Goal: Task Accomplishment & Management: Complete application form

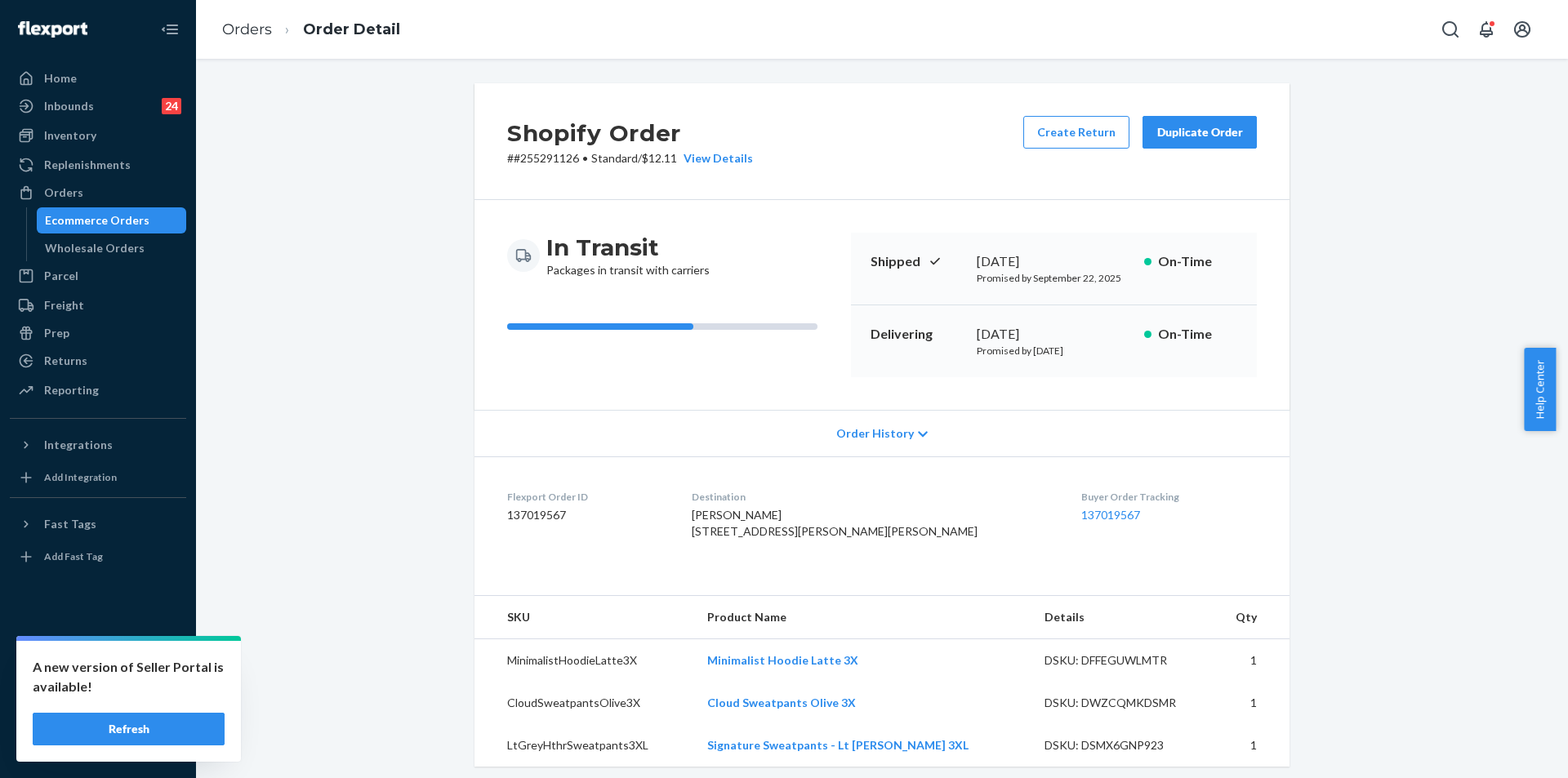
scroll to position [409, 0]
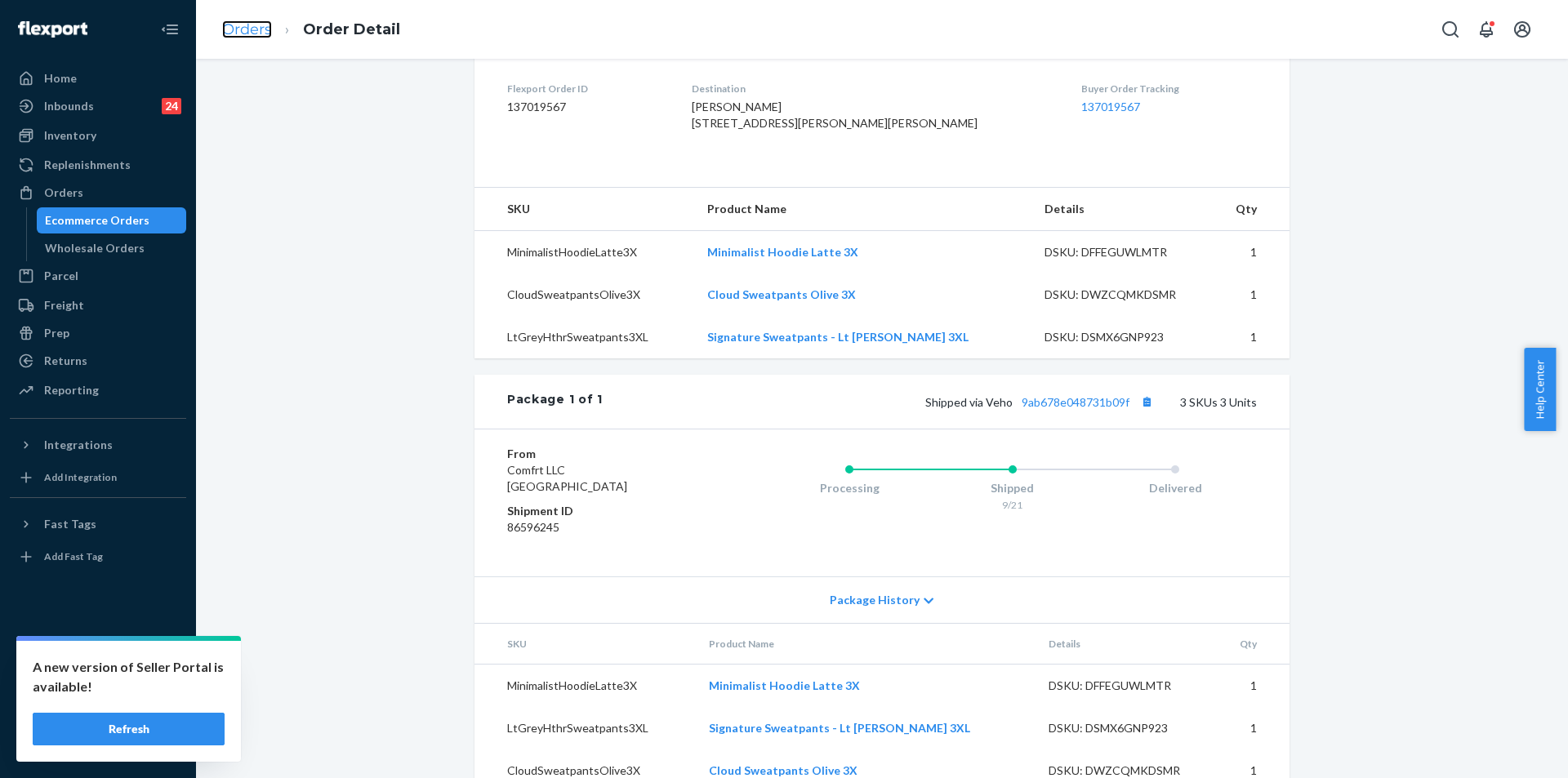
click at [261, 30] on link "Orders" at bounding box center [248, 29] width 50 height 18
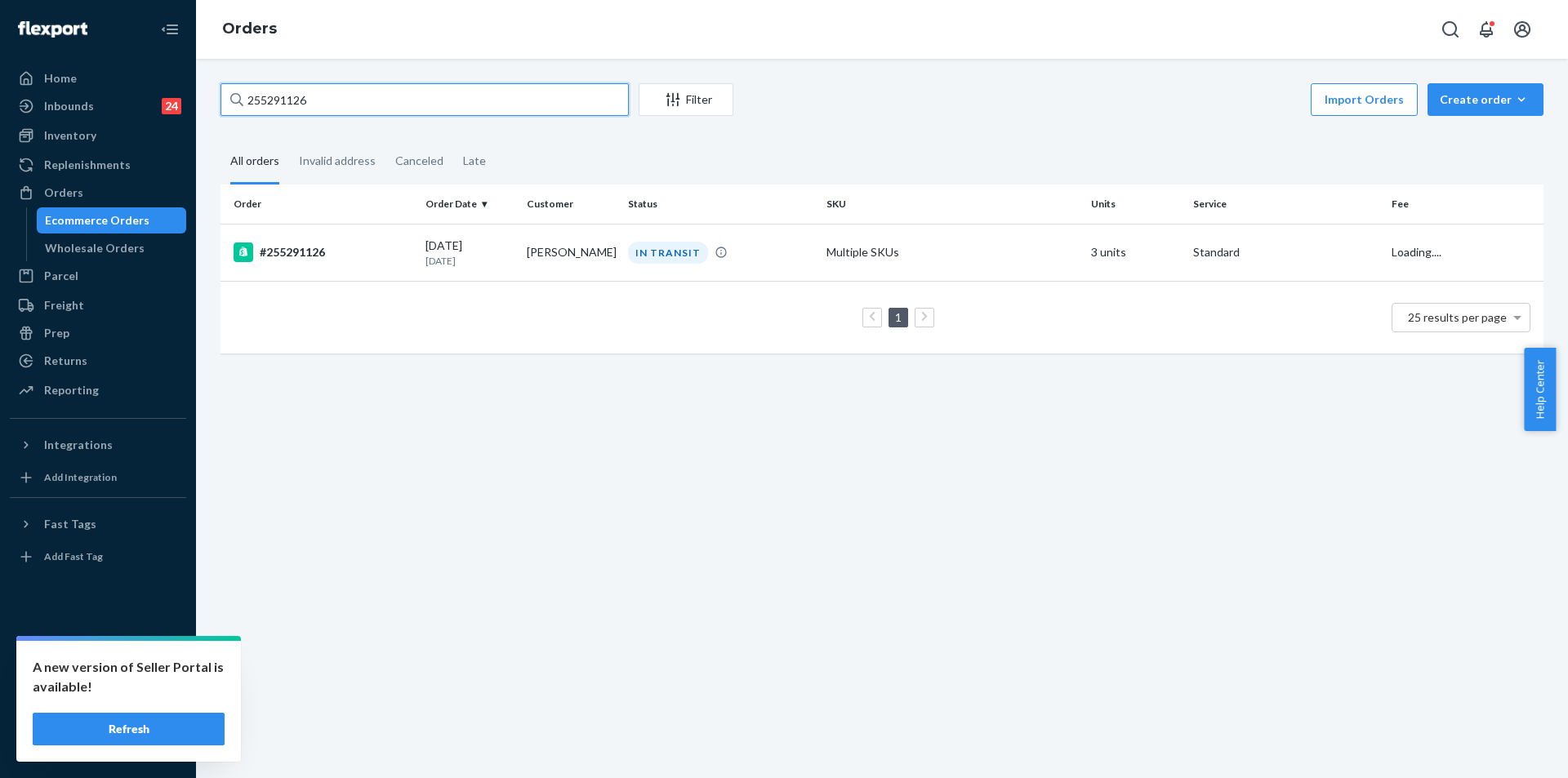
drag, startPoint x: 365, startPoint y: 98, endPoint x: 211, endPoint y: 87, distance: 154.4
click at [211, 87] on div "255291126 Filter Import Orders Create order Ecommerce order Removal order All o…" at bounding box center [882, 226] width 1347 height 287
paste input "148728"
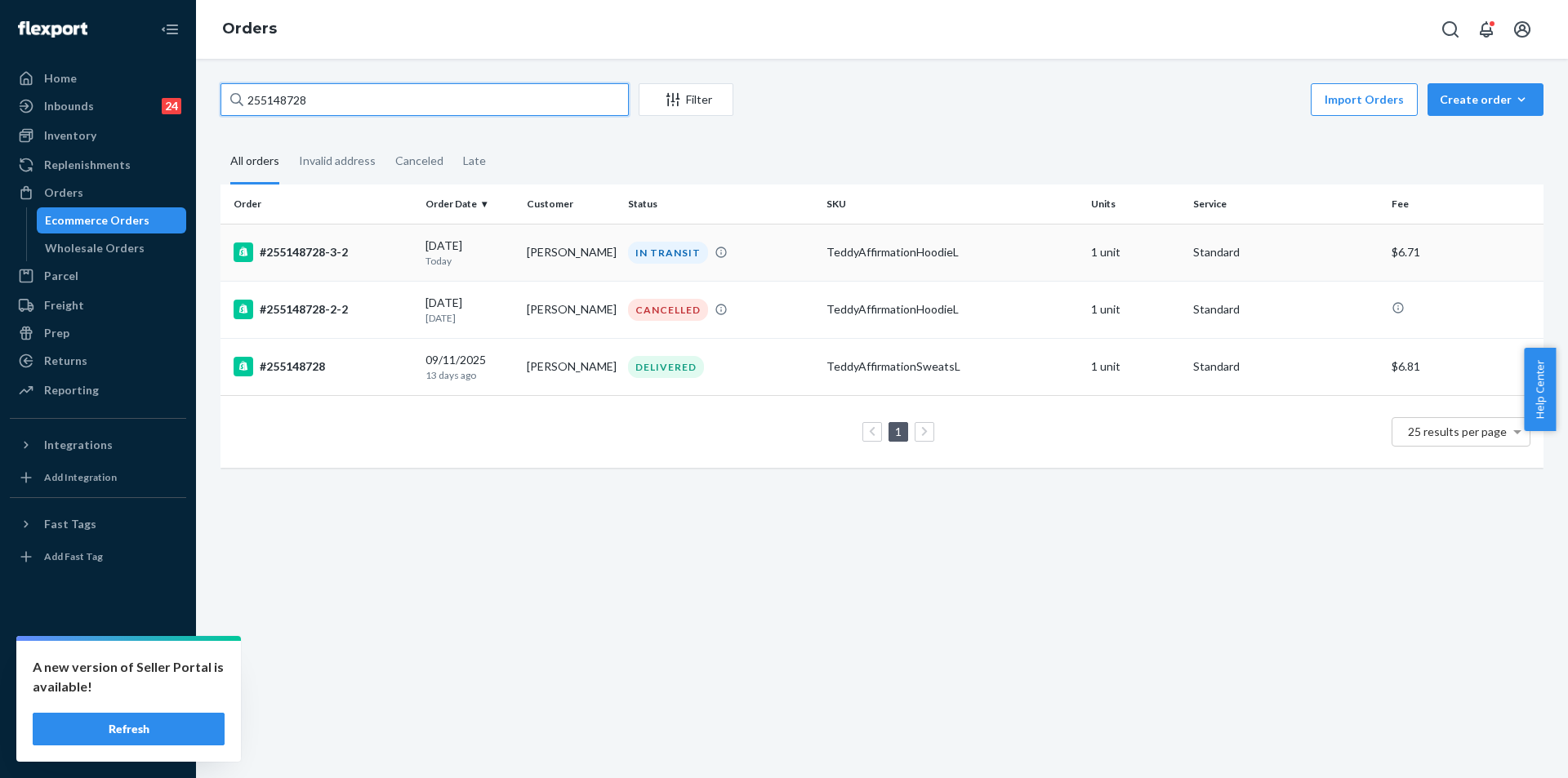
type input "255148728"
click at [809, 261] on div "IN TRANSIT" at bounding box center [720, 253] width 192 height 22
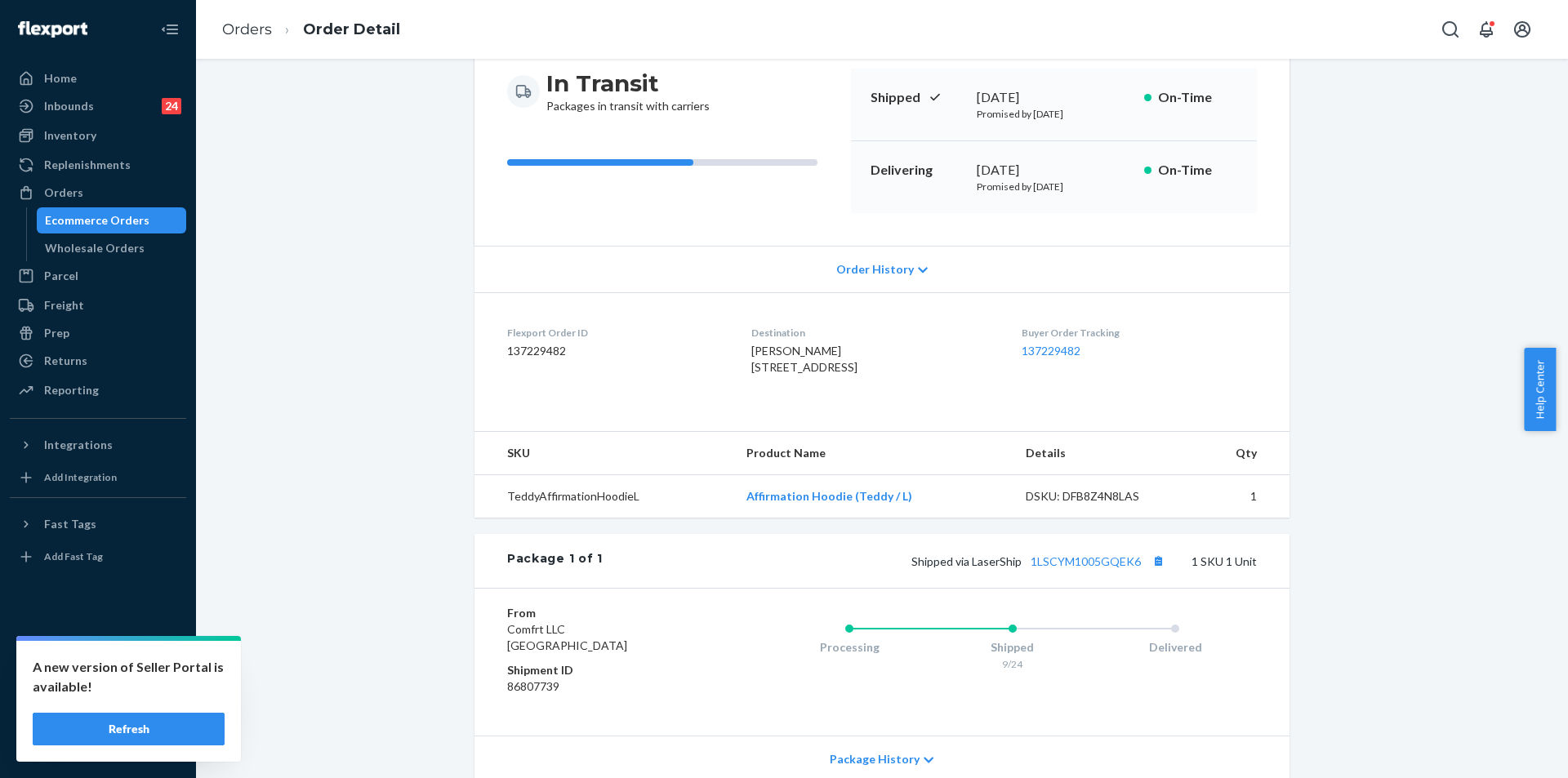
scroll to position [304, 0]
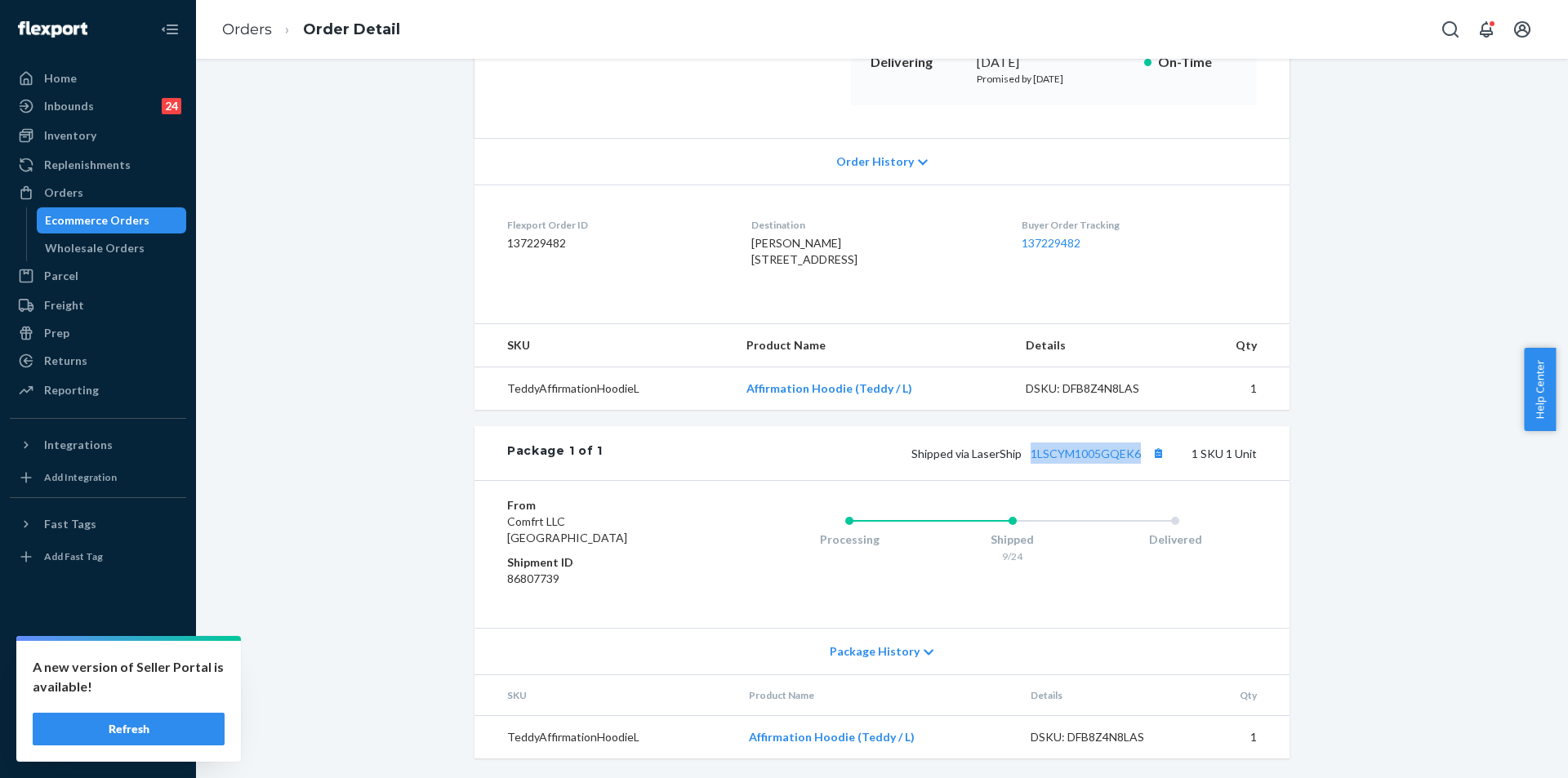
drag, startPoint x: 1023, startPoint y: 457, endPoint x: 1147, endPoint y: 473, distance: 125.0
click at [1147, 473] on div "Package 1 of 1 Shipped via LaserShip 1LSCYM1005GQEK6 1 SKU 1 Unit" at bounding box center [882, 453] width 815 height 54
copy link "1LSCYM1005GQEK6"
drag, startPoint x: 737, startPoint y: 228, endPoint x: 783, endPoint y: 266, distance: 59.7
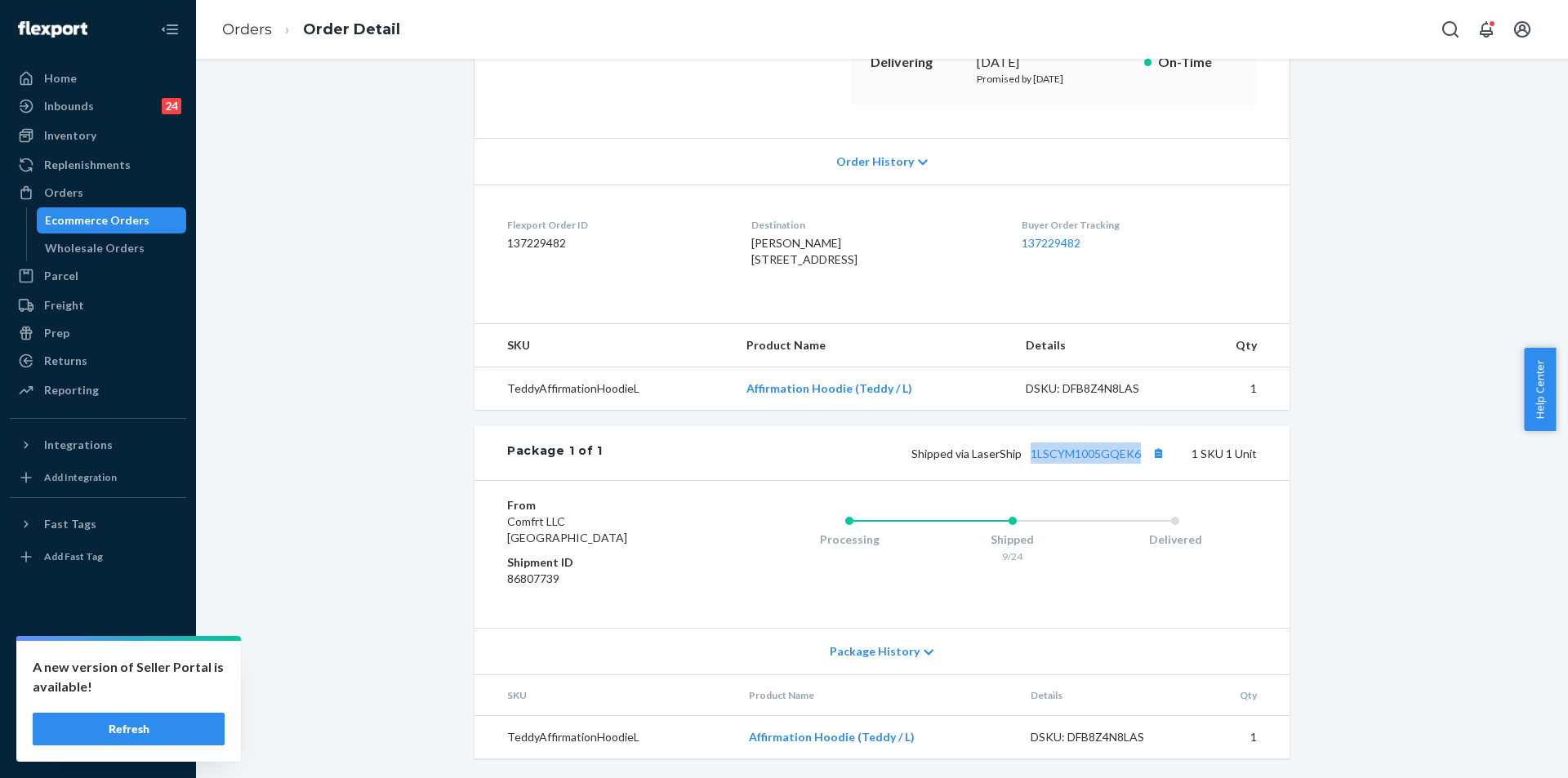
click at [783, 266] on dl "Flexport Order ID 137229482 Destination Jessica Mota 12 Spring St Salem, NH 030…" at bounding box center [882, 246] width 815 height 123
copy span "12 Spring St Salem, NH 03079-2549 US"
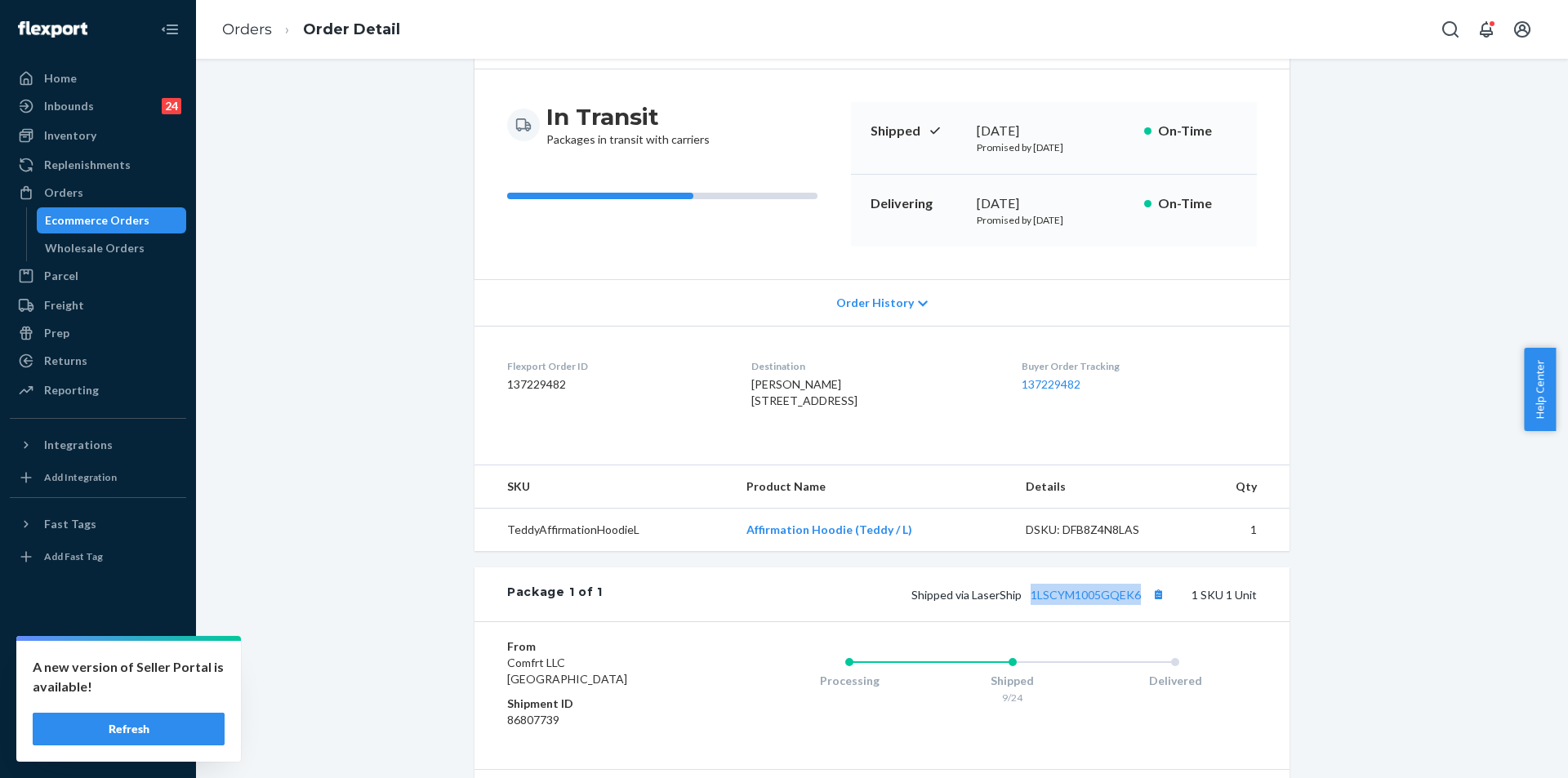
scroll to position [0, 0]
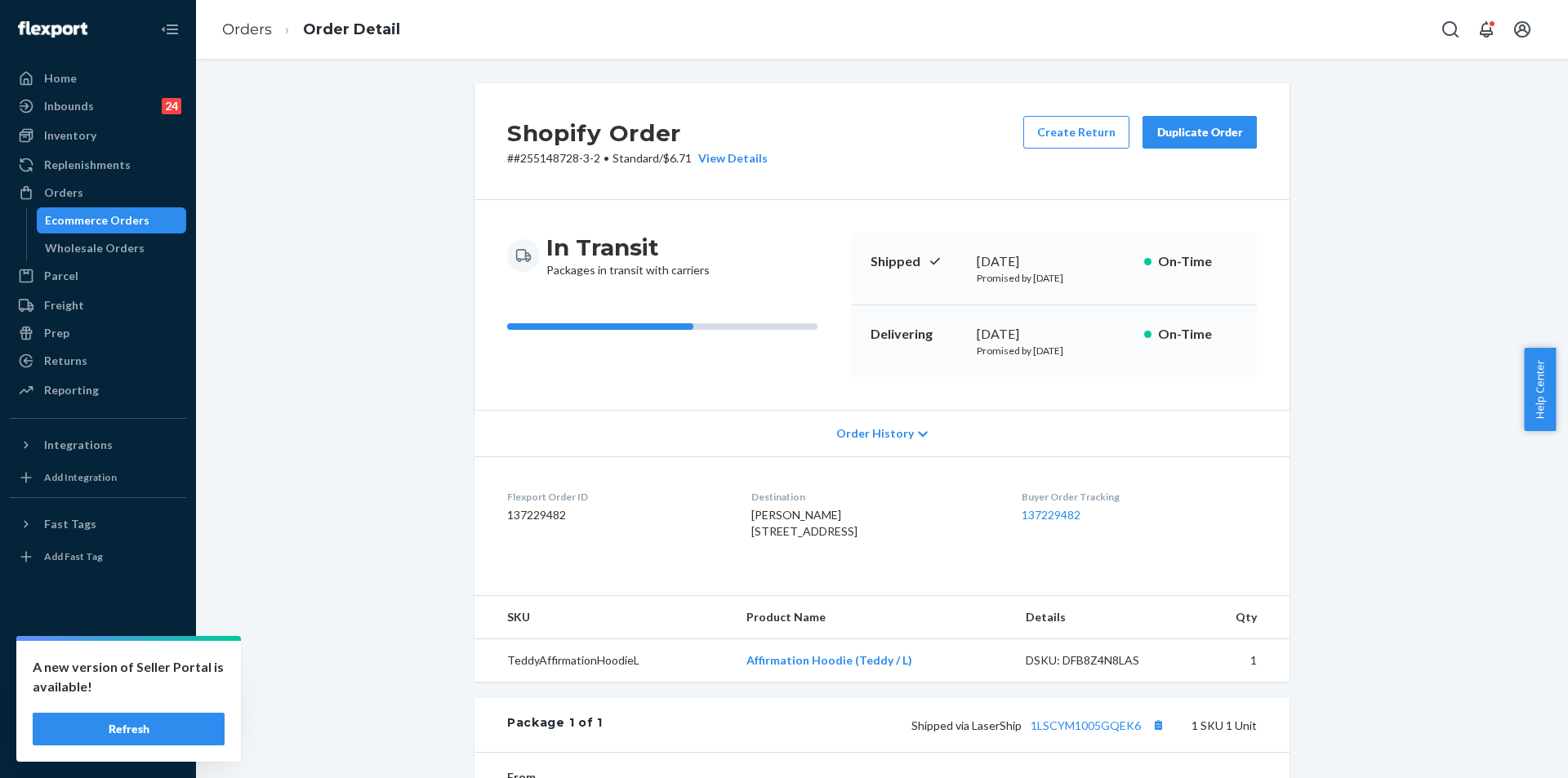
click at [252, 43] on ol "Orders Order Detail" at bounding box center [311, 30] width 204 height 48
click at [252, 31] on link "Orders" at bounding box center [248, 29] width 50 height 18
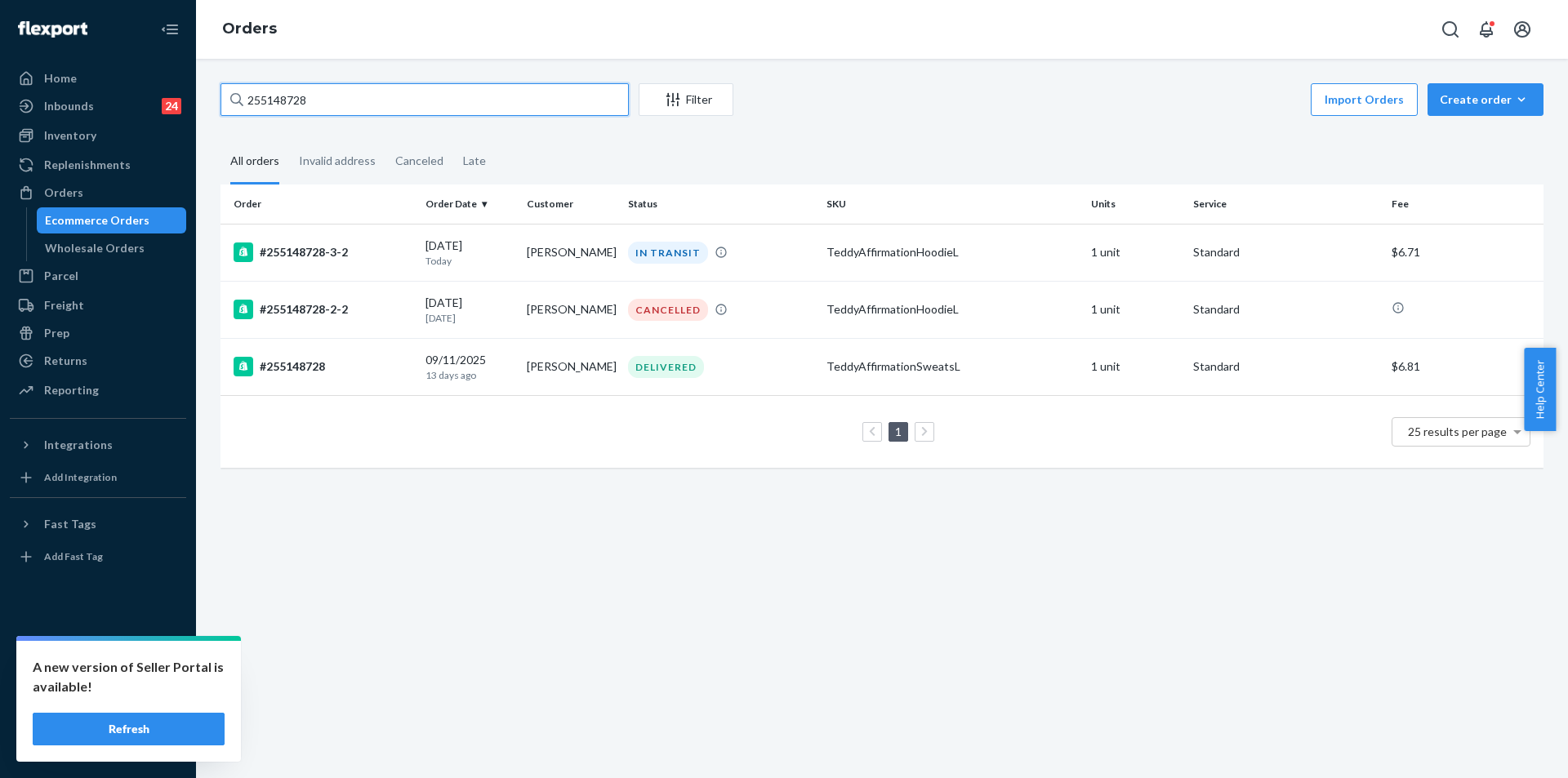
drag, startPoint x: 346, startPoint y: 99, endPoint x: 220, endPoint y: 97, distance: 126.0
click at [220, 97] on div "255148728 Filter Import Orders Create order Ecommerce order Removal order All o…" at bounding box center [882, 283] width 1347 height 401
paste input "212145"
type input "255212145"
click at [787, 258] on div "PROCESSING" at bounding box center [720, 253] width 192 height 22
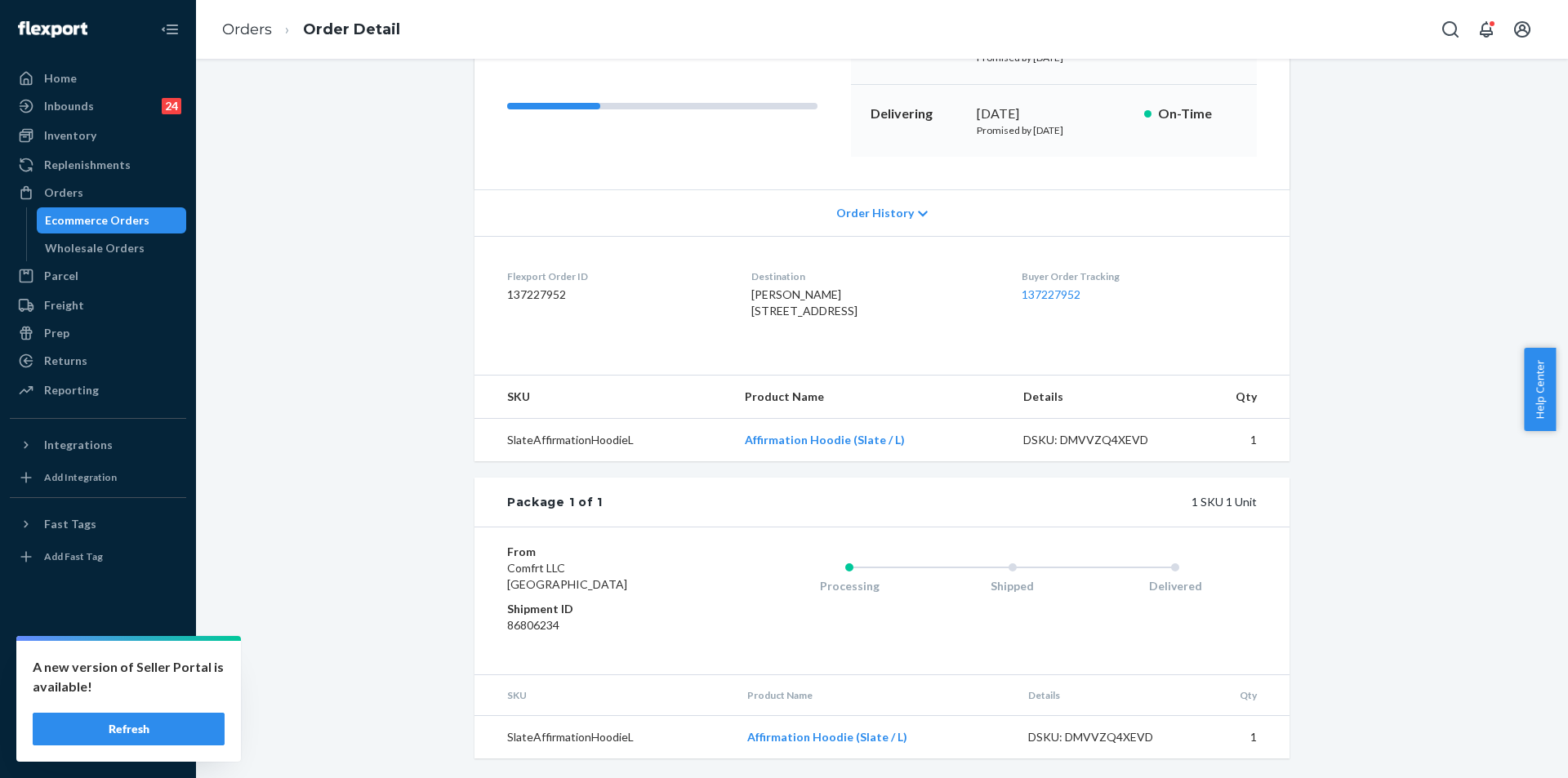
scroll to position [253, 0]
click at [238, 34] on link "Orders" at bounding box center [248, 29] width 50 height 18
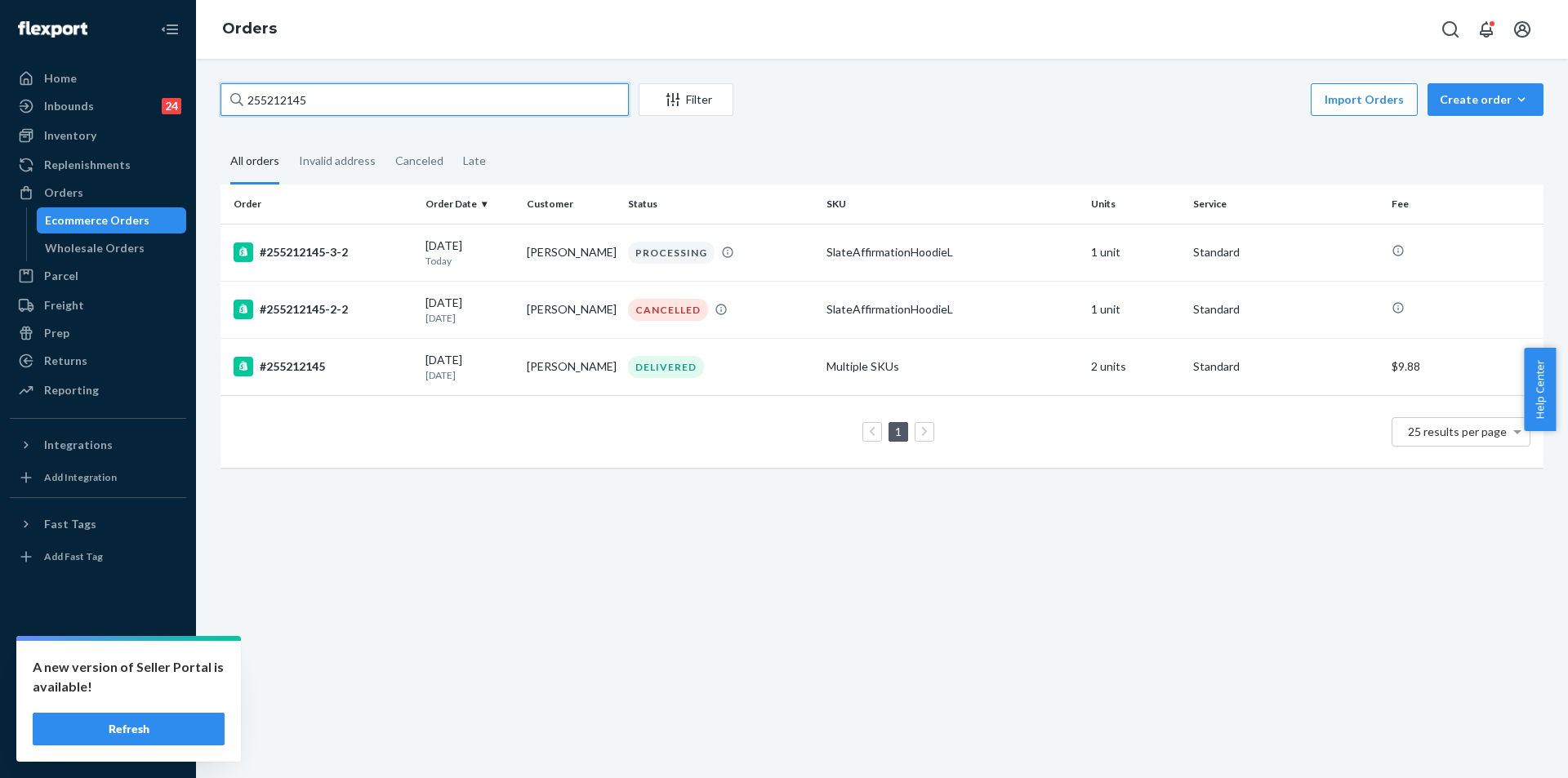
drag, startPoint x: 296, startPoint y: 101, endPoint x: 238, endPoint y: 101, distance: 58.0
click at [238, 101] on div "255212145" at bounding box center [424, 99] width 409 height 33
paste input "3673122"
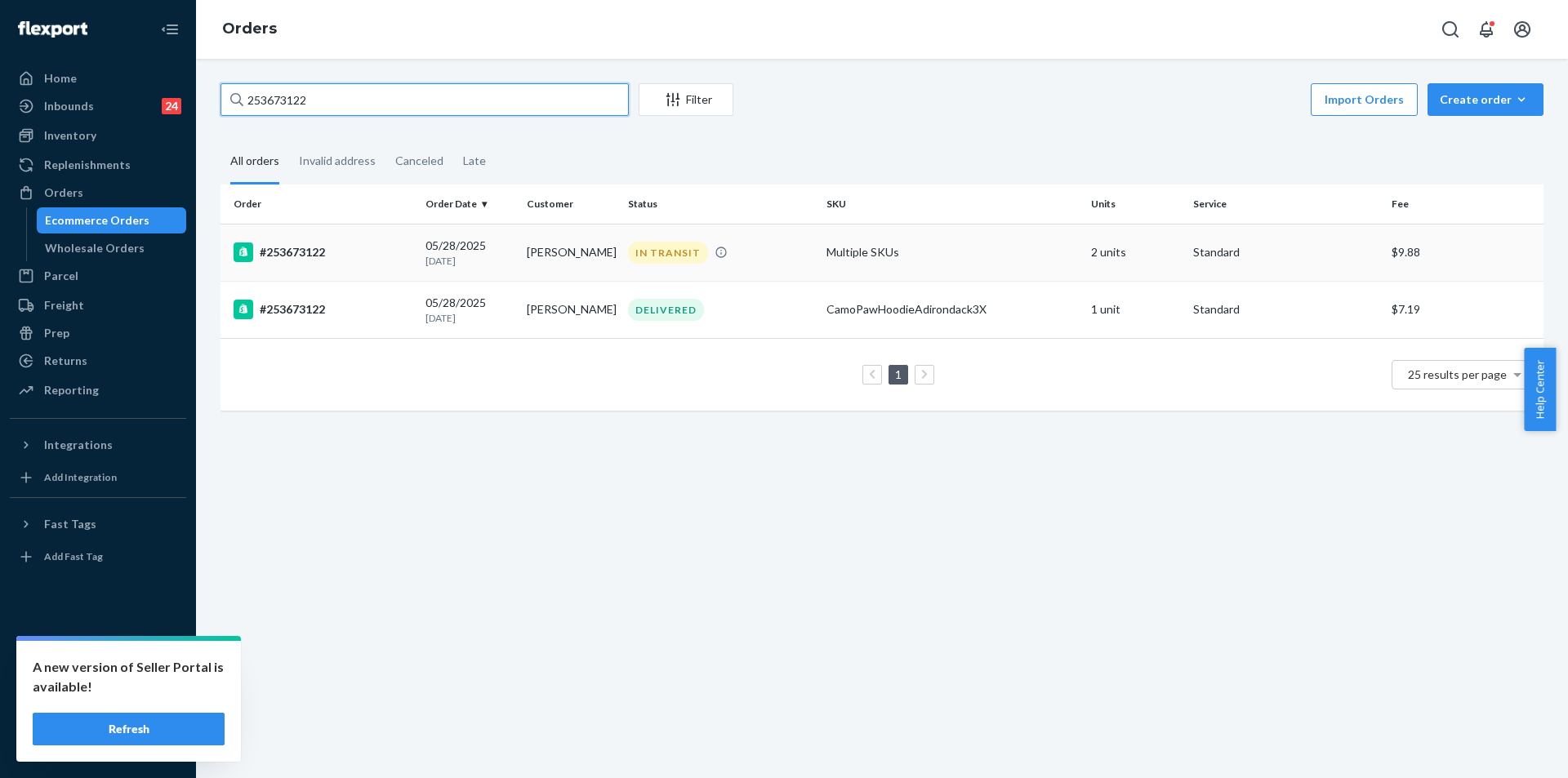
type input "253673122"
click at [783, 263] on div "IN TRANSIT" at bounding box center [720, 253] width 192 height 22
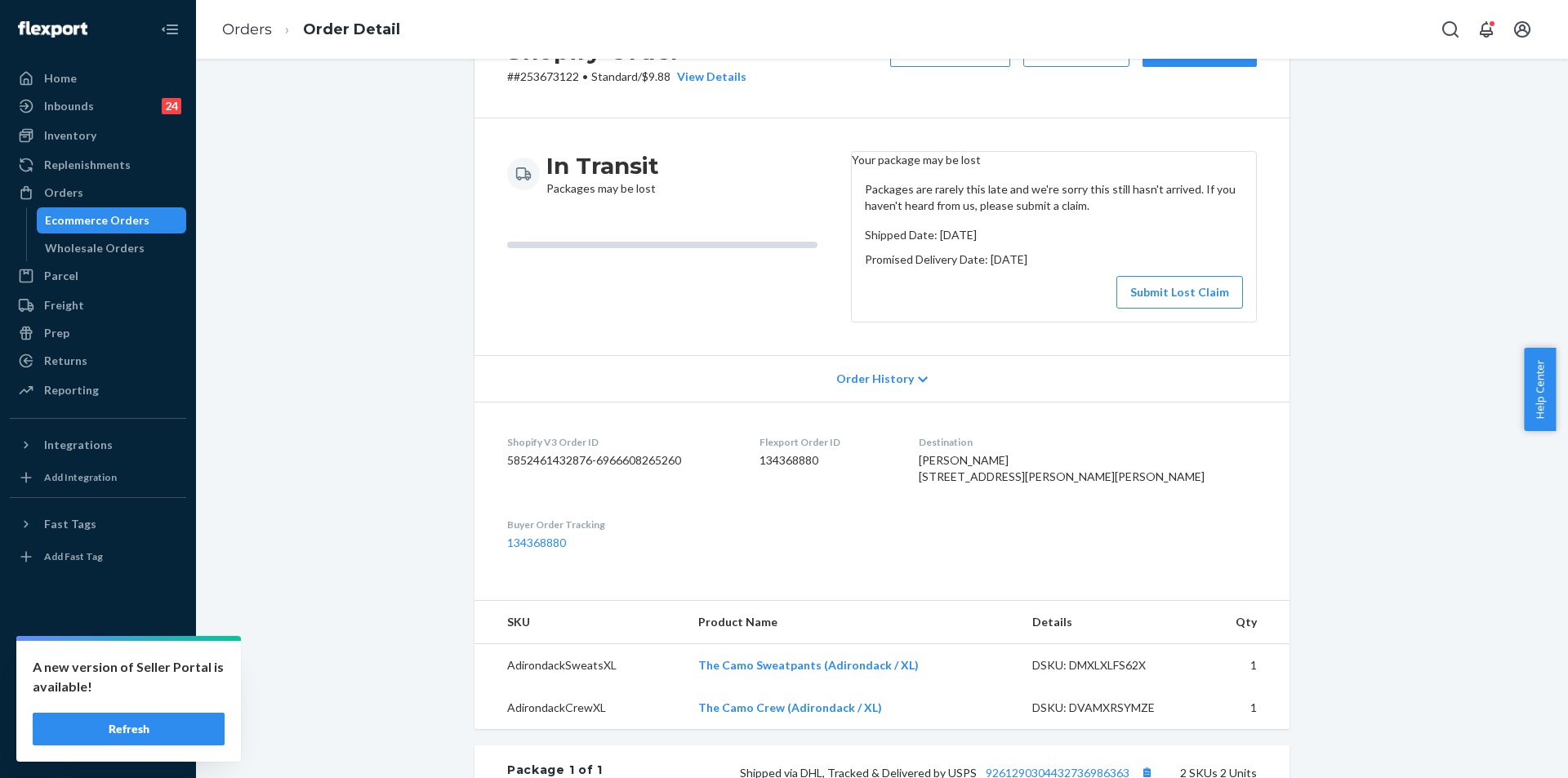
scroll to position [245, 0]
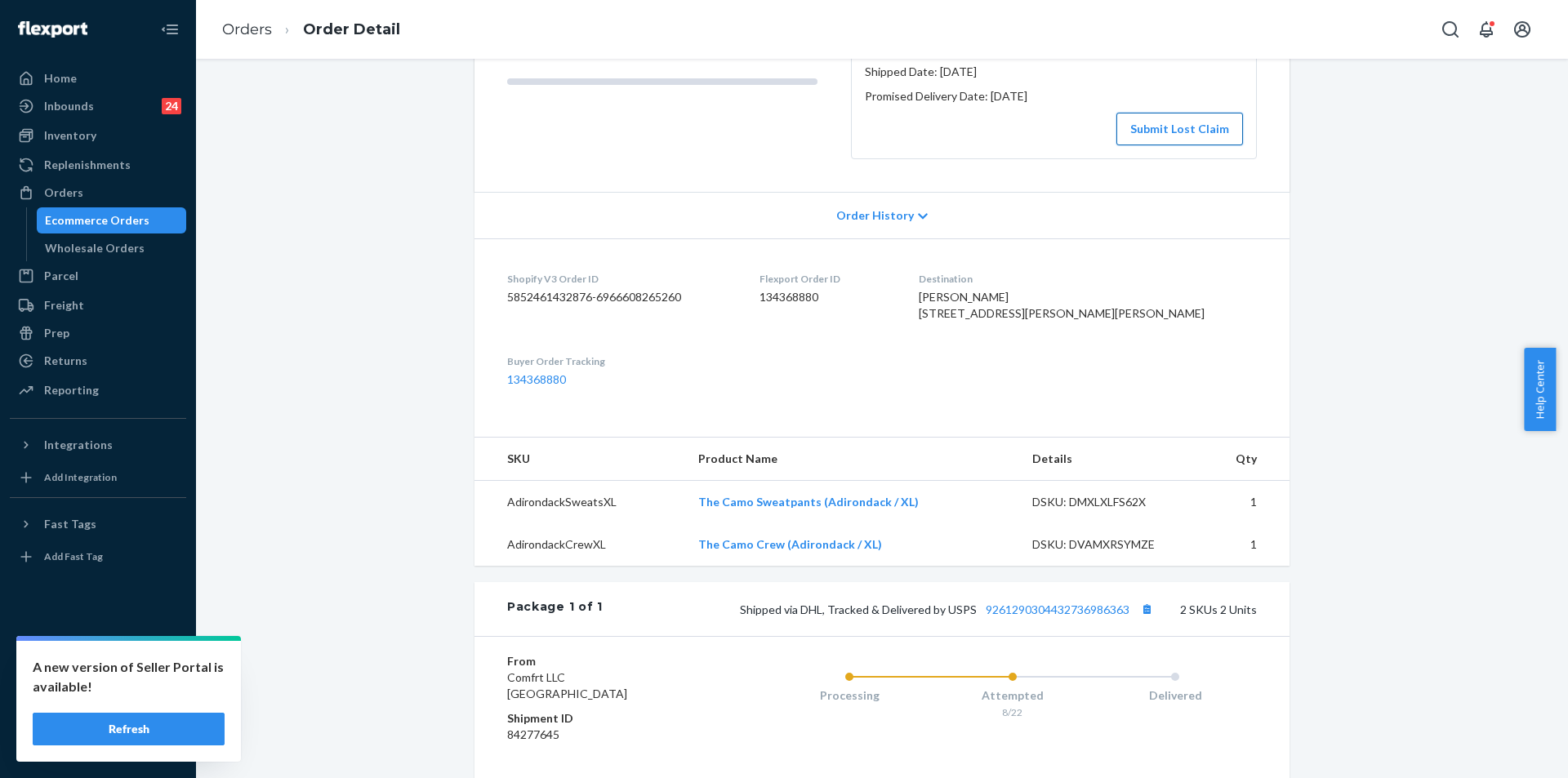
click at [1189, 143] on button "Submit Lost Claim" at bounding box center [1179, 128] width 127 height 33
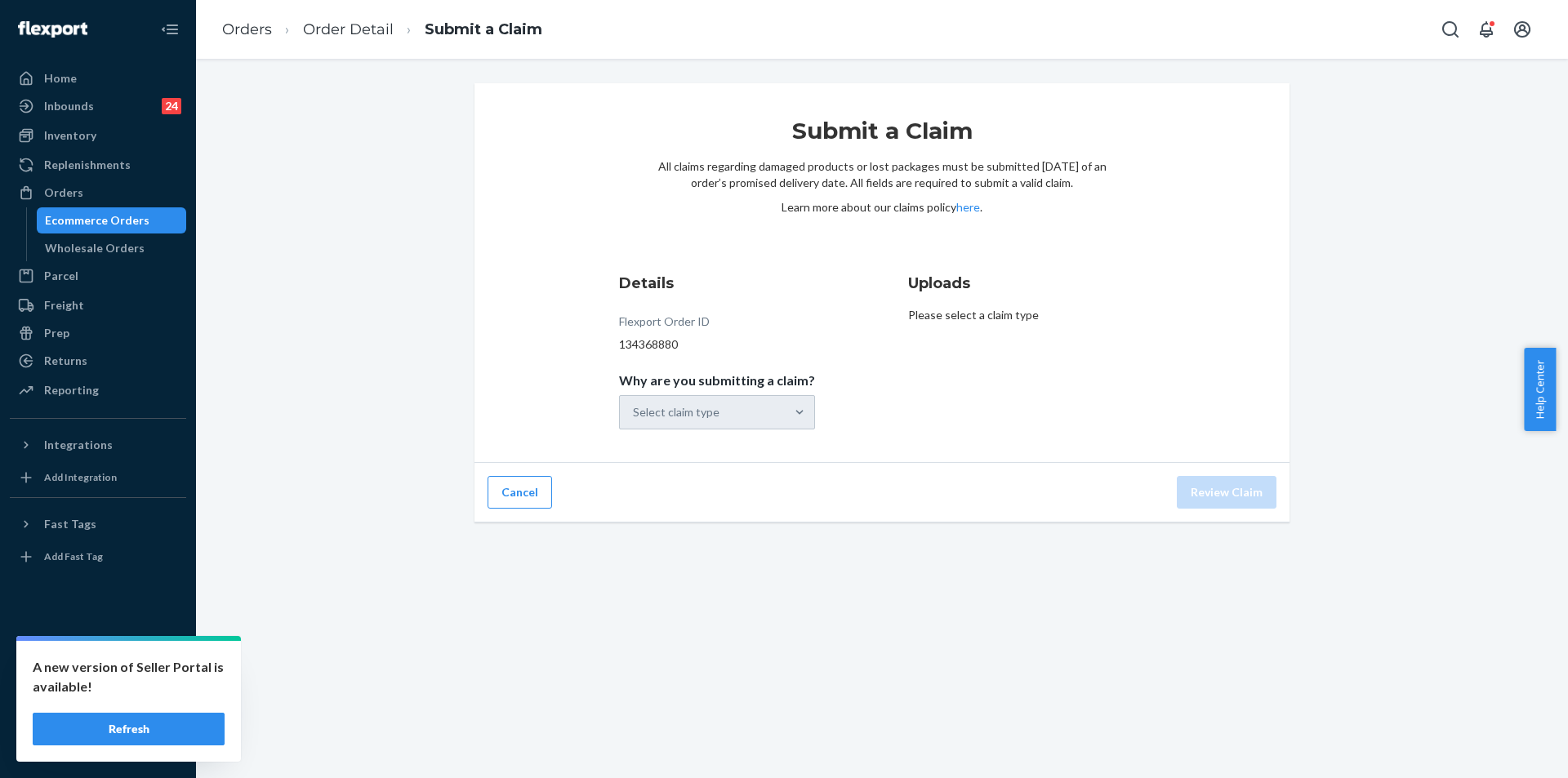
click at [795, 414] on div "Select claim type" at bounding box center [717, 412] width 196 height 34
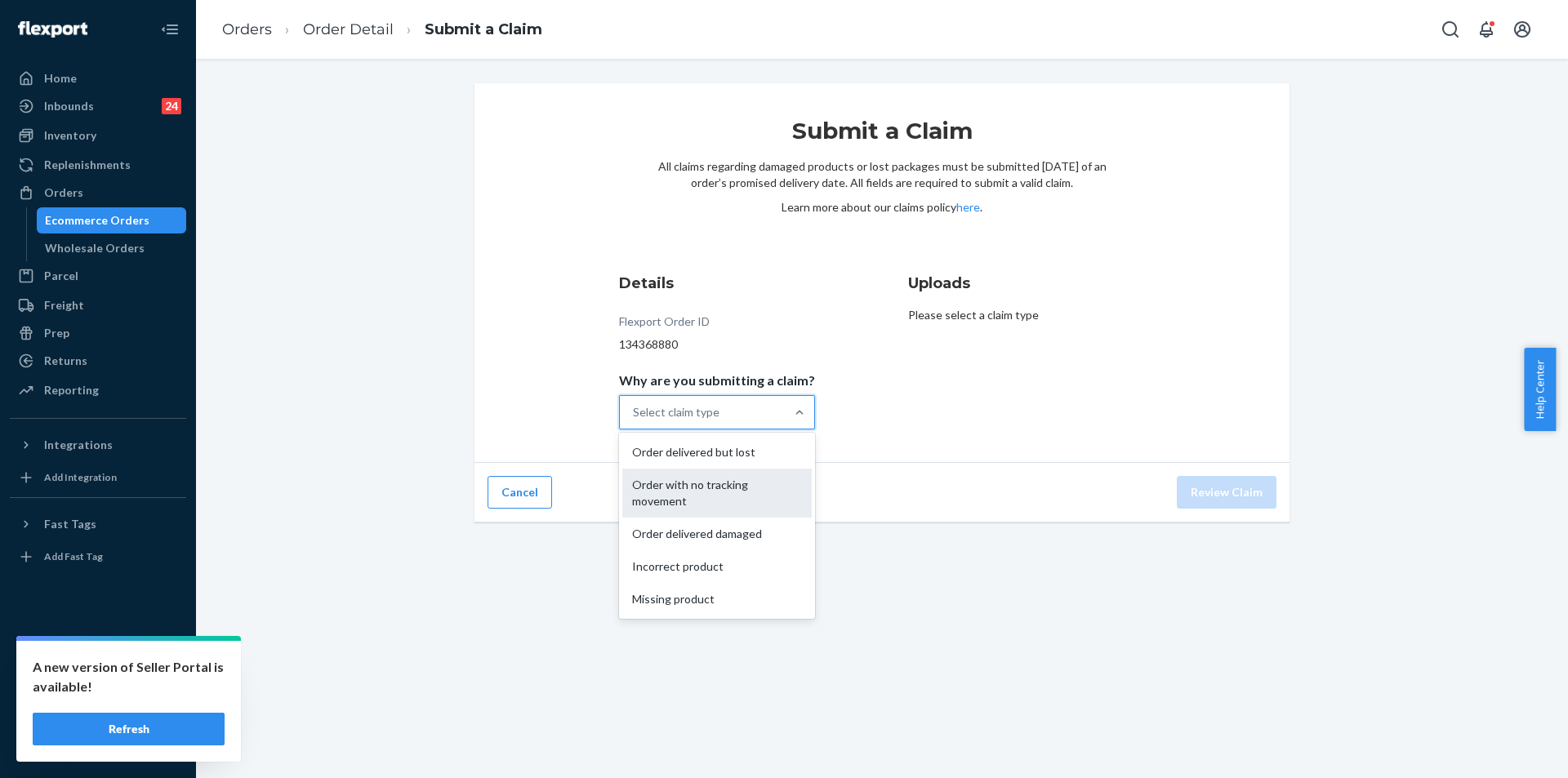
click at [695, 490] on div "Order with no tracking movement" at bounding box center [717, 493] width 190 height 49
click at [635, 421] on input "Why are you submitting a claim? option Order with no tracking movement focused,…" at bounding box center [634, 412] width 2 height 17
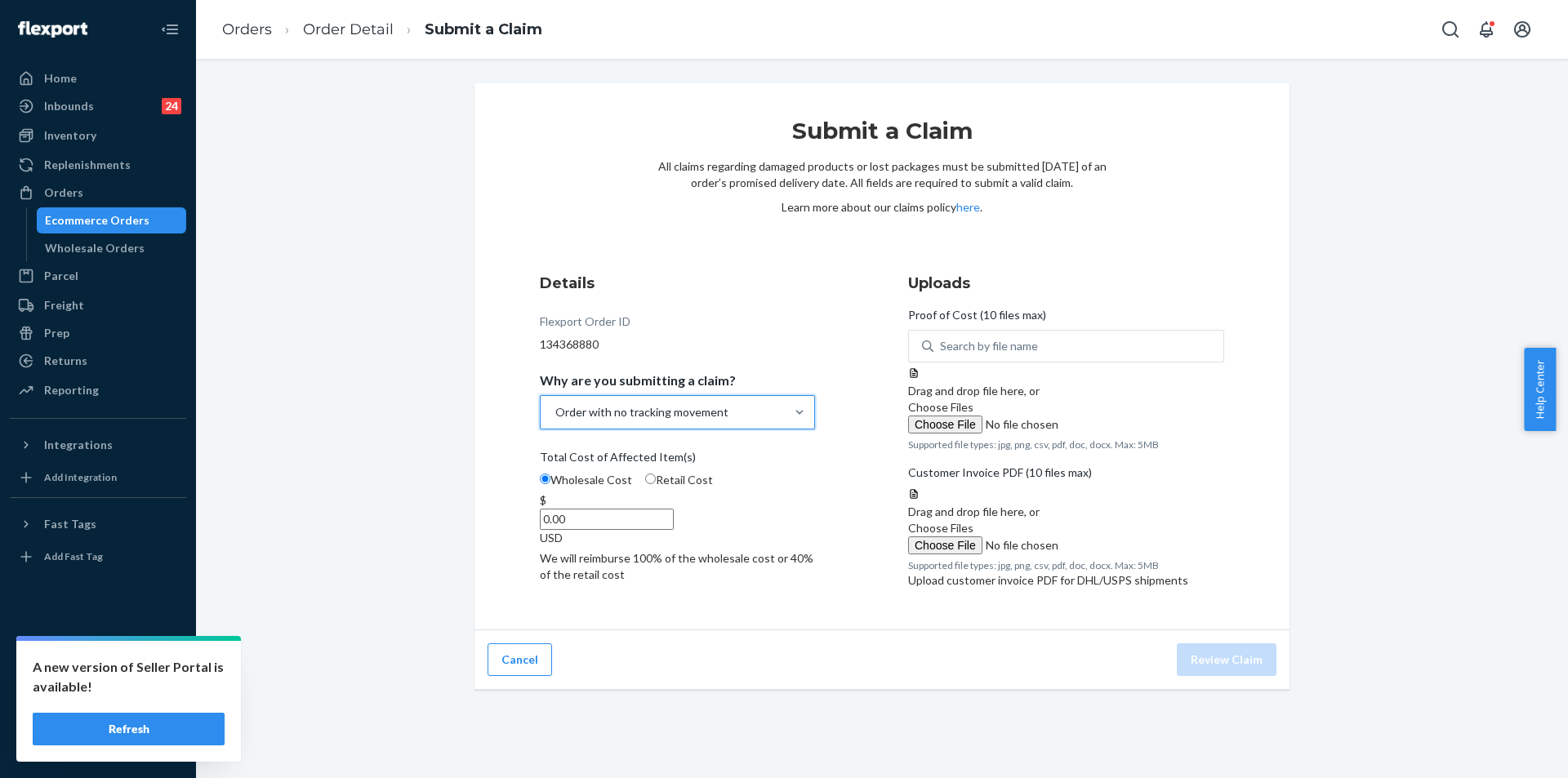
click at [674, 513] on input "0.00" at bounding box center [607, 519] width 134 height 21
type input "89.00"
click at [717, 607] on div "Details Flexport Order ID 134368880 Why are you submitting a claim? Order with …" at bounding box center [698, 435] width 316 height 343
click at [973, 414] on span "Choose Files" at bounding box center [941, 407] width 65 height 14
click at [1064, 434] on input "Choose Files" at bounding box center [1019, 424] width 222 height 18
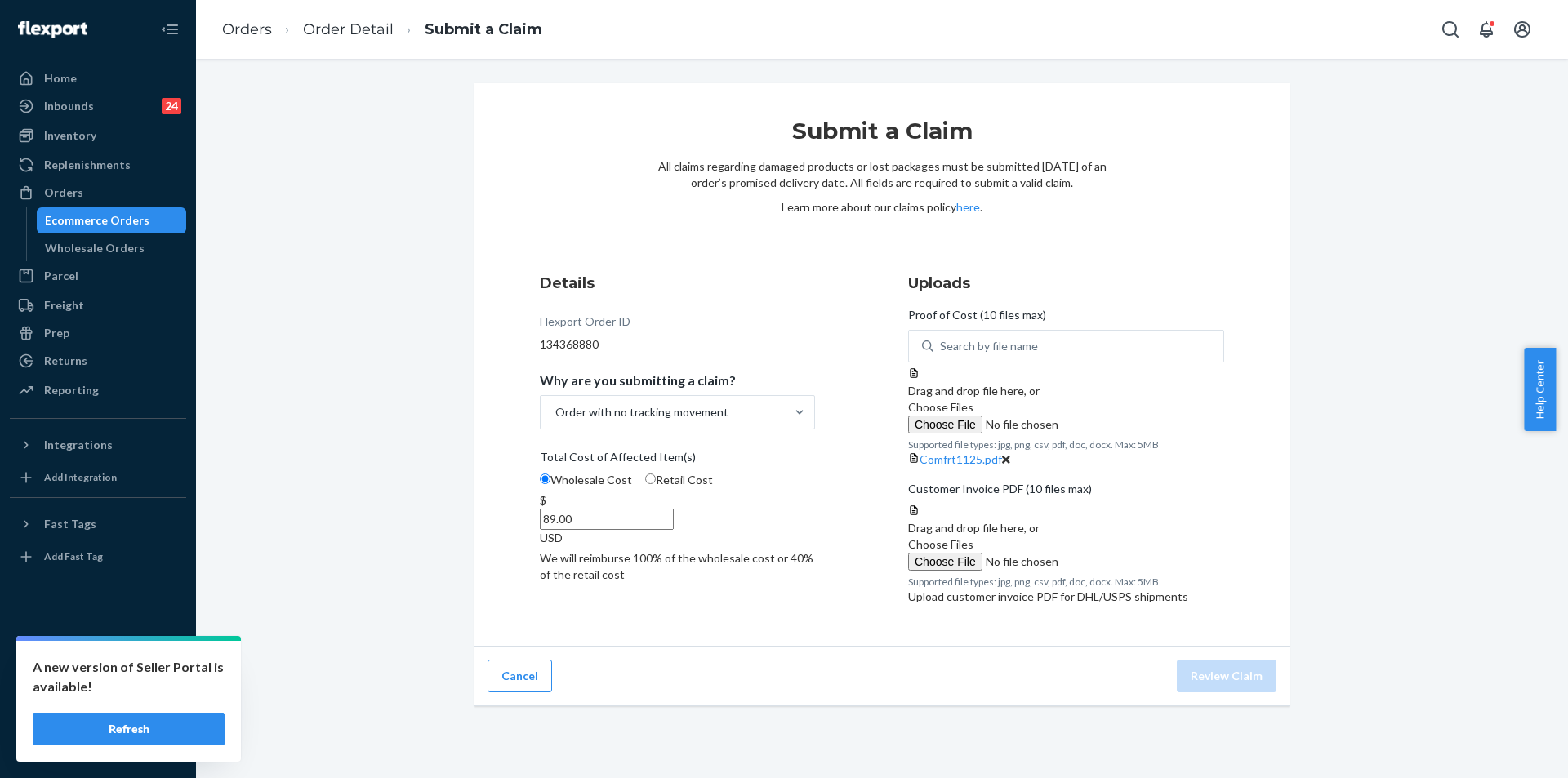
scroll to position [133, 0]
click at [973, 551] on span "Choose Files" at bounding box center [941, 543] width 65 height 14
click at [1077, 570] on input "Choose Files" at bounding box center [1019, 561] width 222 height 18
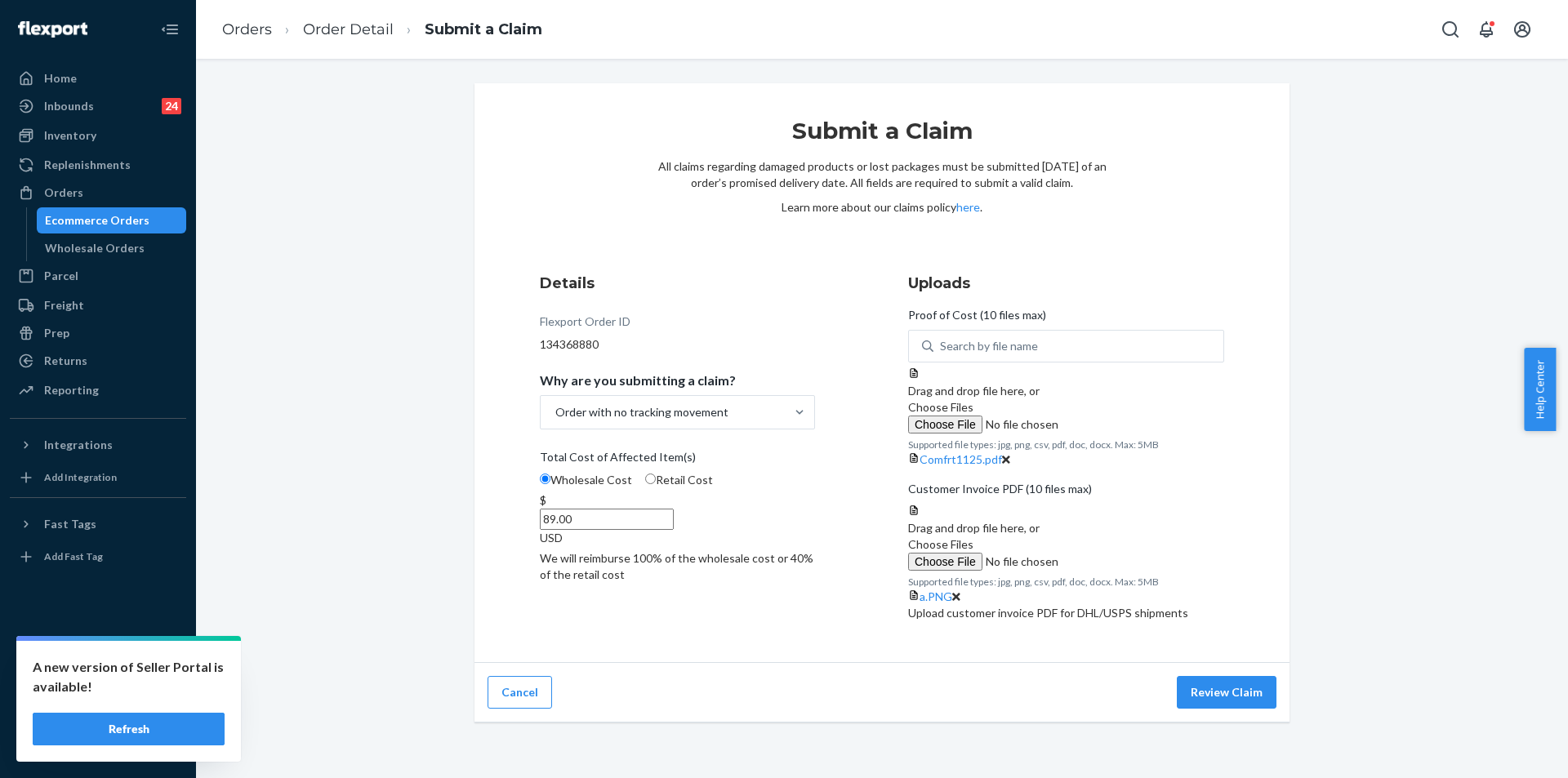
scroll to position [196, 0]
click at [1195, 709] on button "Review Claim" at bounding box center [1226, 691] width 100 height 33
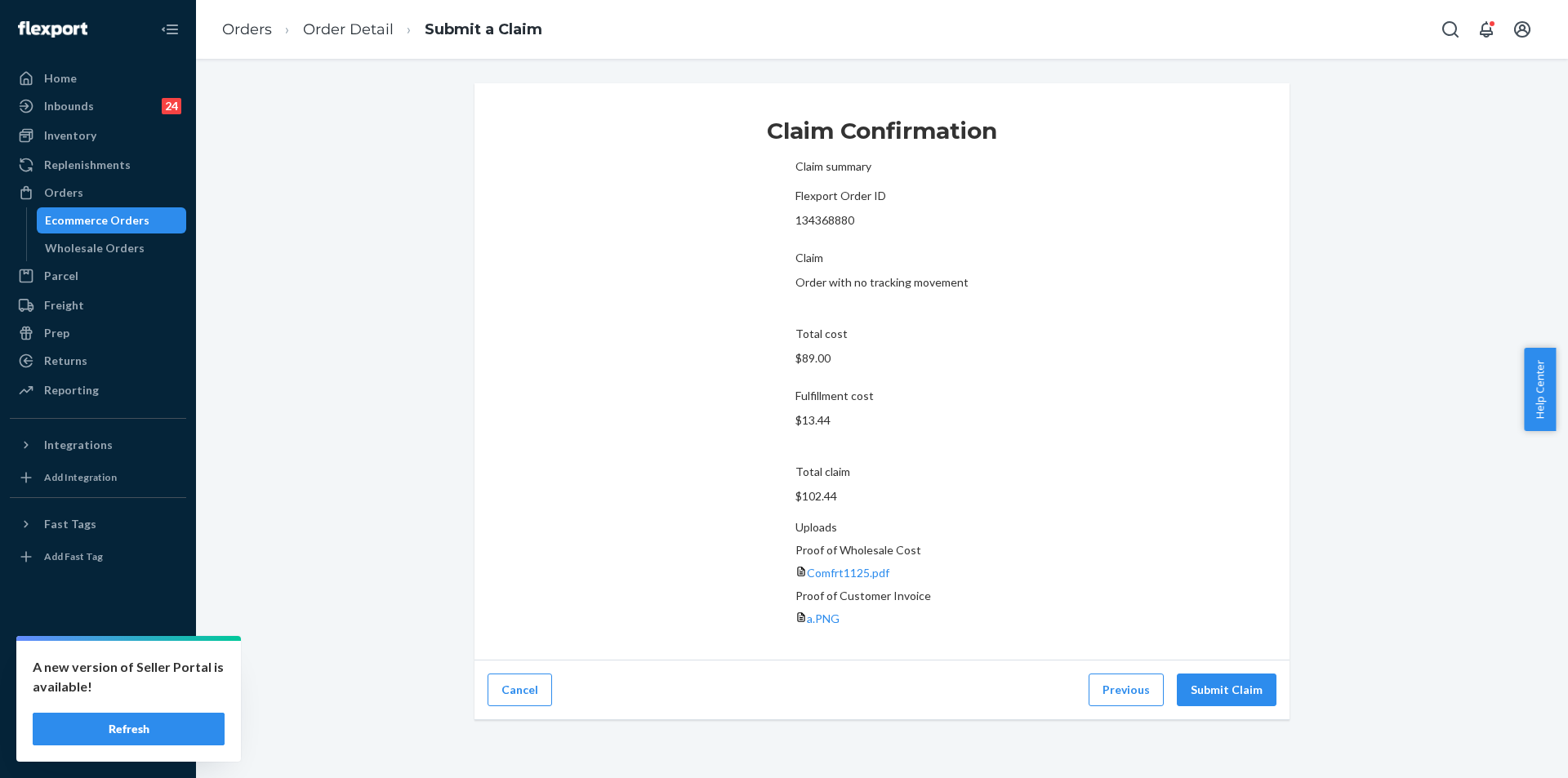
scroll to position [0, 0]
click at [1215, 674] on button "Submit Claim" at bounding box center [1226, 690] width 100 height 33
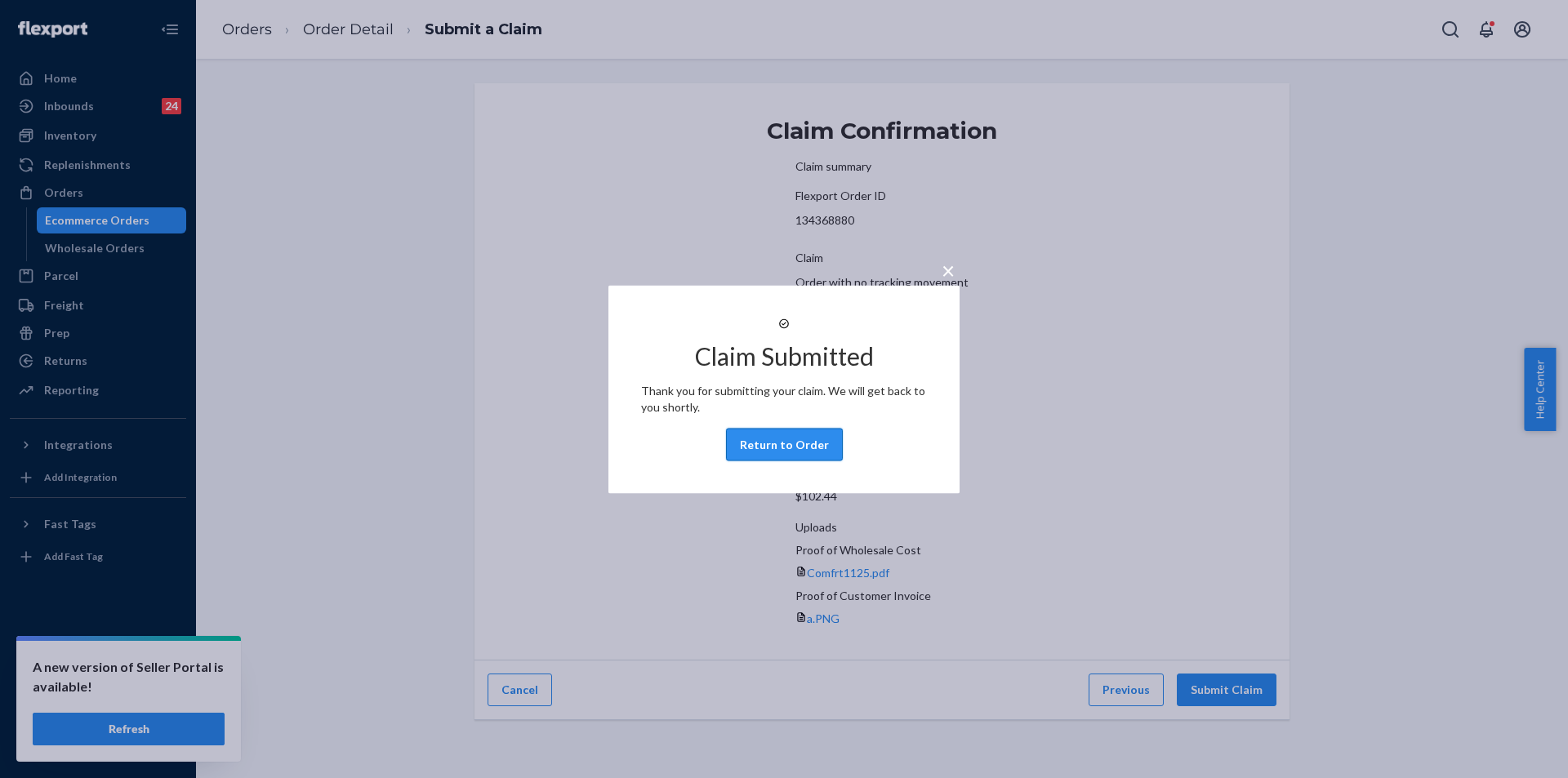
click at [773, 458] on button "Return to Order" at bounding box center [784, 444] width 116 height 33
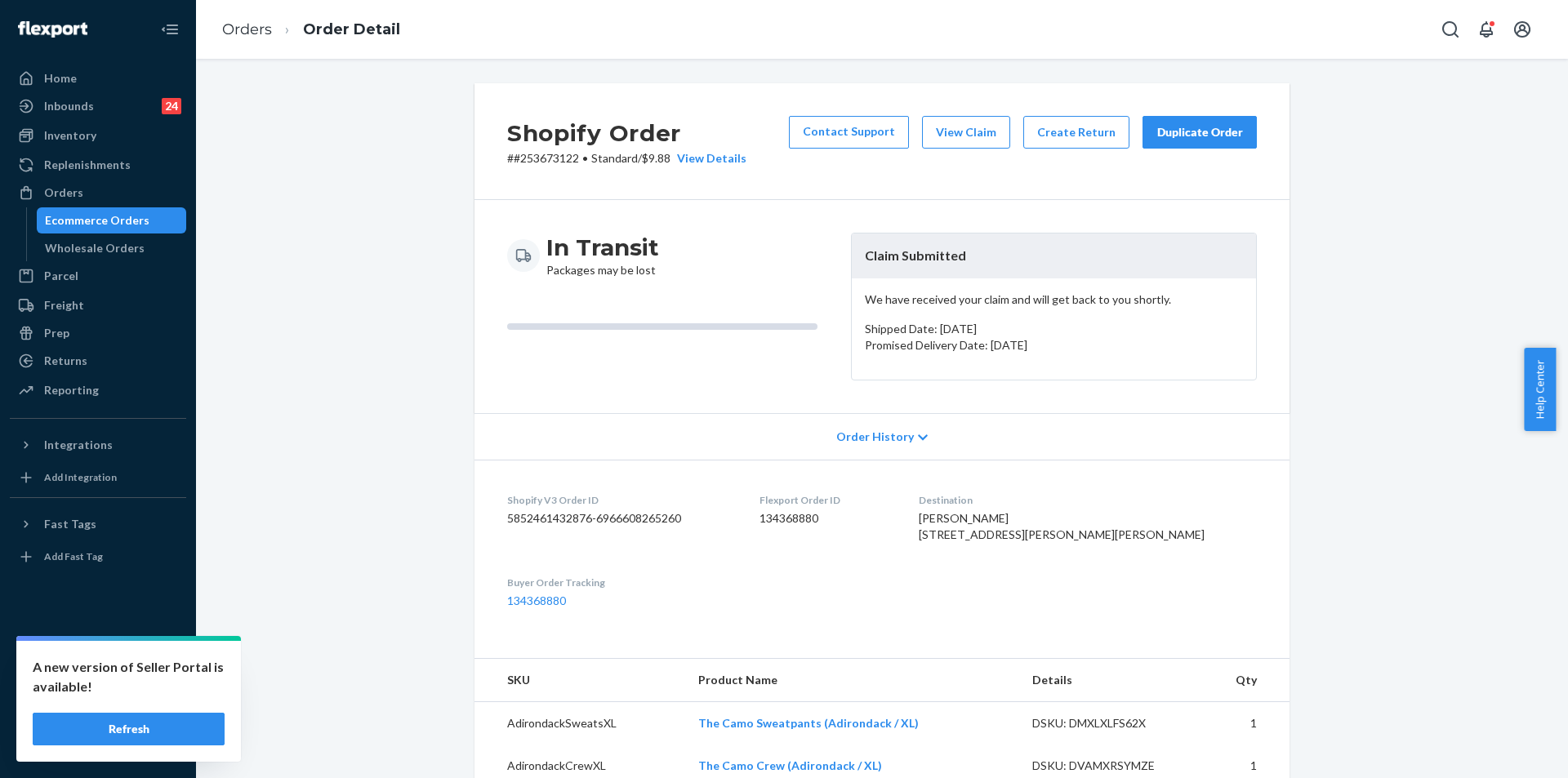
click at [144, 727] on button "Refresh" at bounding box center [128, 729] width 192 height 33
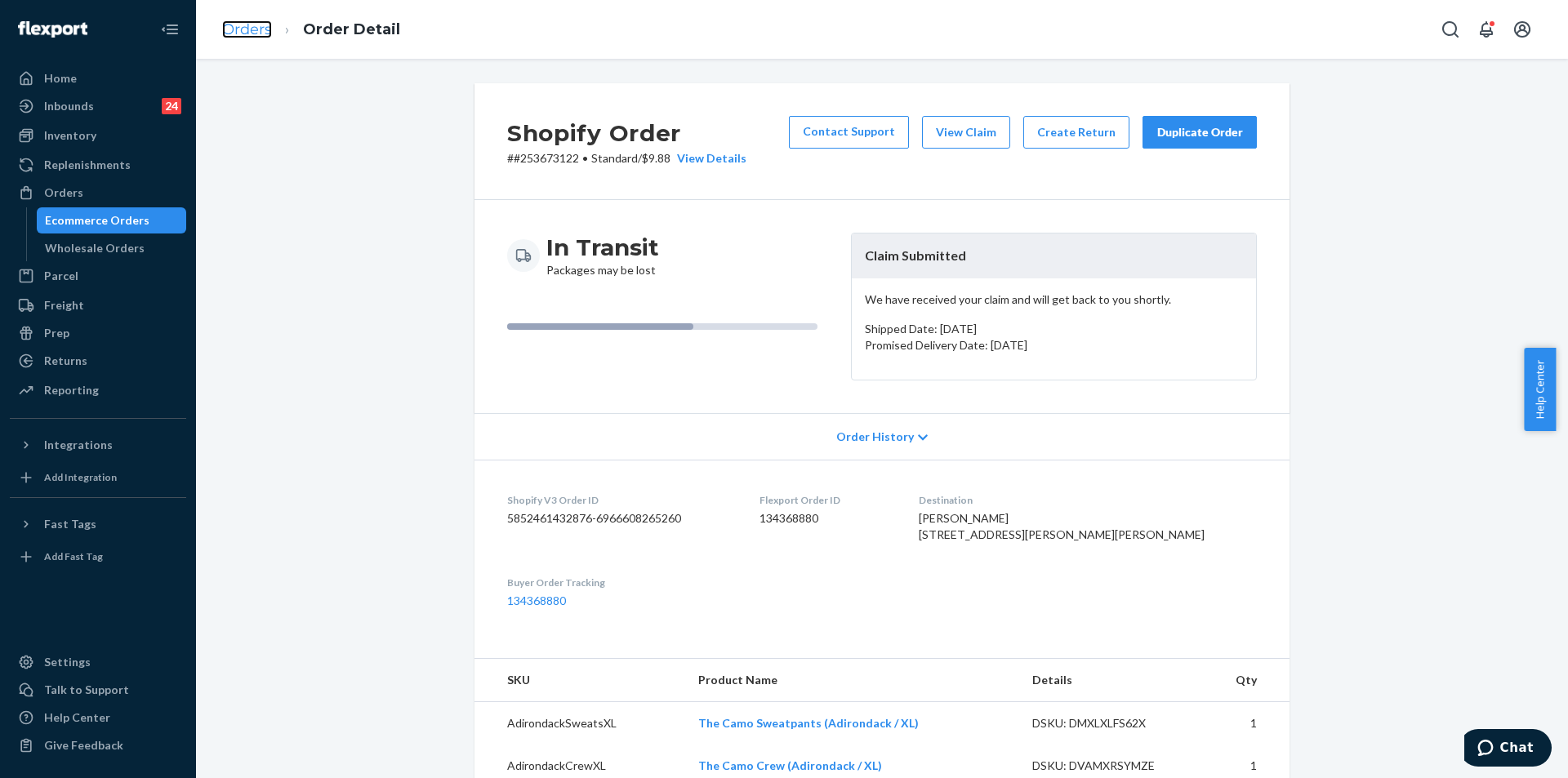
click at [260, 30] on link "Orders" at bounding box center [248, 29] width 50 height 18
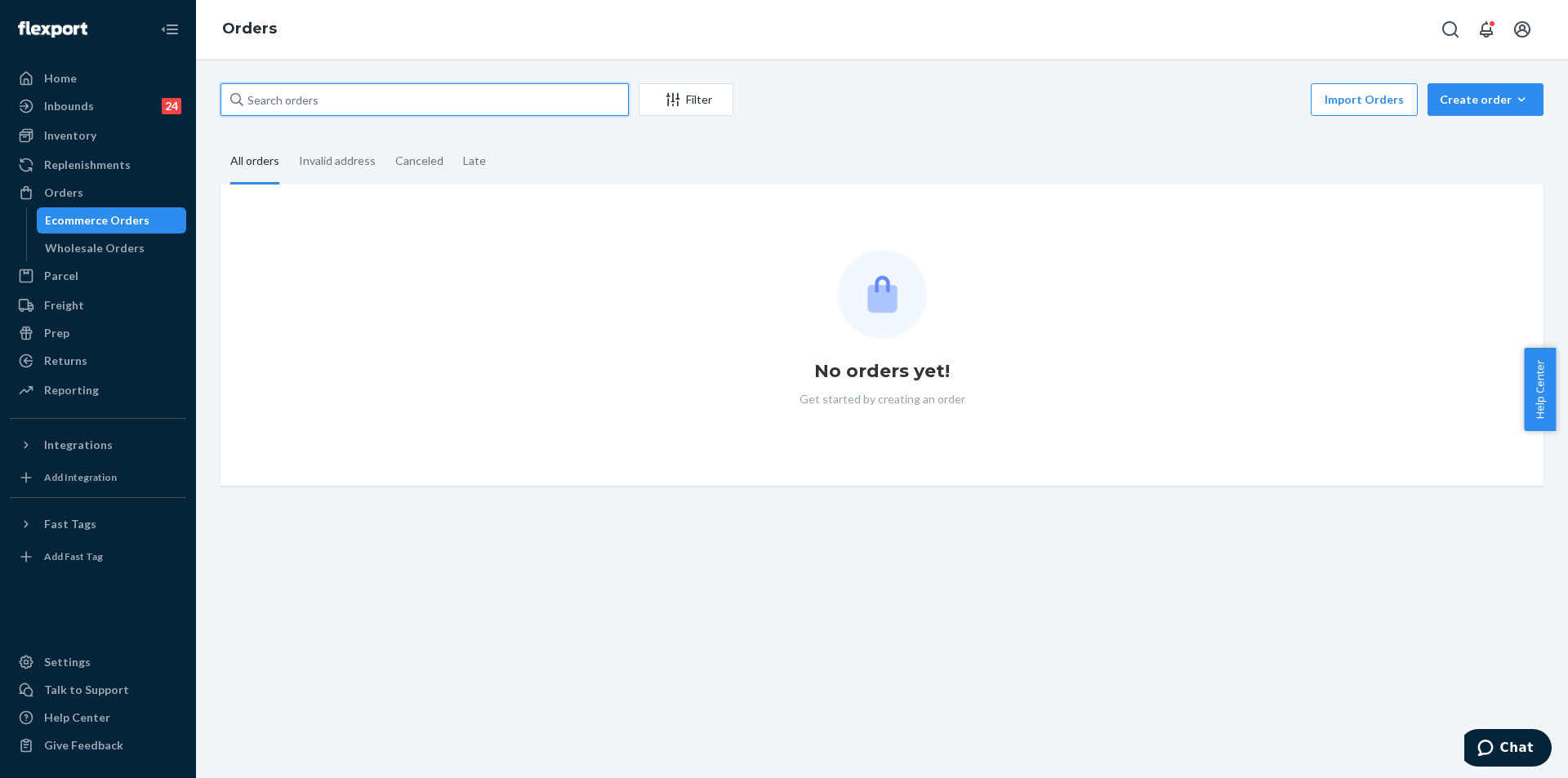
click at [315, 93] on input "text" at bounding box center [424, 99] width 409 height 33
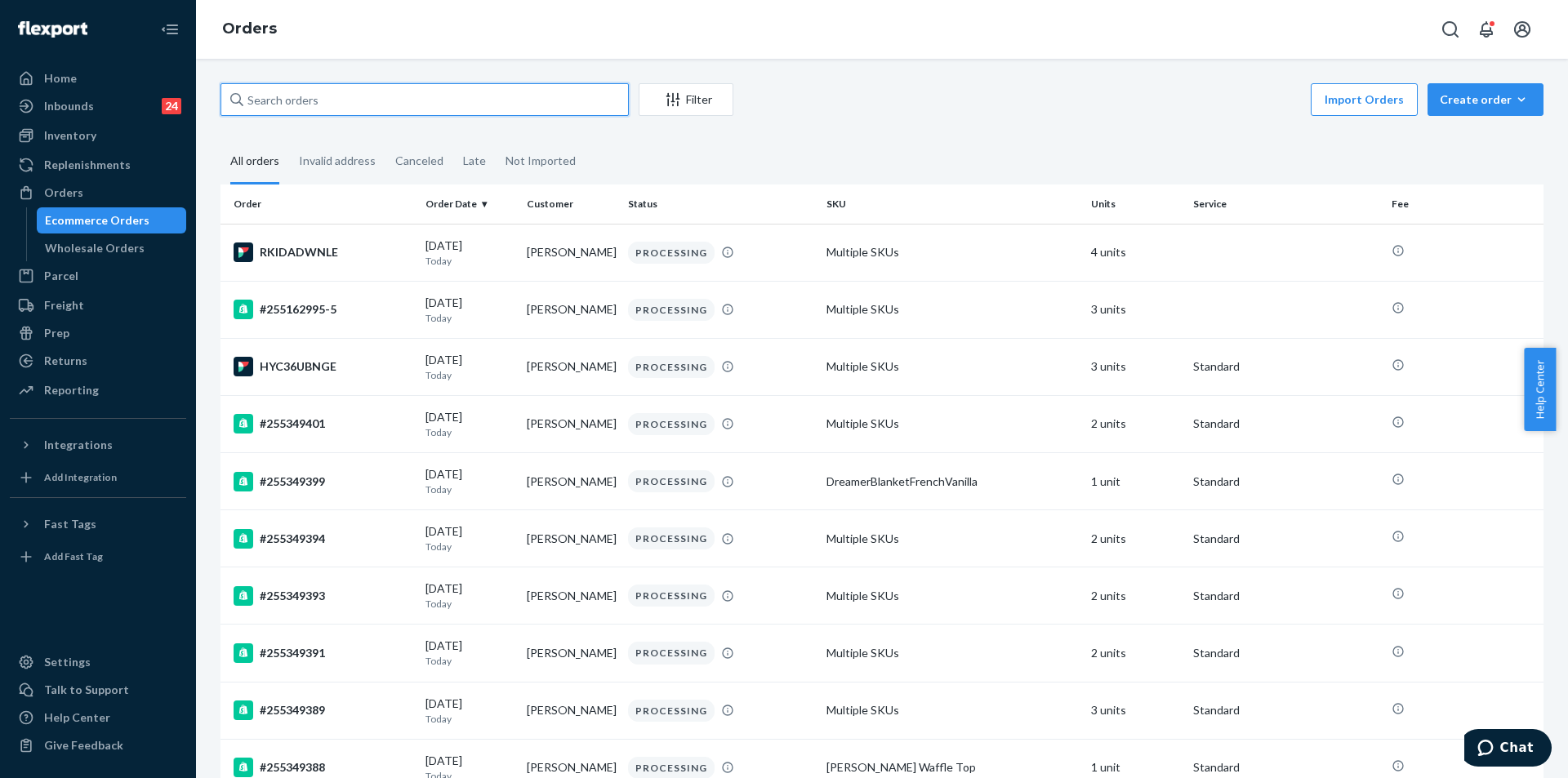
paste input "255286080"
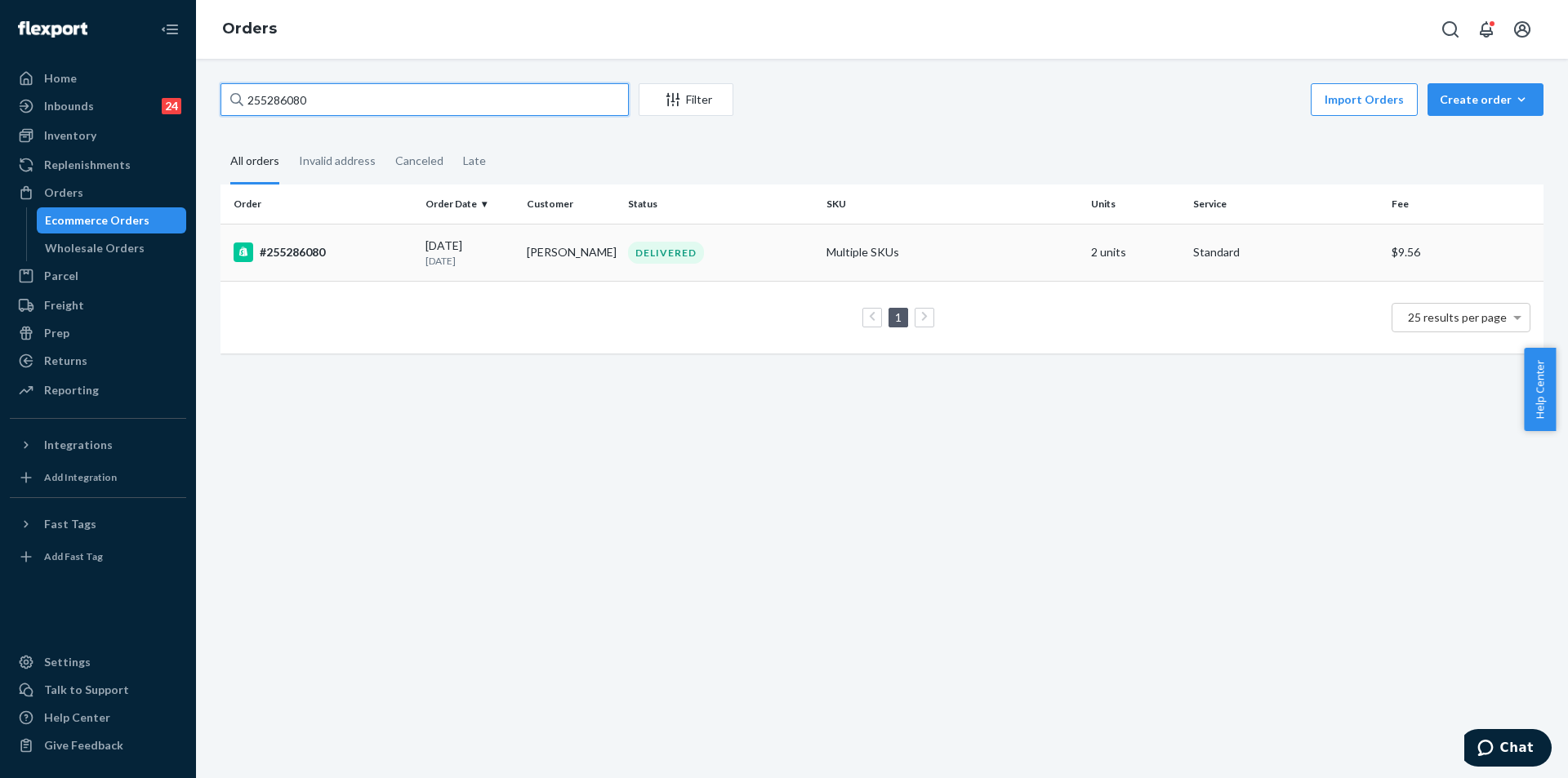
type input "255286080"
click at [545, 262] on td "Rhonda Tipton" at bounding box center [570, 251] width 101 height 57
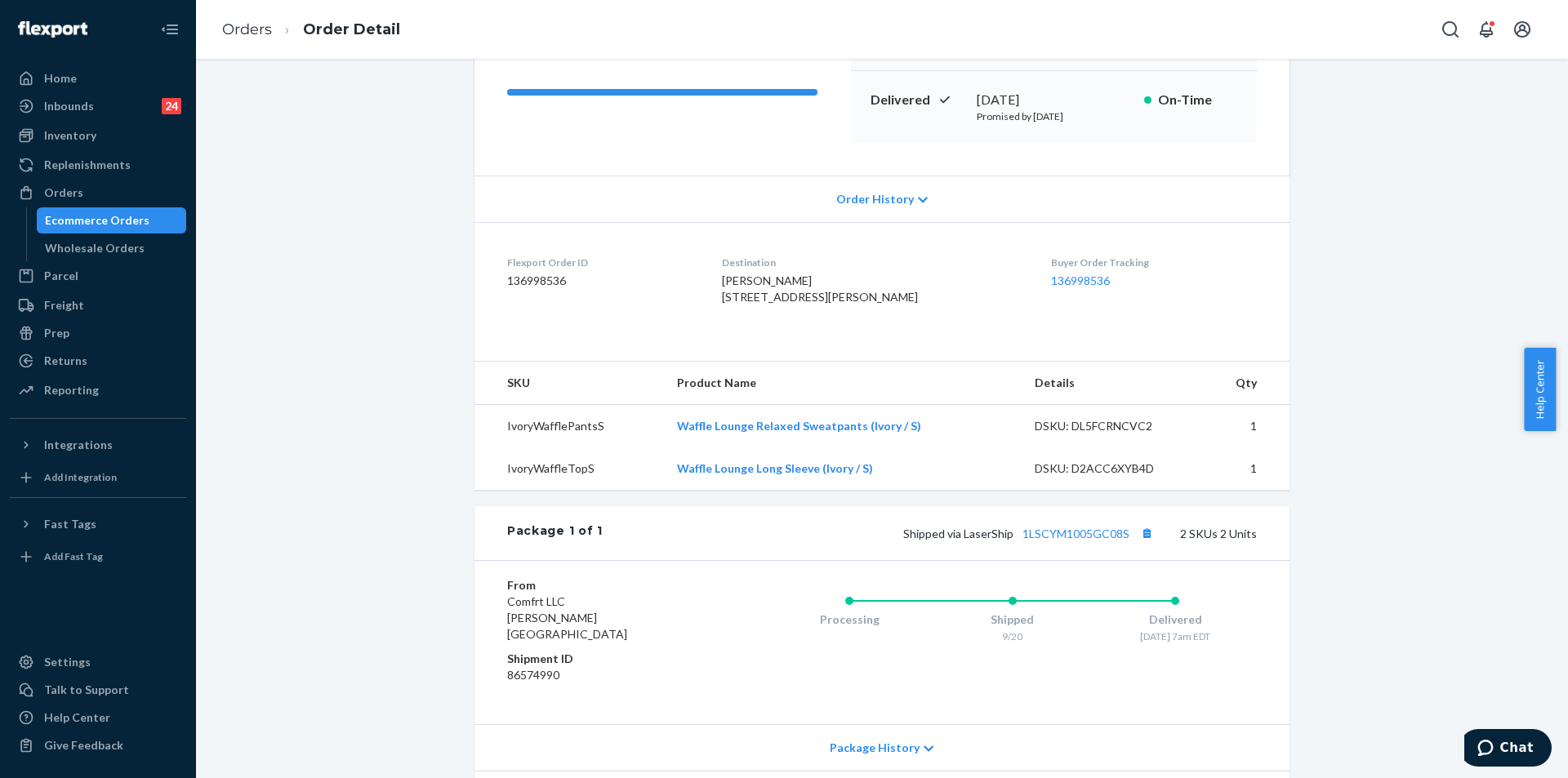
scroll to position [245, 0]
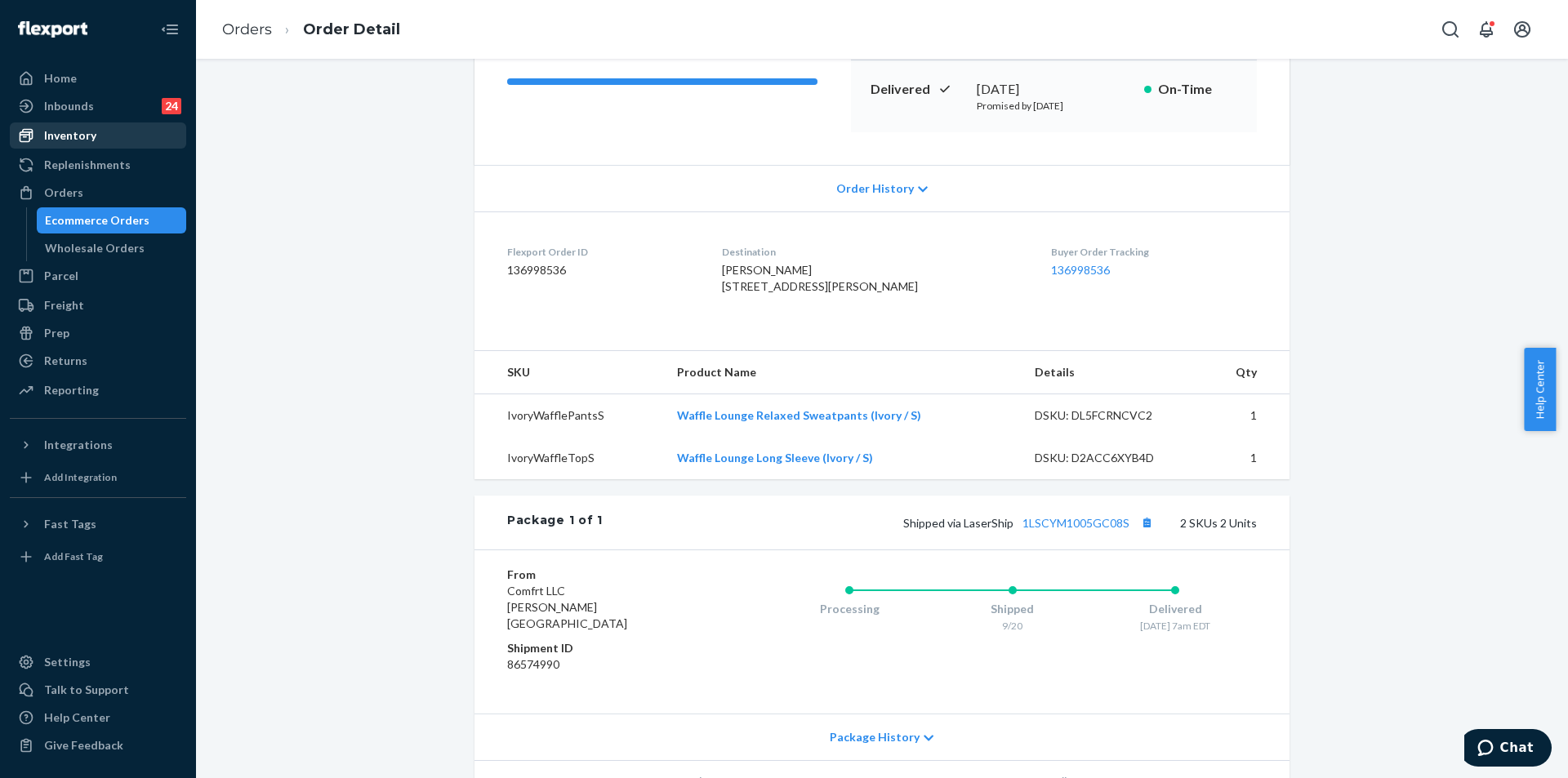
click at [73, 127] on div "Inventory" at bounding box center [98, 135] width 173 height 23
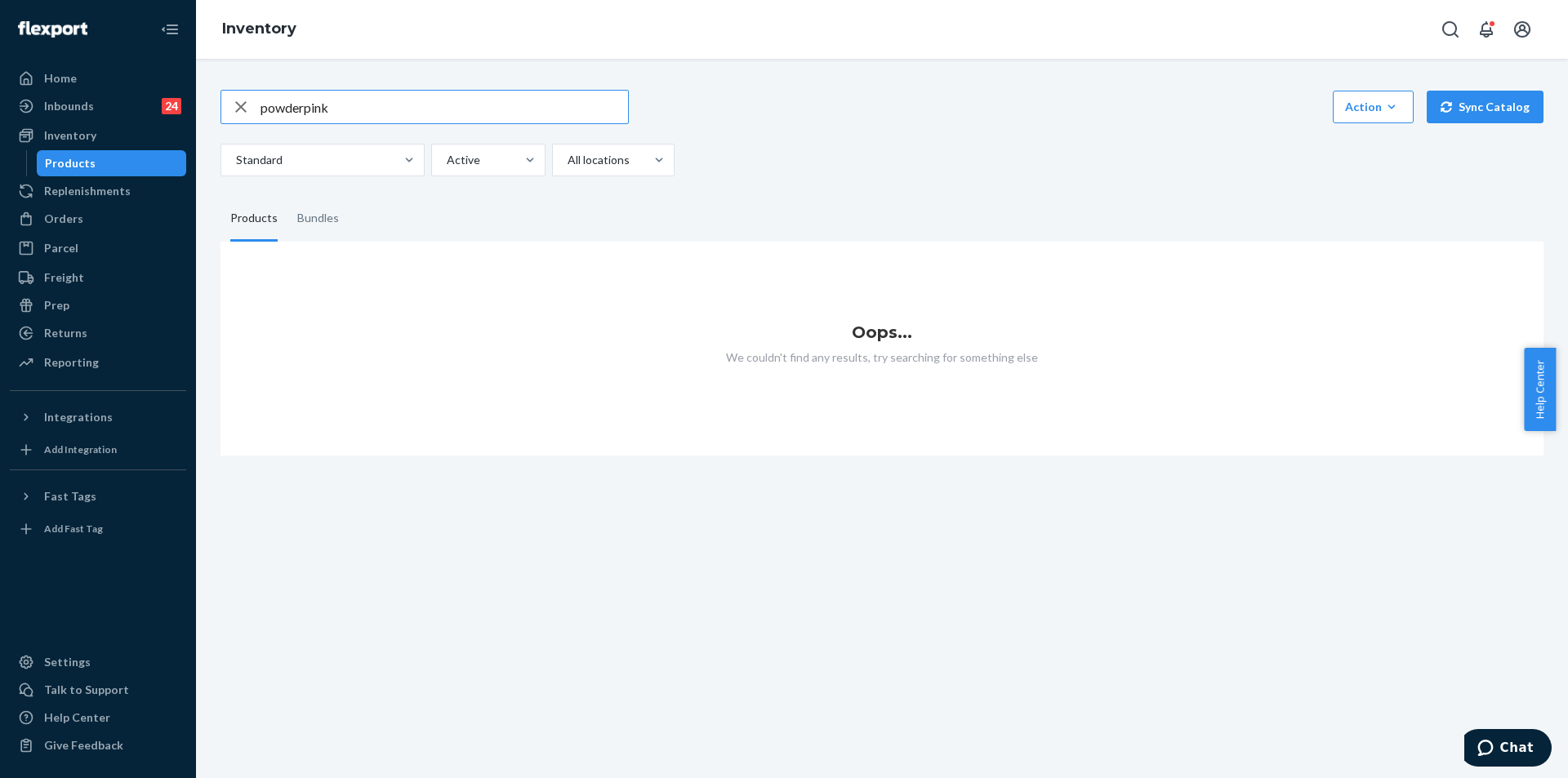
click at [305, 111] on input "powderpink" at bounding box center [444, 106] width 368 height 33
type input "powder pink"
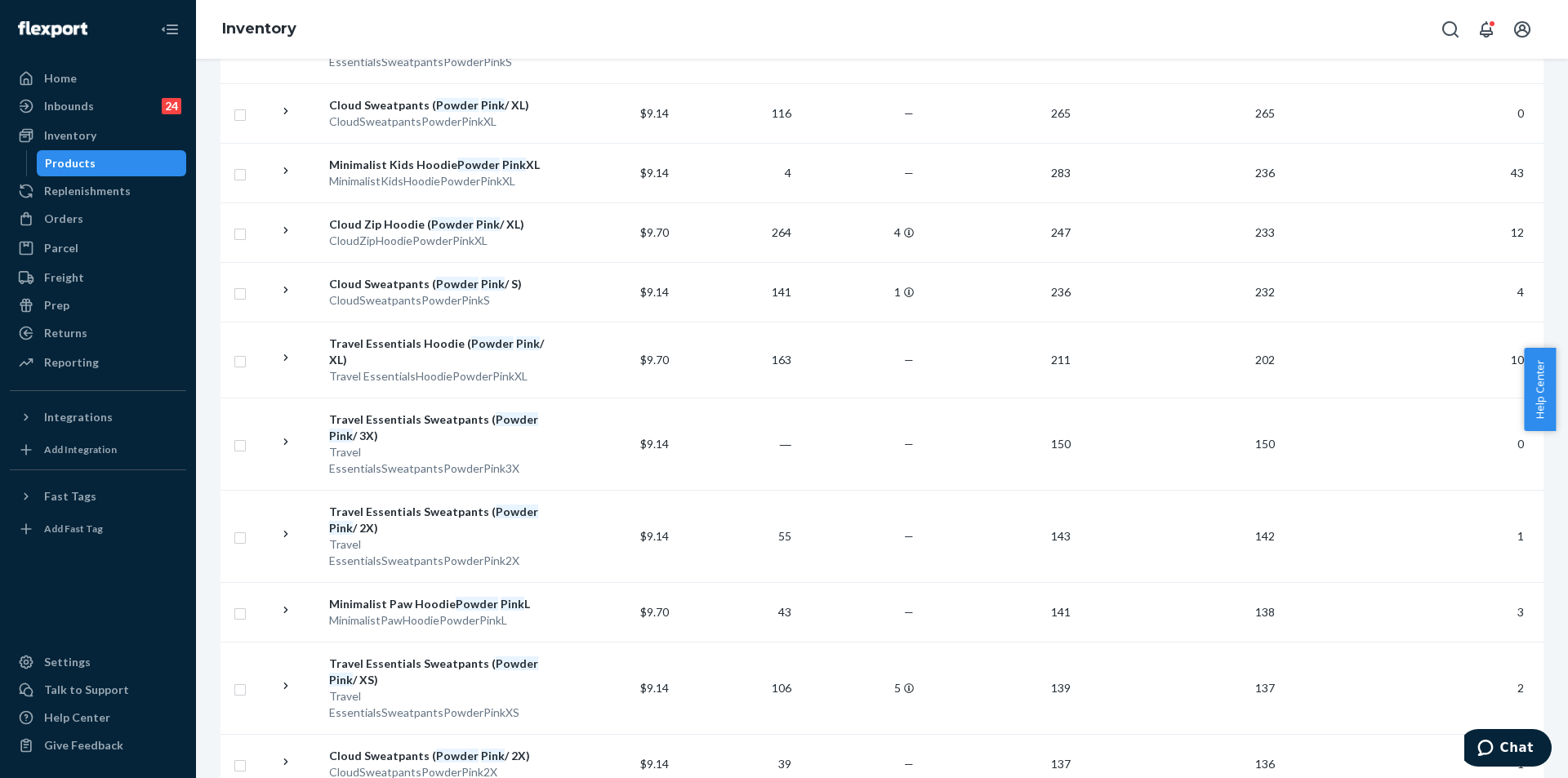
scroll to position [1307, 0]
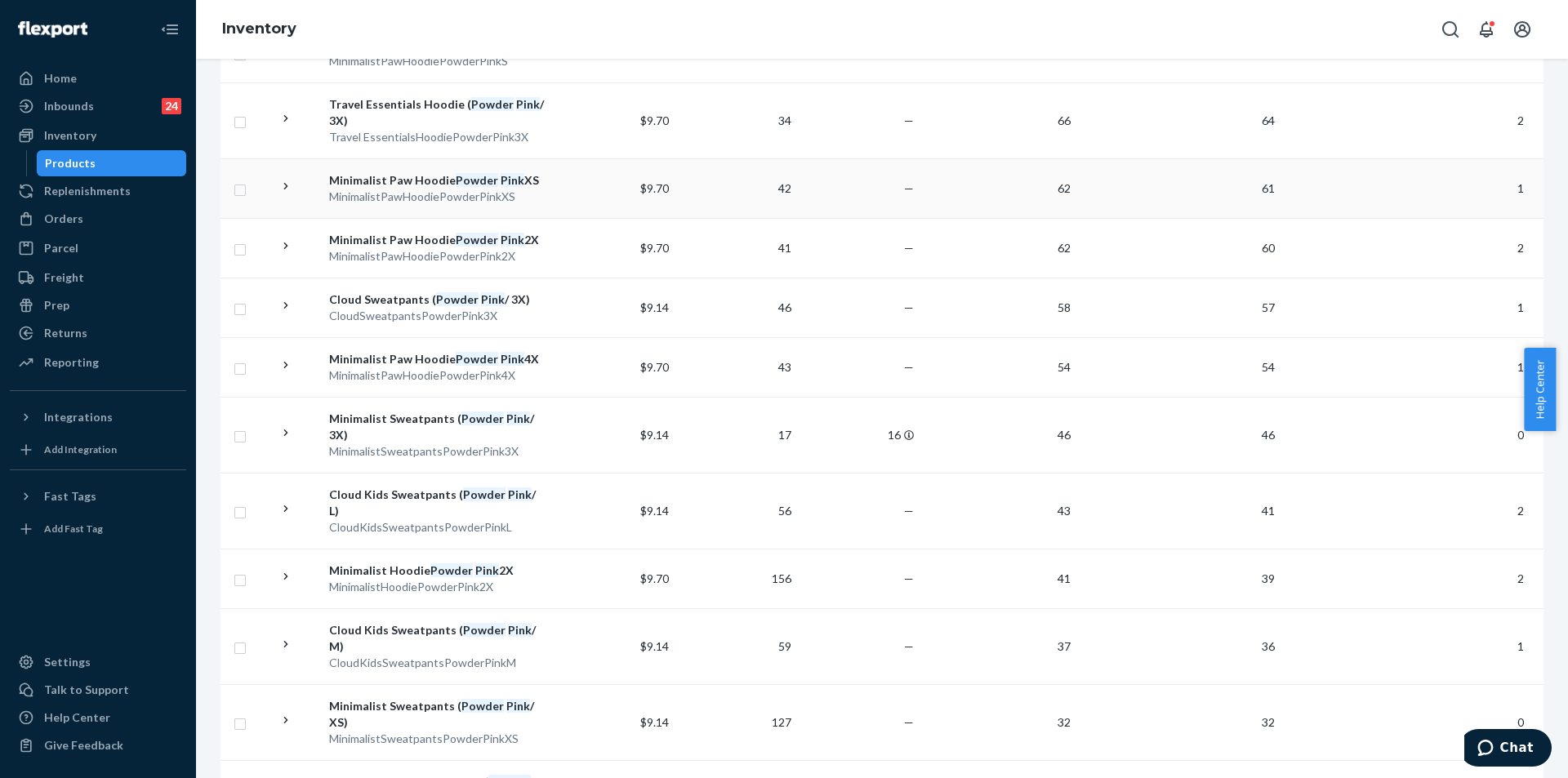
scroll to position [1143, 0]
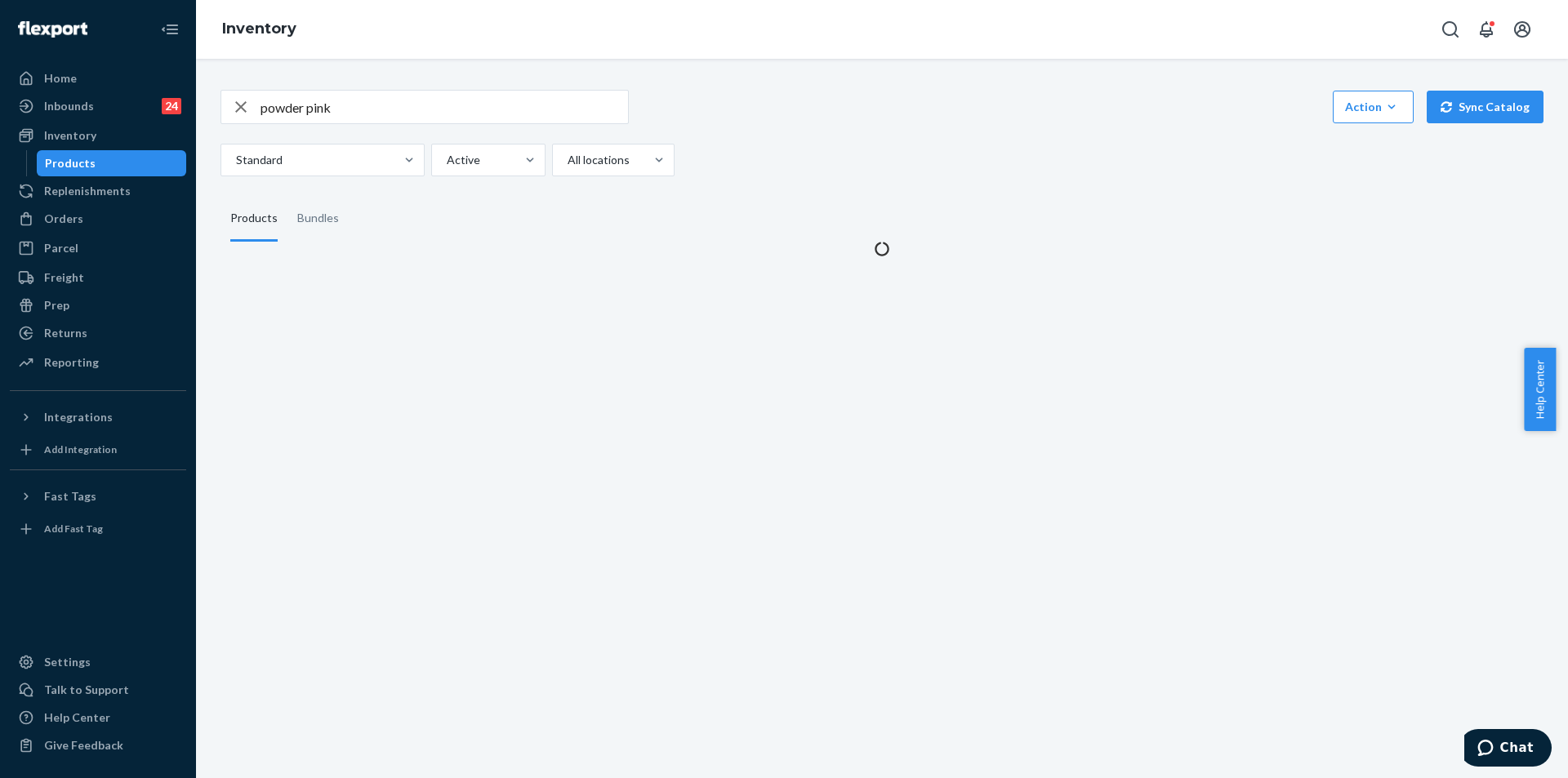
scroll to position [0, 0]
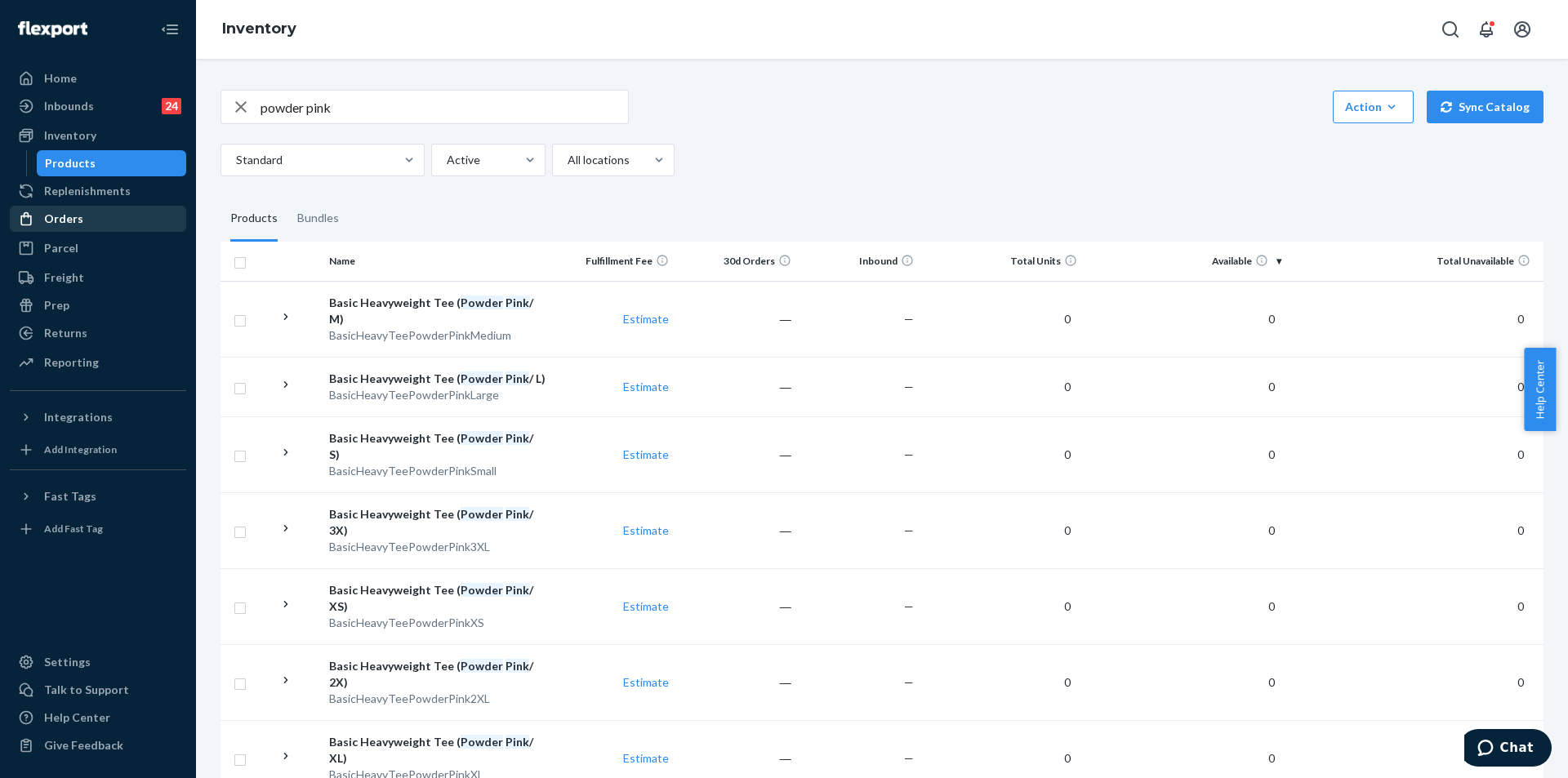
click at [85, 223] on div "Orders" at bounding box center [98, 219] width 173 height 23
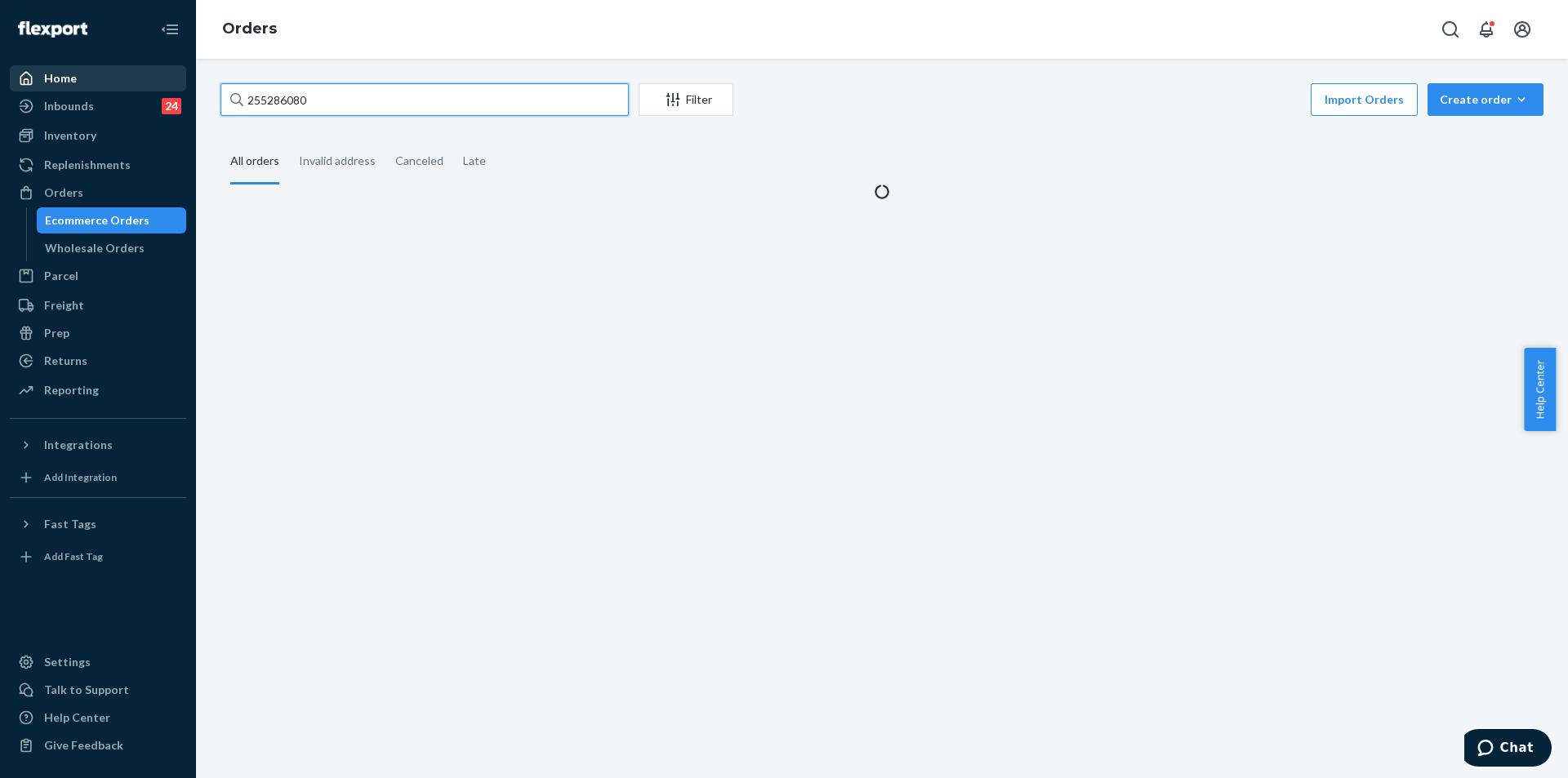
drag, startPoint x: 349, startPoint y: 100, endPoint x: 181, endPoint y: 82, distance: 169.0
click at [181, 82] on div "Home Inbounds 24 Shipping Plans Problems 24 Inventory Products Replenishments O…" at bounding box center [784, 389] width 1568 height 778
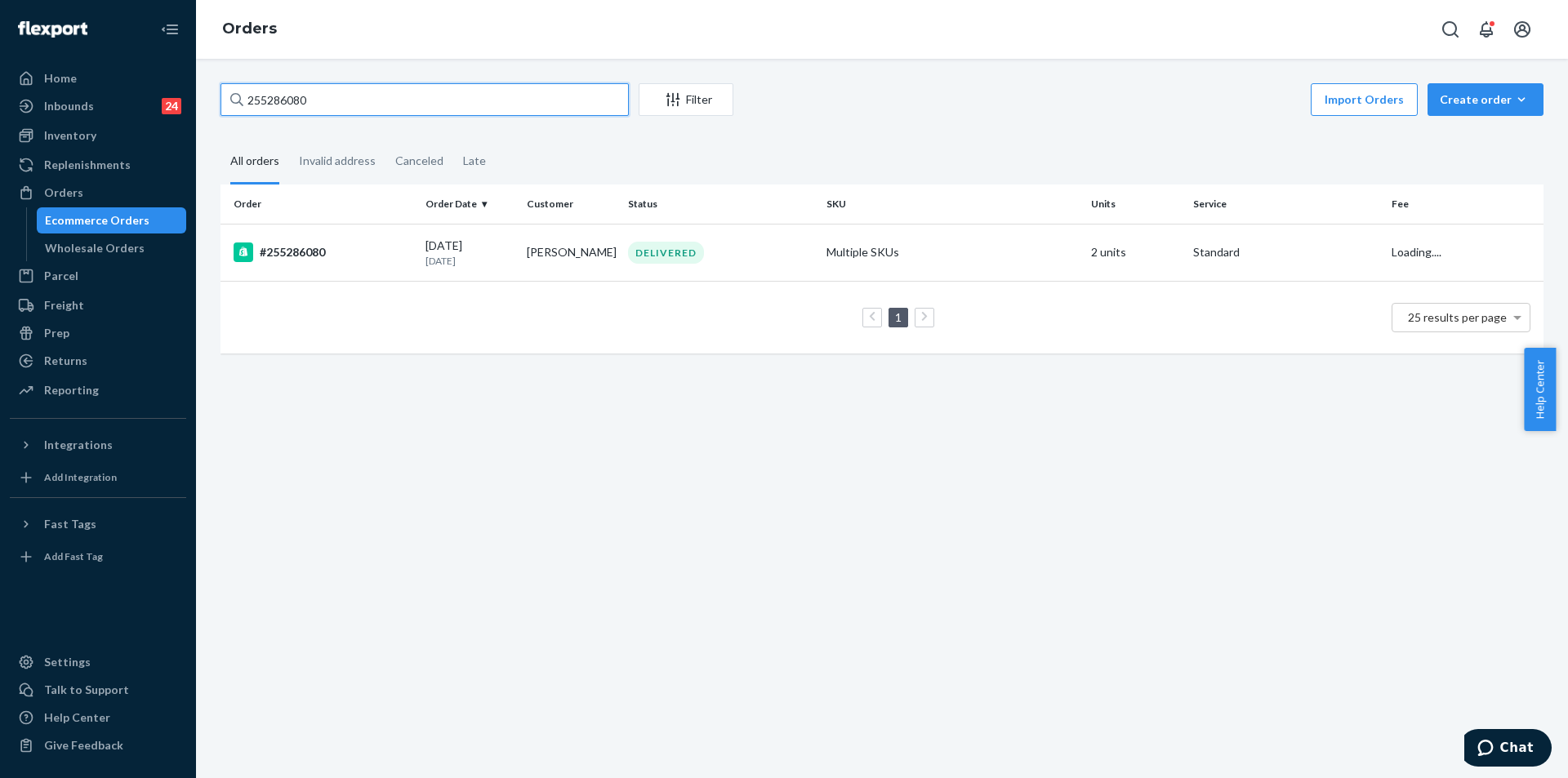
paste input "92284"
type input "255292284"
click at [763, 255] on div "DELIVERED" at bounding box center [720, 253] width 192 height 22
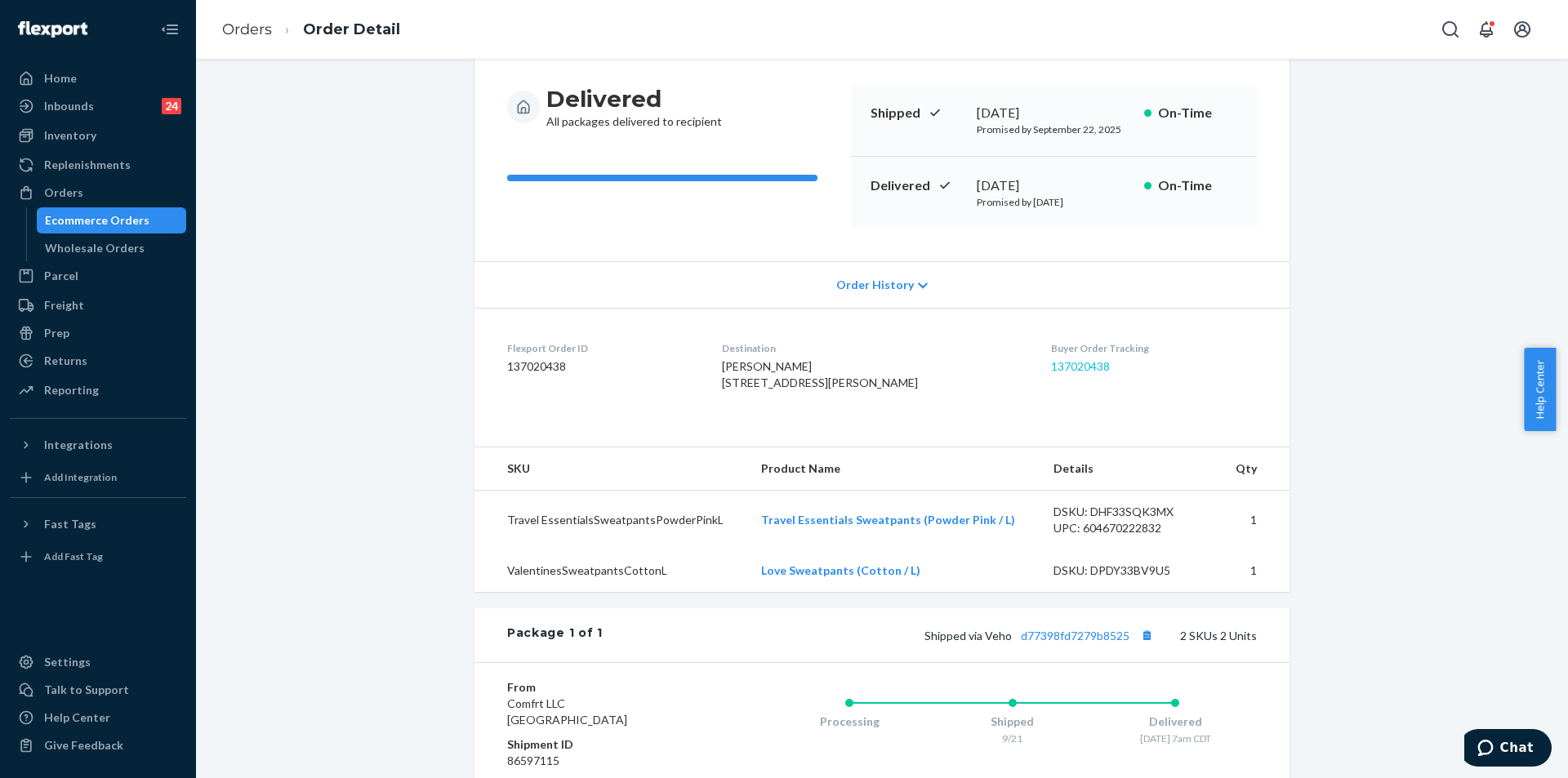
scroll to position [327, 0]
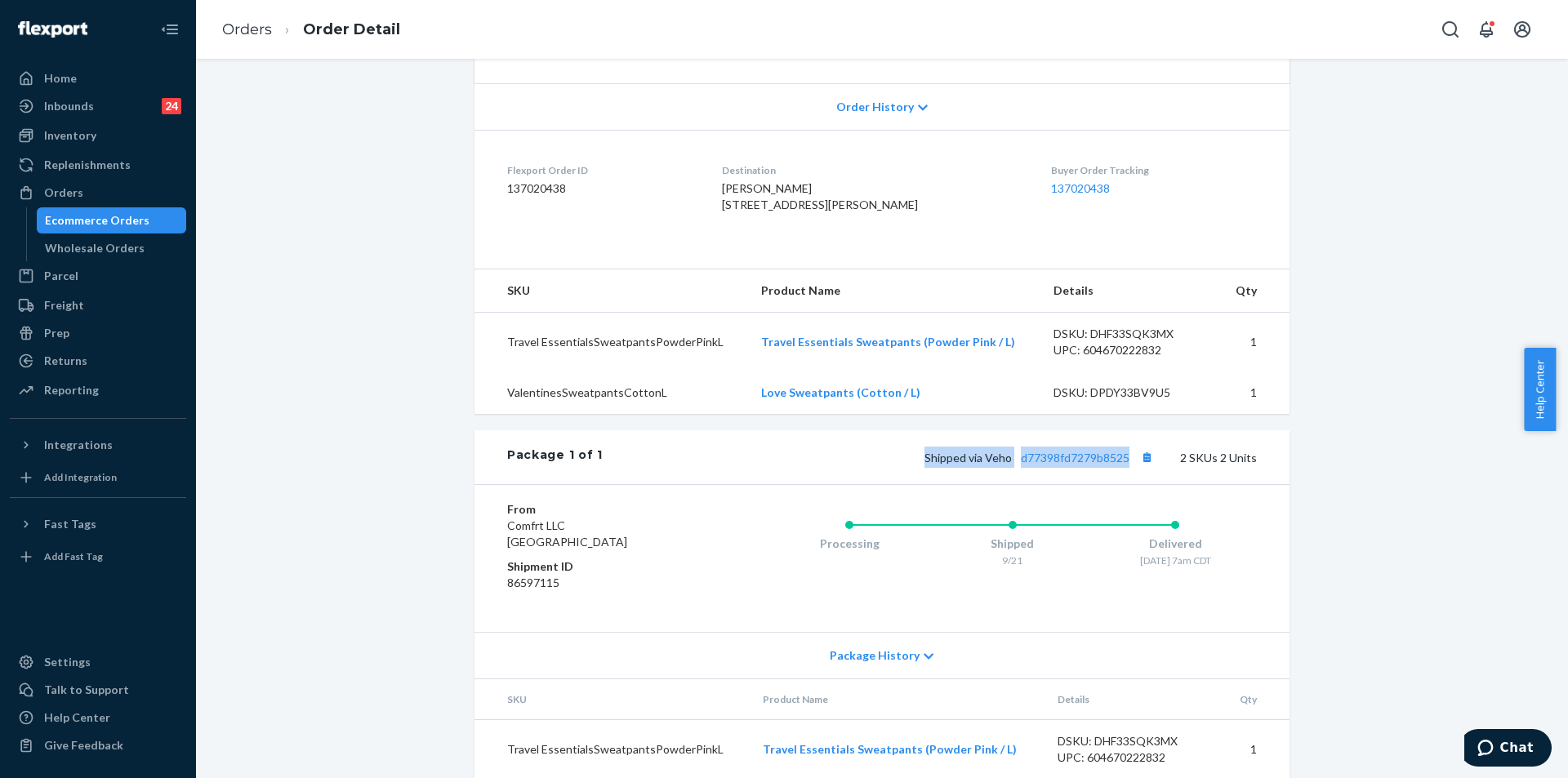
drag, startPoint x: 916, startPoint y: 490, endPoint x: 1131, endPoint y: 489, distance: 215.0
click at [1131, 468] on div "Shipped via Veho d77398fd7279b8525 2 SKUs 2 Units" at bounding box center [929, 457] width 654 height 21
copy span "Shipped via Veho d77398fd7279b8525"
click at [249, 26] on link "Orders" at bounding box center [248, 29] width 50 height 18
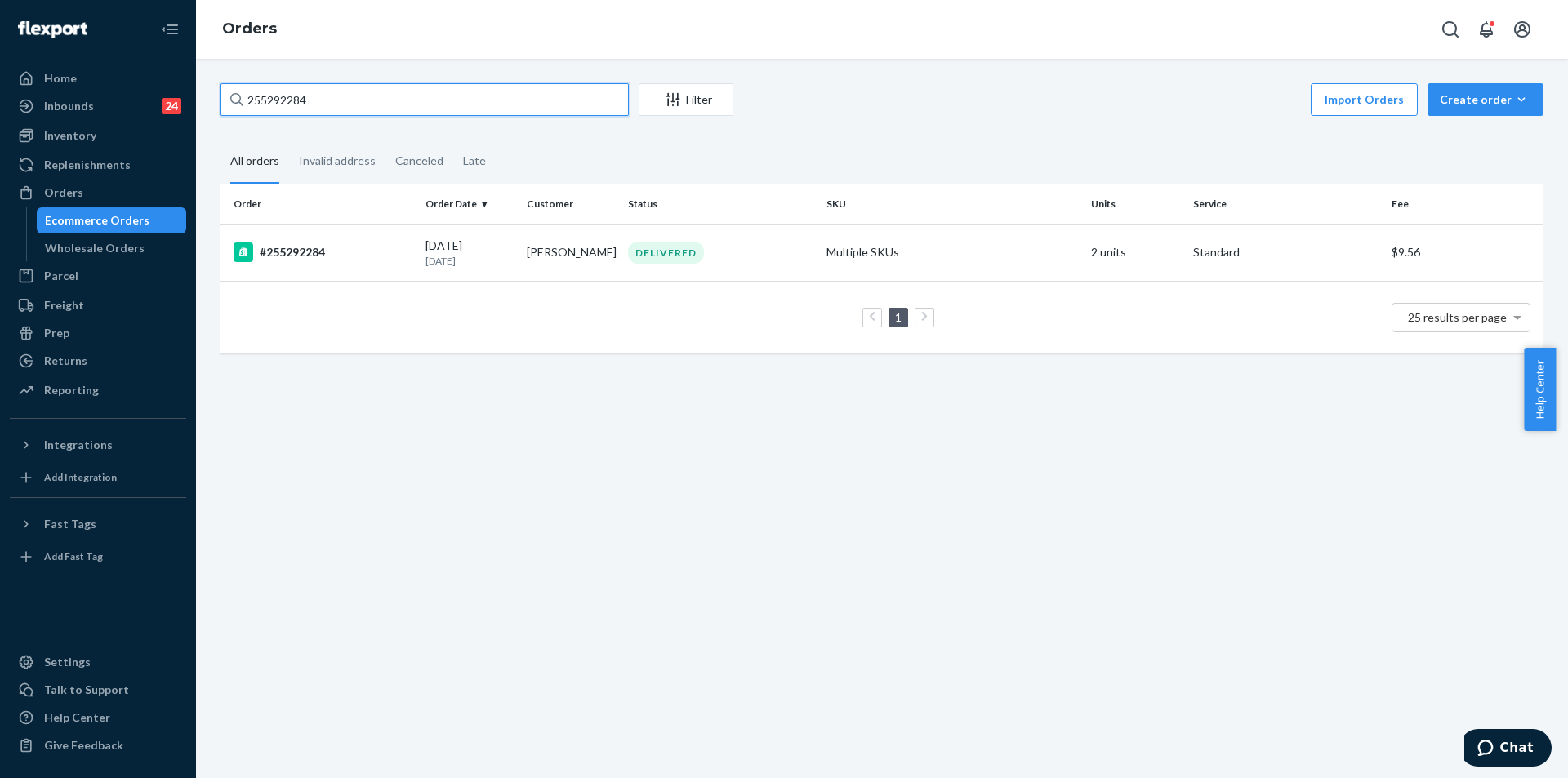
drag, startPoint x: 452, startPoint y: 107, endPoint x: 196, endPoint y: 63, distance: 259.8
click at [196, 63] on div "255292284 Filter Import Orders Create order Ecommerce order Removal order All o…" at bounding box center [882, 418] width 1372 height 719
paste input "88637"
type input "255288637"
click at [558, 263] on td "Kristina Mercier" at bounding box center [570, 251] width 101 height 57
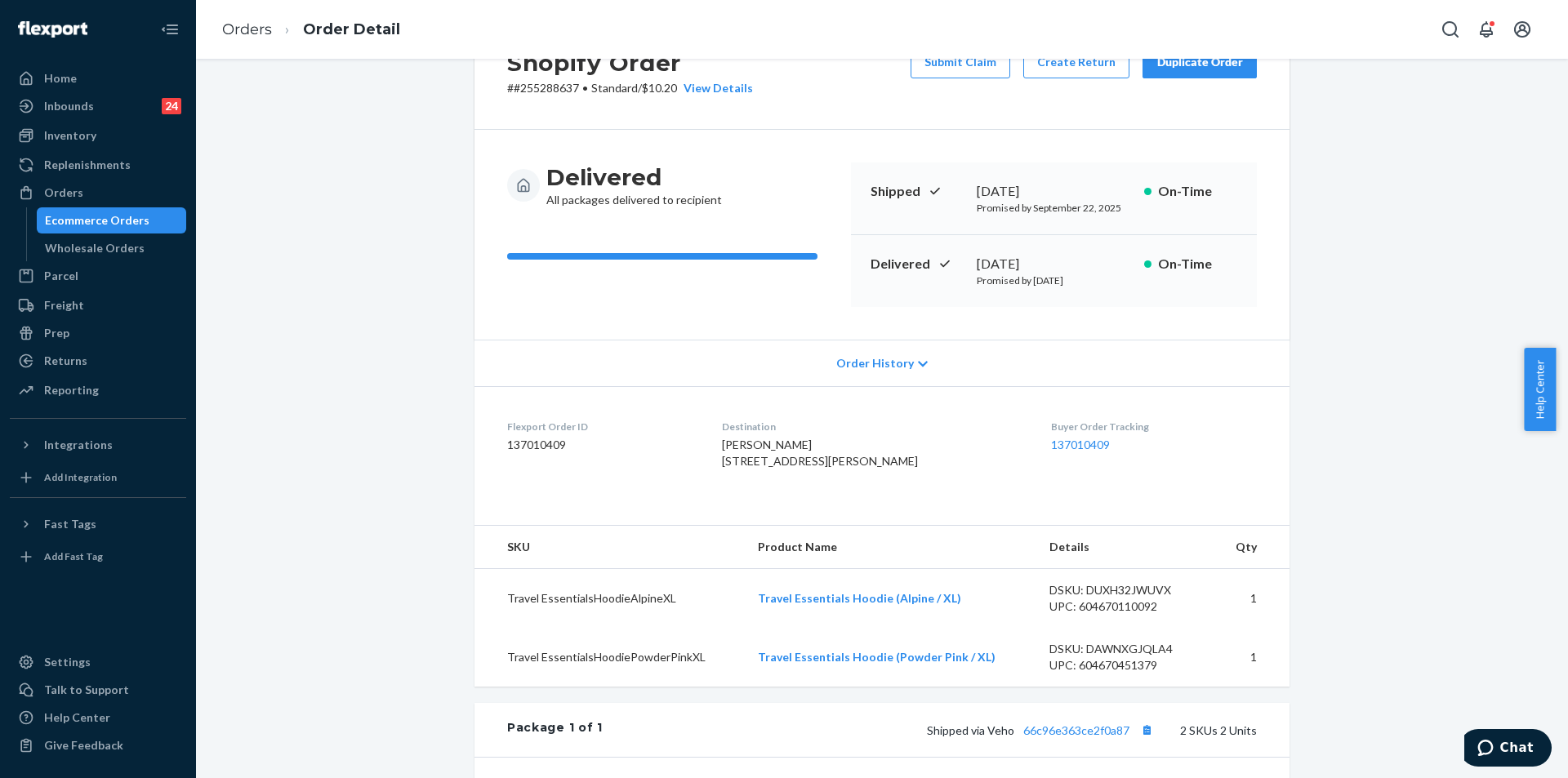
scroll to position [327, 0]
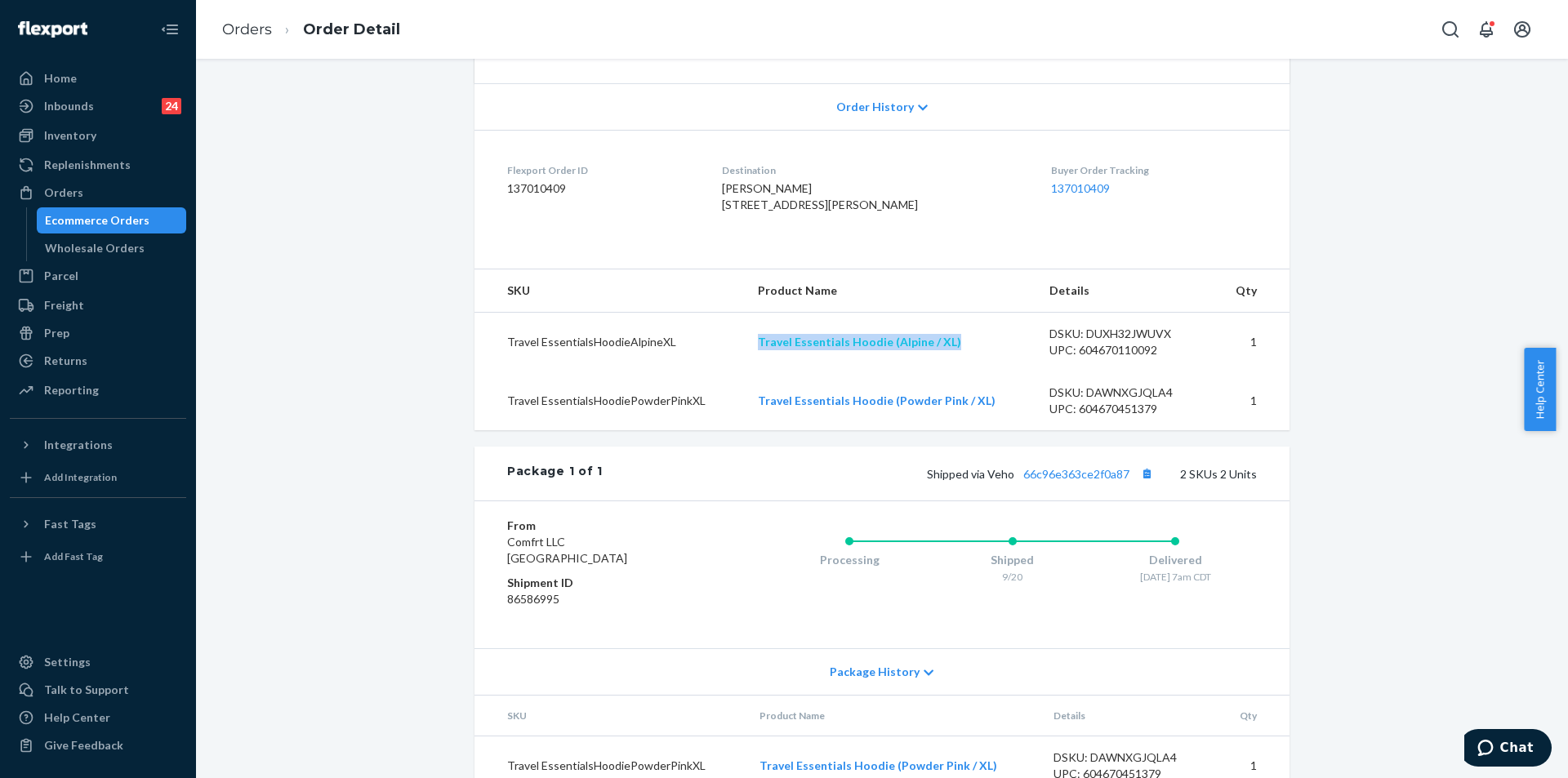
drag, startPoint x: 974, startPoint y: 373, endPoint x: 757, endPoint y: 371, distance: 217.0
click at [757, 371] on td "Travel Essentials Hoodie (Alpine / XL)" at bounding box center [890, 342] width 291 height 60
copy link "Travel Essentials Hoodie (Alpine / XL)"
drag, startPoint x: 992, startPoint y: 433, endPoint x: 754, endPoint y: 429, distance: 238.0
click at [754, 429] on td "Travel Essentials Hoodie (Powder Pink / XL)" at bounding box center [890, 400] width 291 height 59
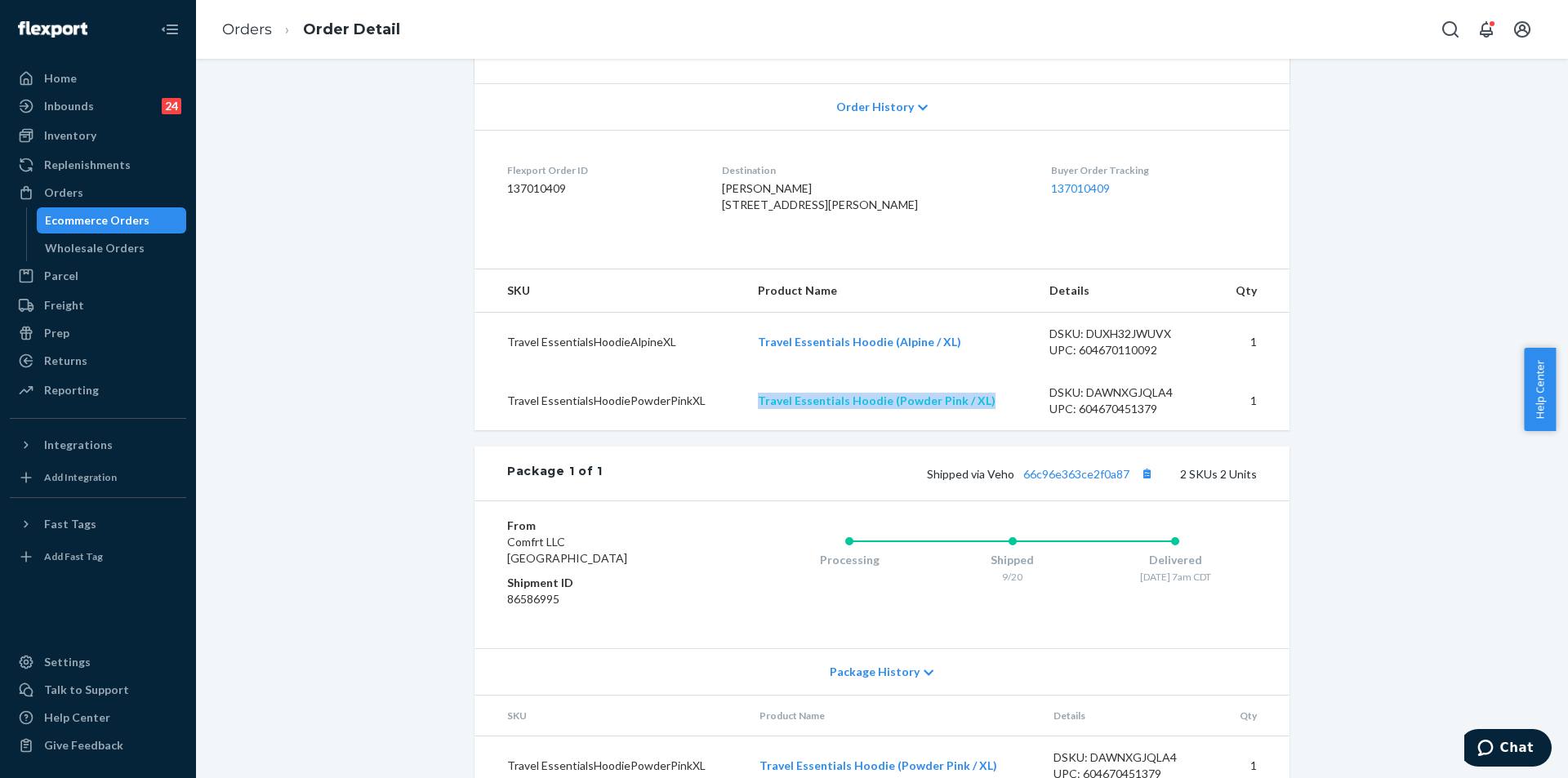
copy link "Travel Essentials Hoodie (Powder Pink / XL)"
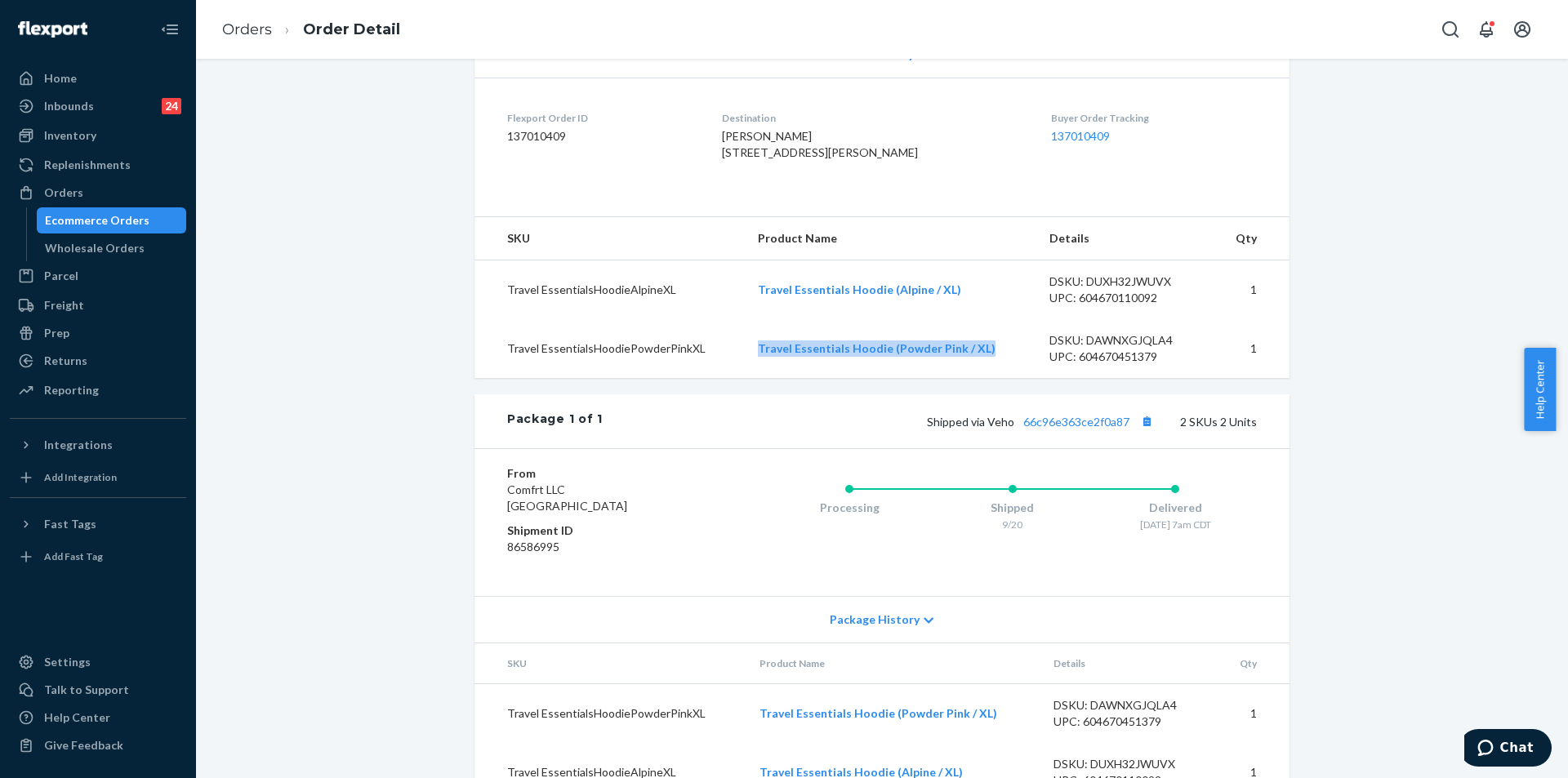
scroll to position [409, 0]
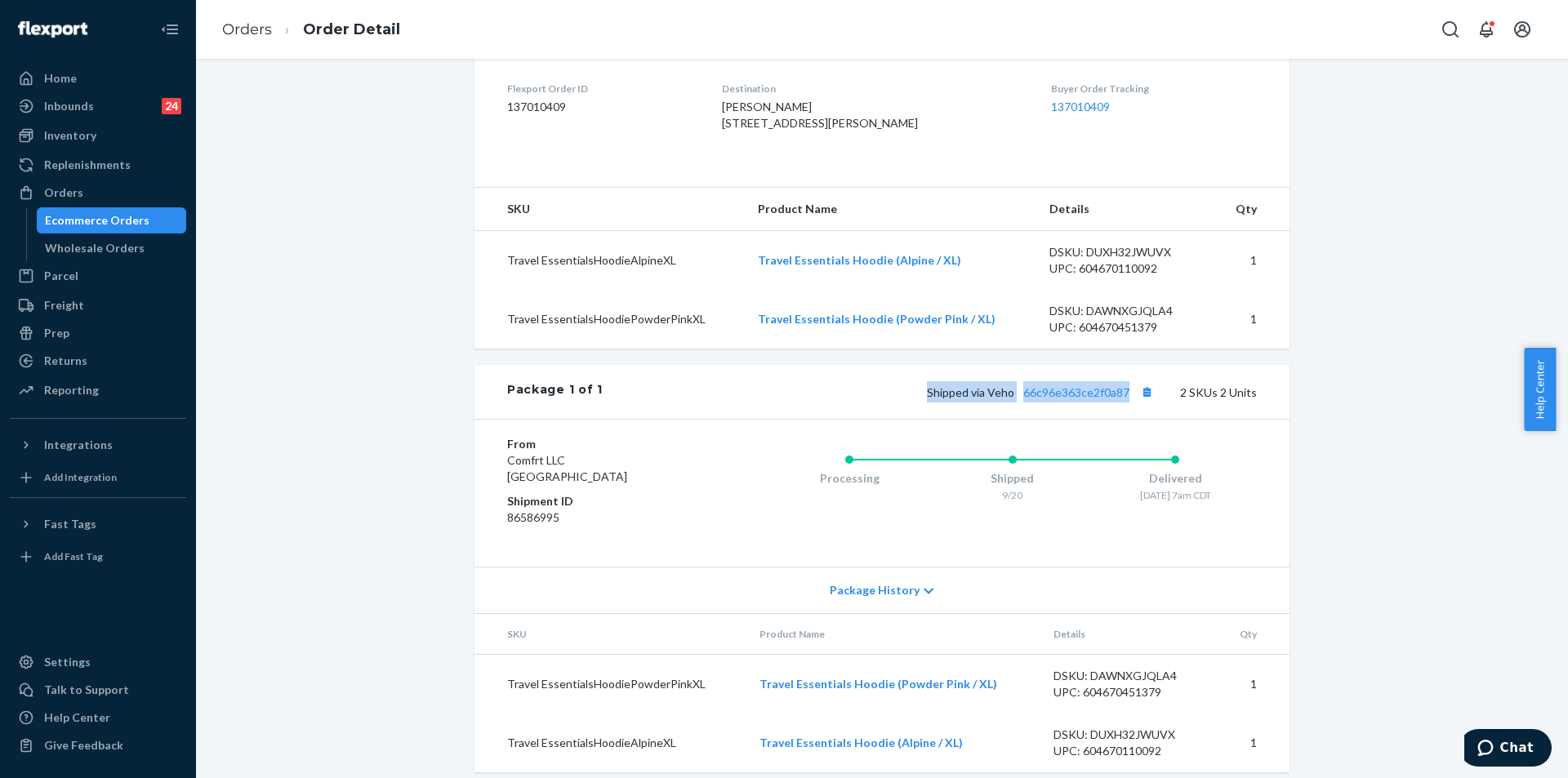
drag, startPoint x: 916, startPoint y: 421, endPoint x: 1123, endPoint y: 435, distance: 207.5
click at [1123, 403] on div "Shipped via Veho 66c96e363ce2f0a87 2 SKUs 2 Units" at bounding box center [929, 392] width 654 height 21
copy span "Shipped via Veho 66c96e363ce2f0a87"
click at [256, 32] on link "Orders" at bounding box center [248, 29] width 50 height 18
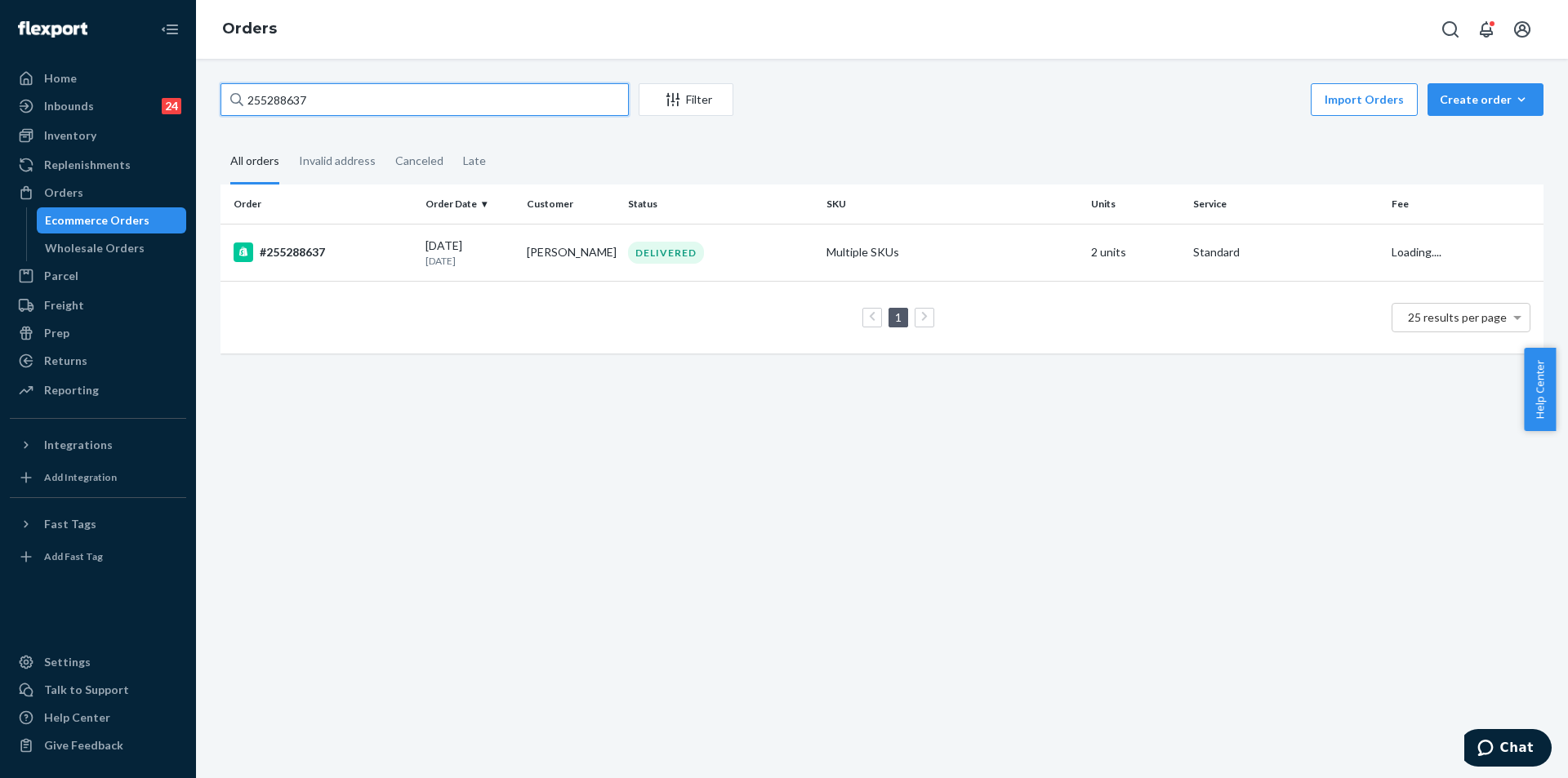
drag, startPoint x: 356, startPoint y: 101, endPoint x: 223, endPoint y: 91, distance: 133.4
click at [223, 91] on input "255288637" at bounding box center [424, 99] width 409 height 33
paste input "310326"
type input "255310326"
click at [520, 260] on td "Nicole Hendrick" at bounding box center [570, 251] width 101 height 57
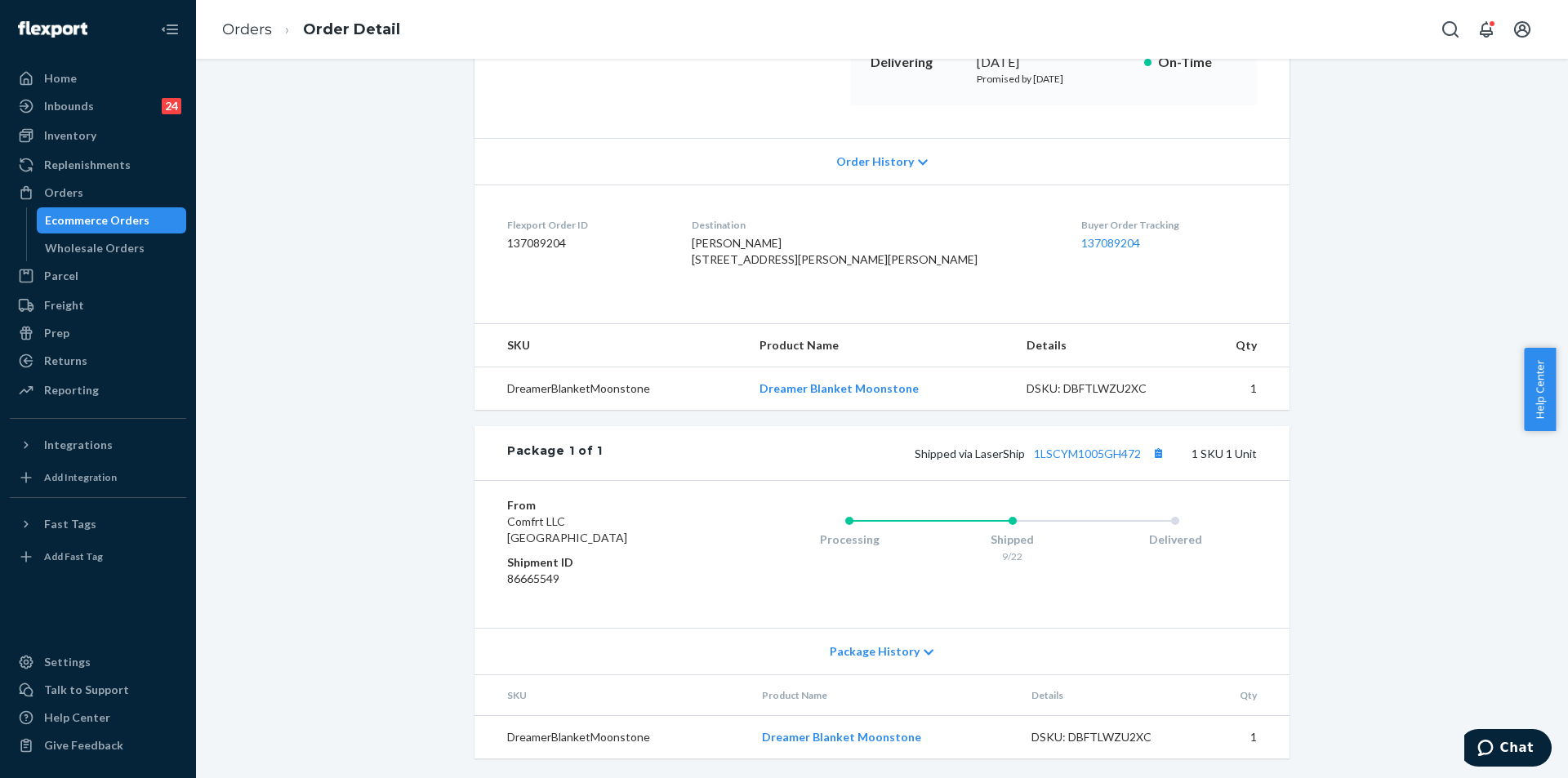
scroll to position [304, 0]
drag, startPoint x: 1025, startPoint y: 457, endPoint x: 1142, endPoint y: 469, distance: 117.6
click at [1142, 469] on div "Package 1 of 1 Shipped via LaserShip 1LSCYM1005GH472 1 SKU 1 Unit" at bounding box center [882, 453] width 815 height 54
copy link "1LSCYM1005GH472"
drag, startPoint x: 734, startPoint y: 228, endPoint x: 789, endPoint y: 258, distance: 62.6
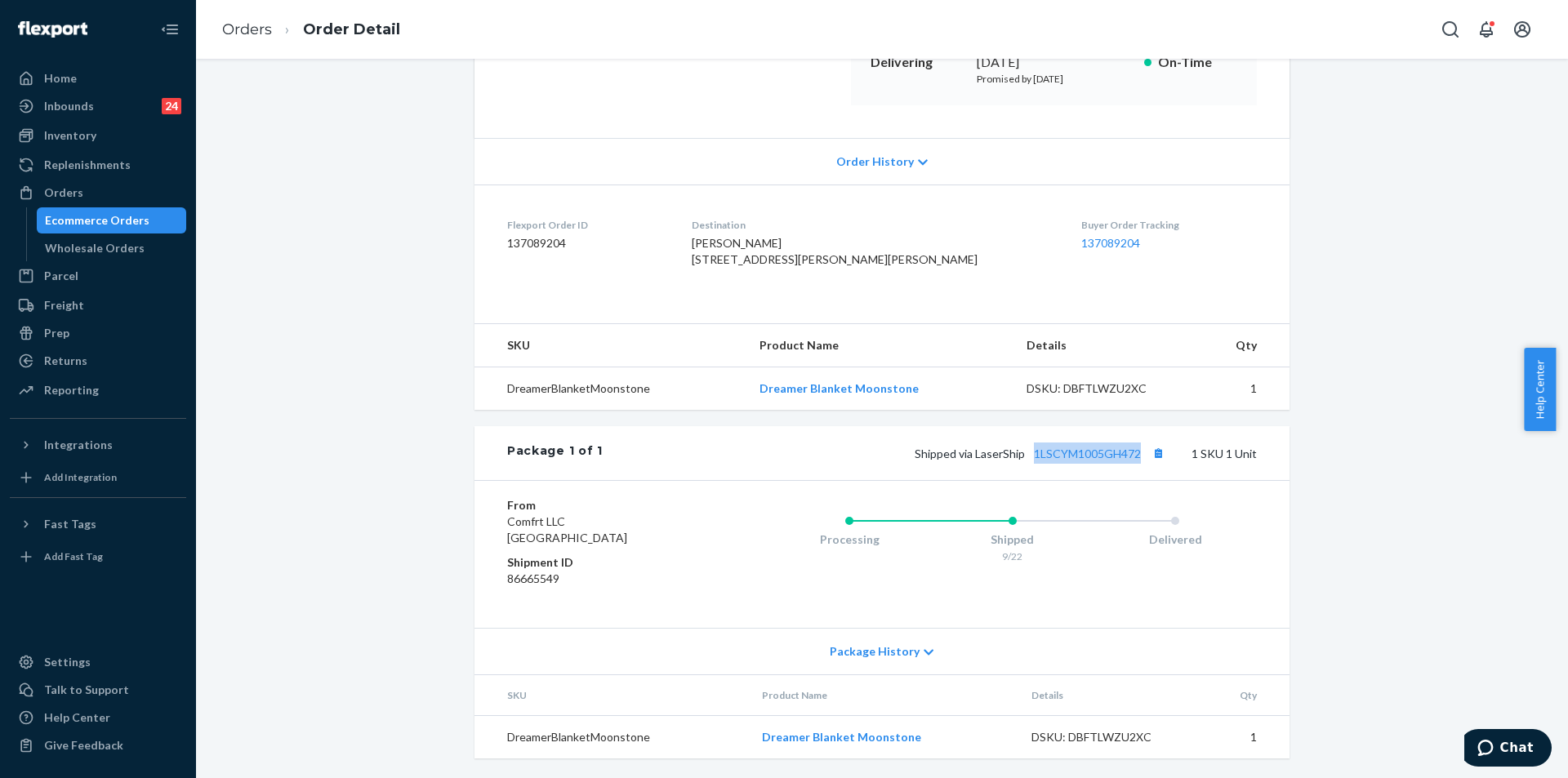
click at [789, 258] on dl "Flexport Order ID 137089204 Destination Nicole Hendrick 4601 Fox Valley Dr Apt …" at bounding box center [882, 246] width 815 height 123
copy span "4601 Fox Valley Dr Apt 2A Portage, MI 49024-8194 US"
click at [268, 34] on link "Orders" at bounding box center [248, 29] width 50 height 18
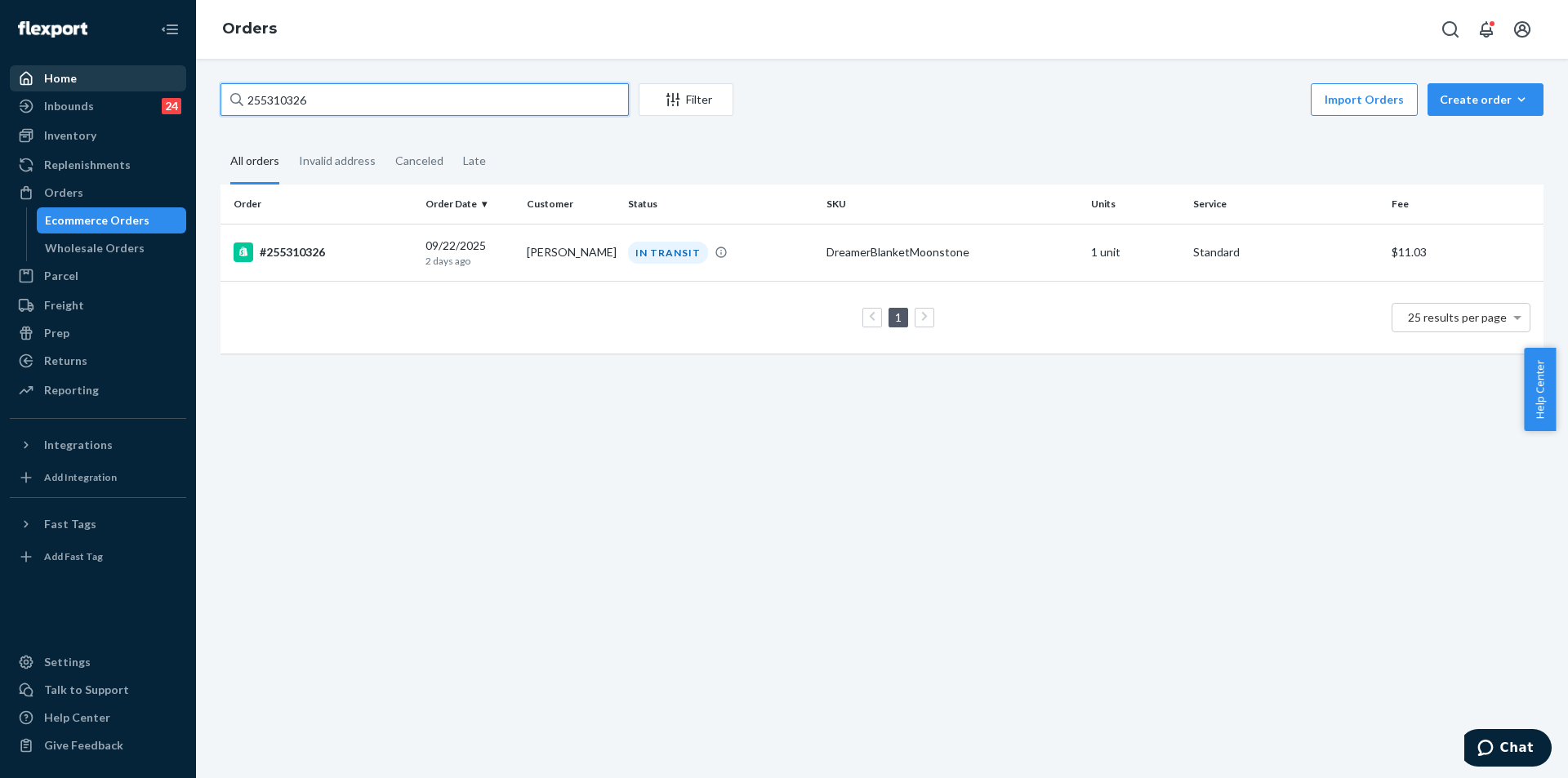
drag, startPoint x: 313, startPoint y: 98, endPoint x: 180, endPoint y: 90, distance: 133.2
click at [180, 90] on div "Home Inbounds 24 Shipping Plans Problems 24 Inventory Products Replenishments O…" at bounding box center [784, 389] width 1568 height 778
paste input "293245"
type input "255293245"
click at [764, 256] on div "DELIVERED" at bounding box center [720, 253] width 192 height 22
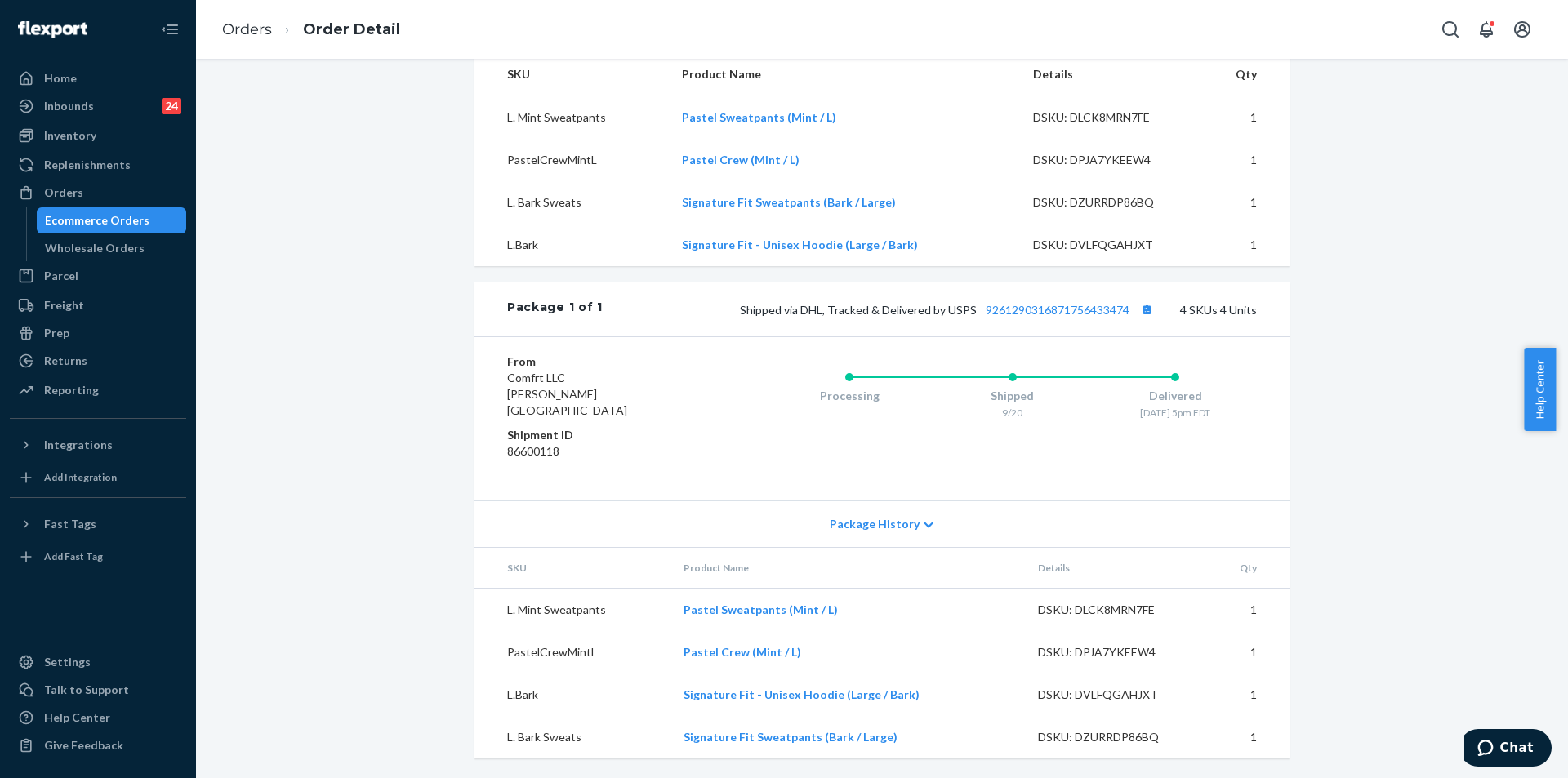
scroll to position [559, 0]
click at [249, 27] on link "Orders" at bounding box center [248, 29] width 50 height 18
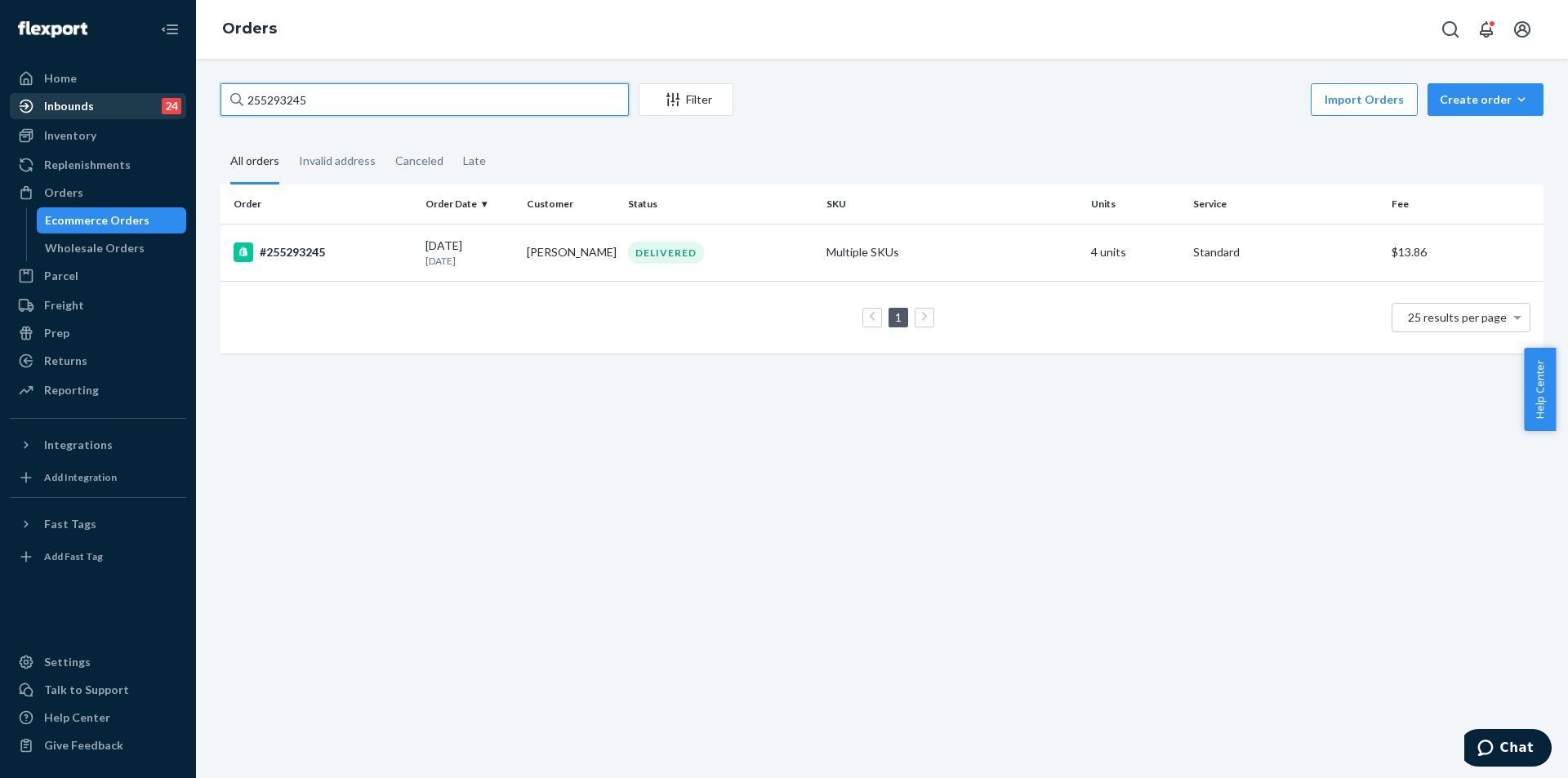
drag, startPoint x: 382, startPoint y: 101, endPoint x: 167, endPoint y: 98, distance: 215.0
click at [167, 98] on div "Home Inbounds 24 Shipping Plans Problems 24 Inventory Products Replenishments O…" at bounding box center [784, 389] width 1568 height 778
paste input "31526"
type input "255231526"
click at [766, 250] on div "DELIVERED" at bounding box center [720, 253] width 192 height 22
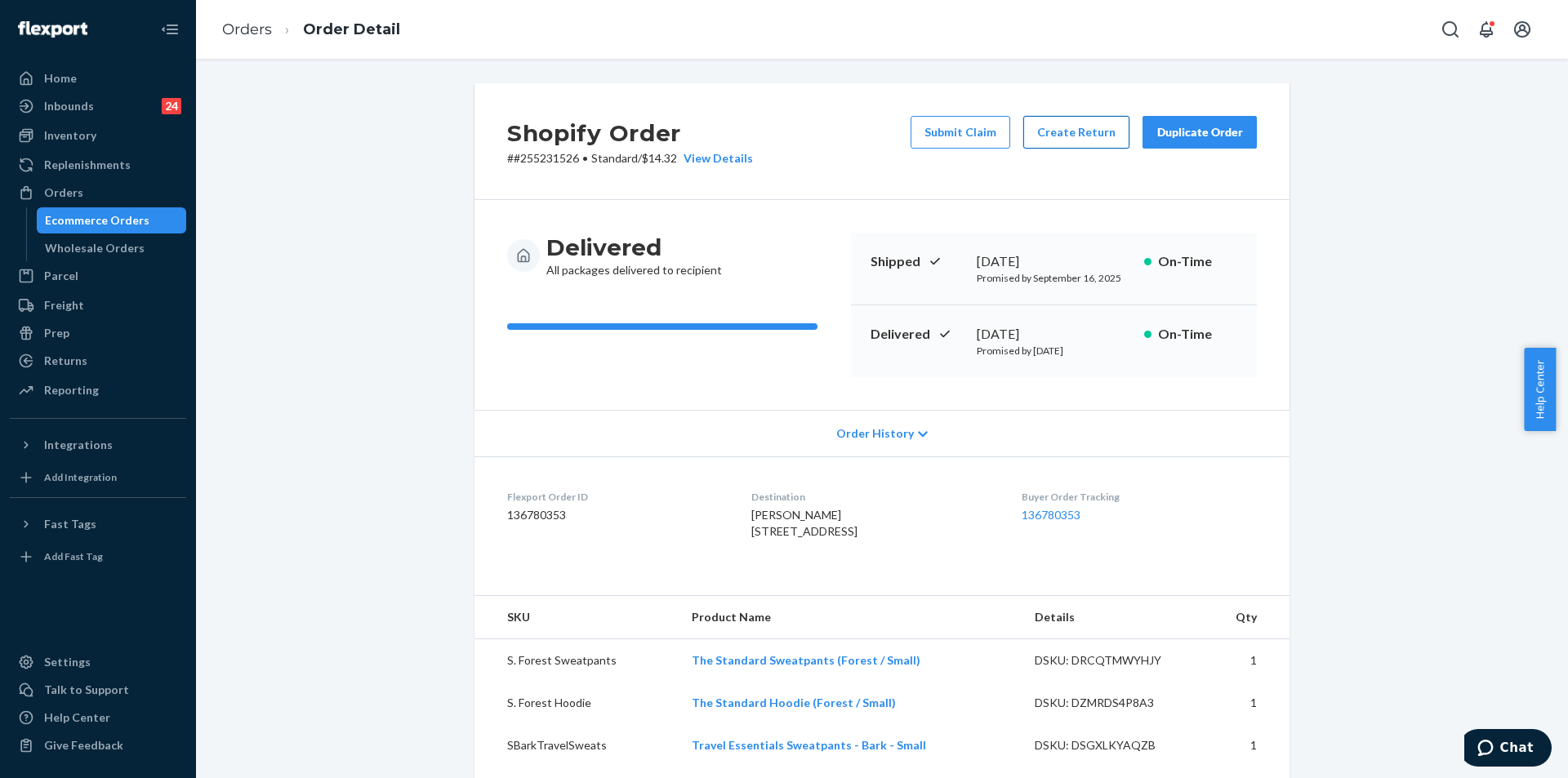
click at [1068, 127] on button "Create Return" at bounding box center [1076, 132] width 106 height 33
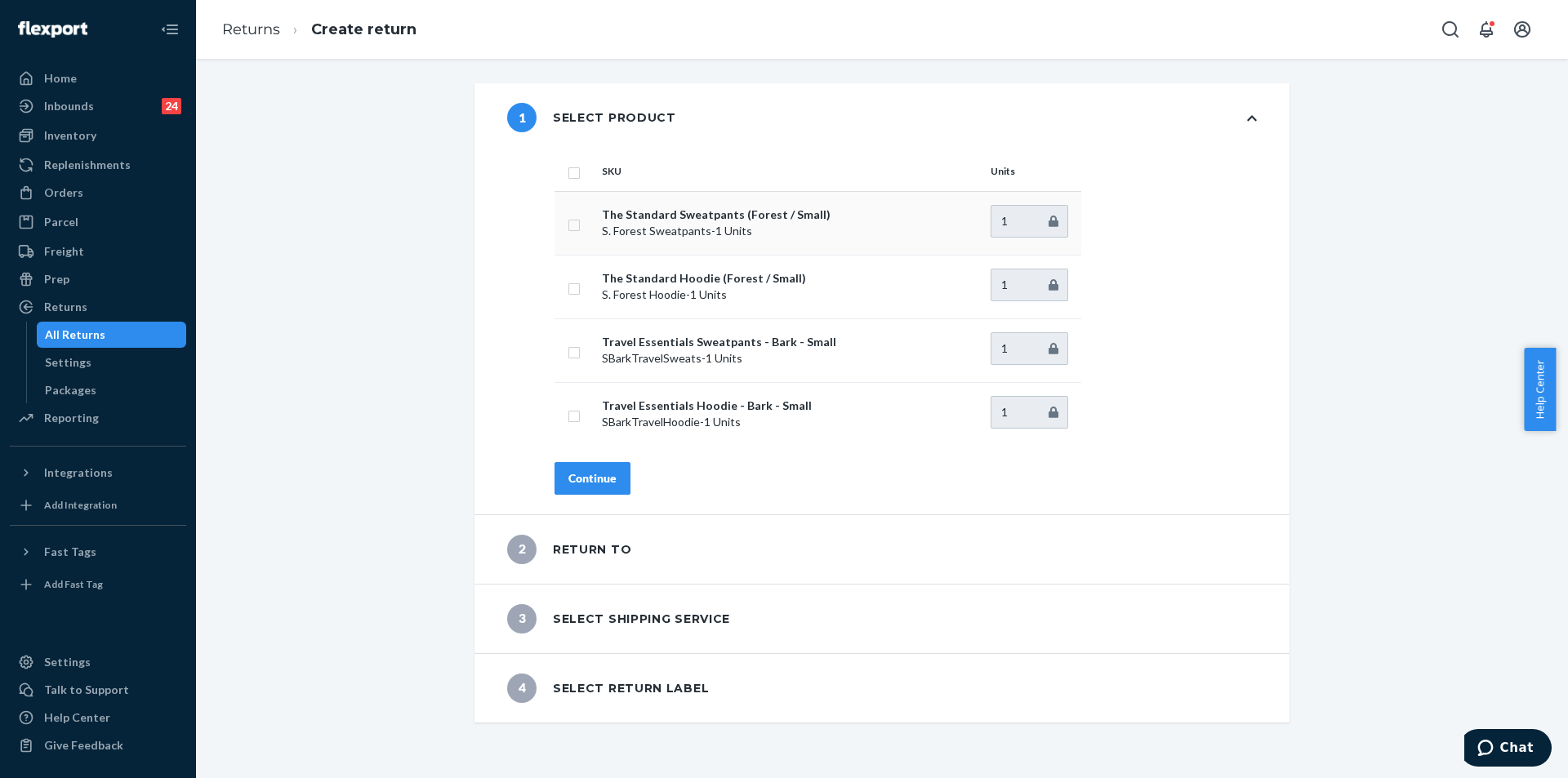
click at [570, 223] on input "checkbox" at bounding box center [574, 223] width 13 height 17
checkbox input "true"
click at [589, 476] on div "Continue" at bounding box center [593, 478] width 48 height 17
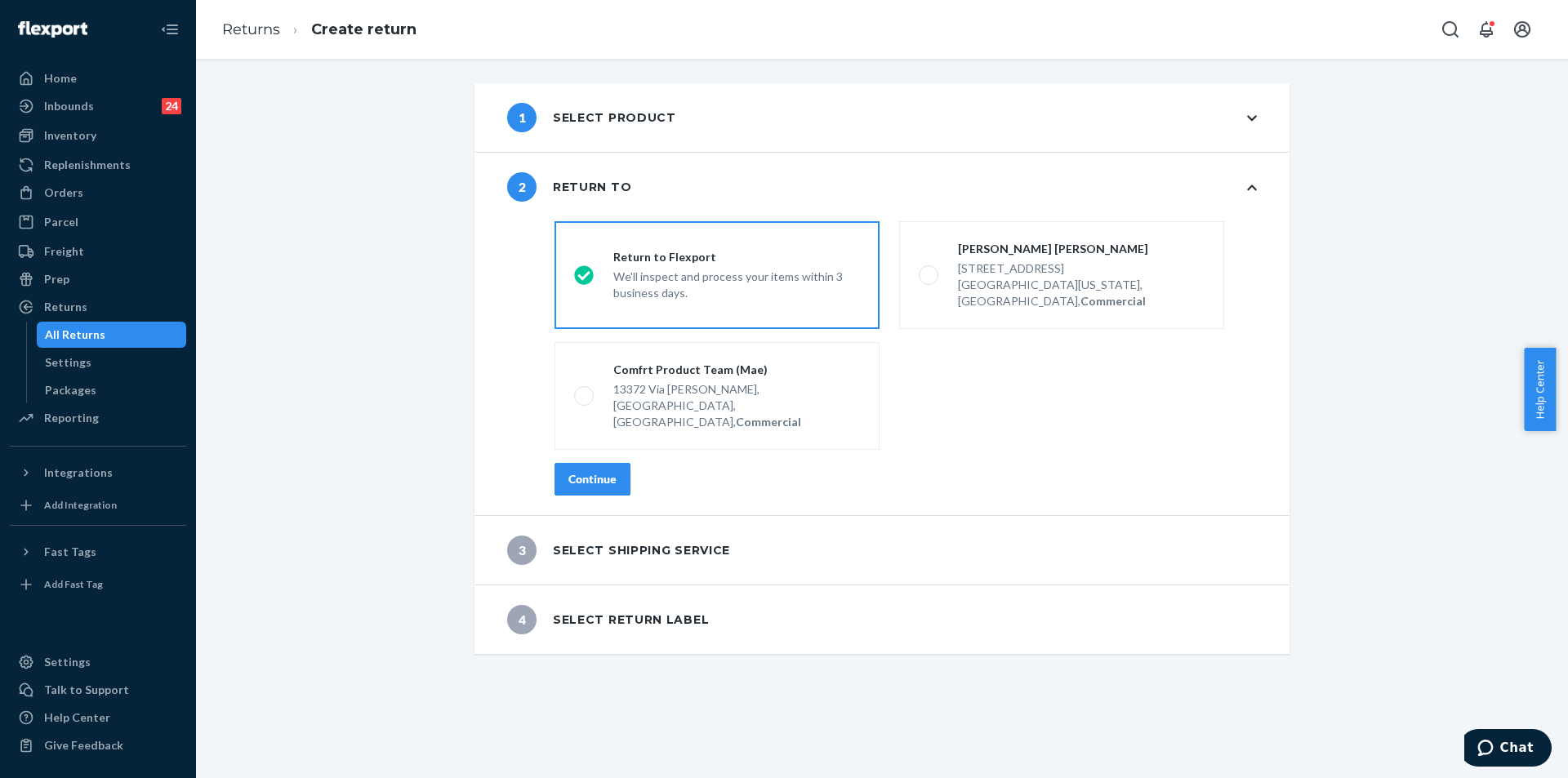
click at [606, 471] on div "Continue" at bounding box center [593, 479] width 48 height 17
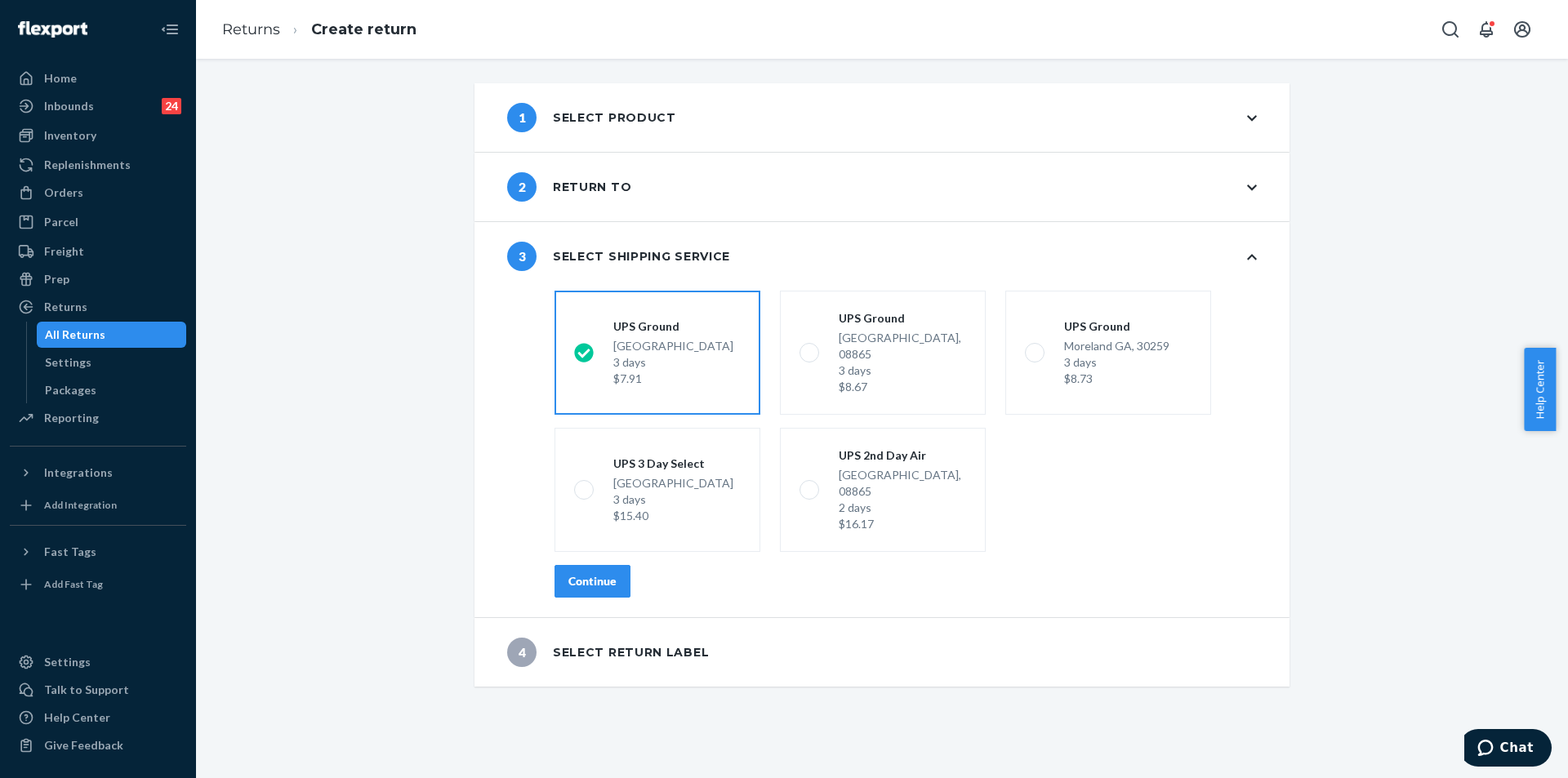
click at [599, 573] on div "Continue" at bounding box center [593, 582] width 48 height 17
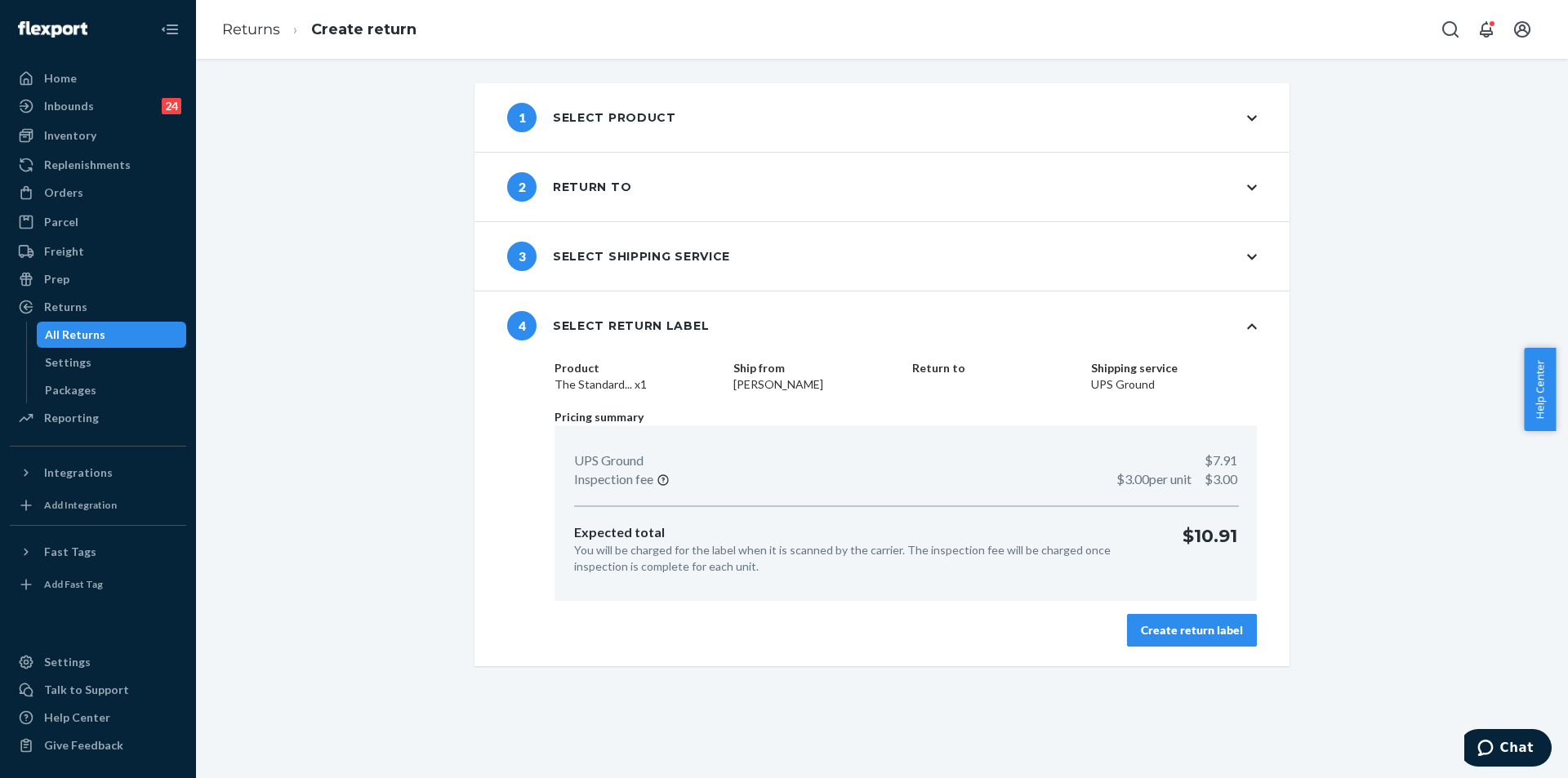
click at [1173, 634] on div "Create return label" at bounding box center [1192, 631] width 102 height 17
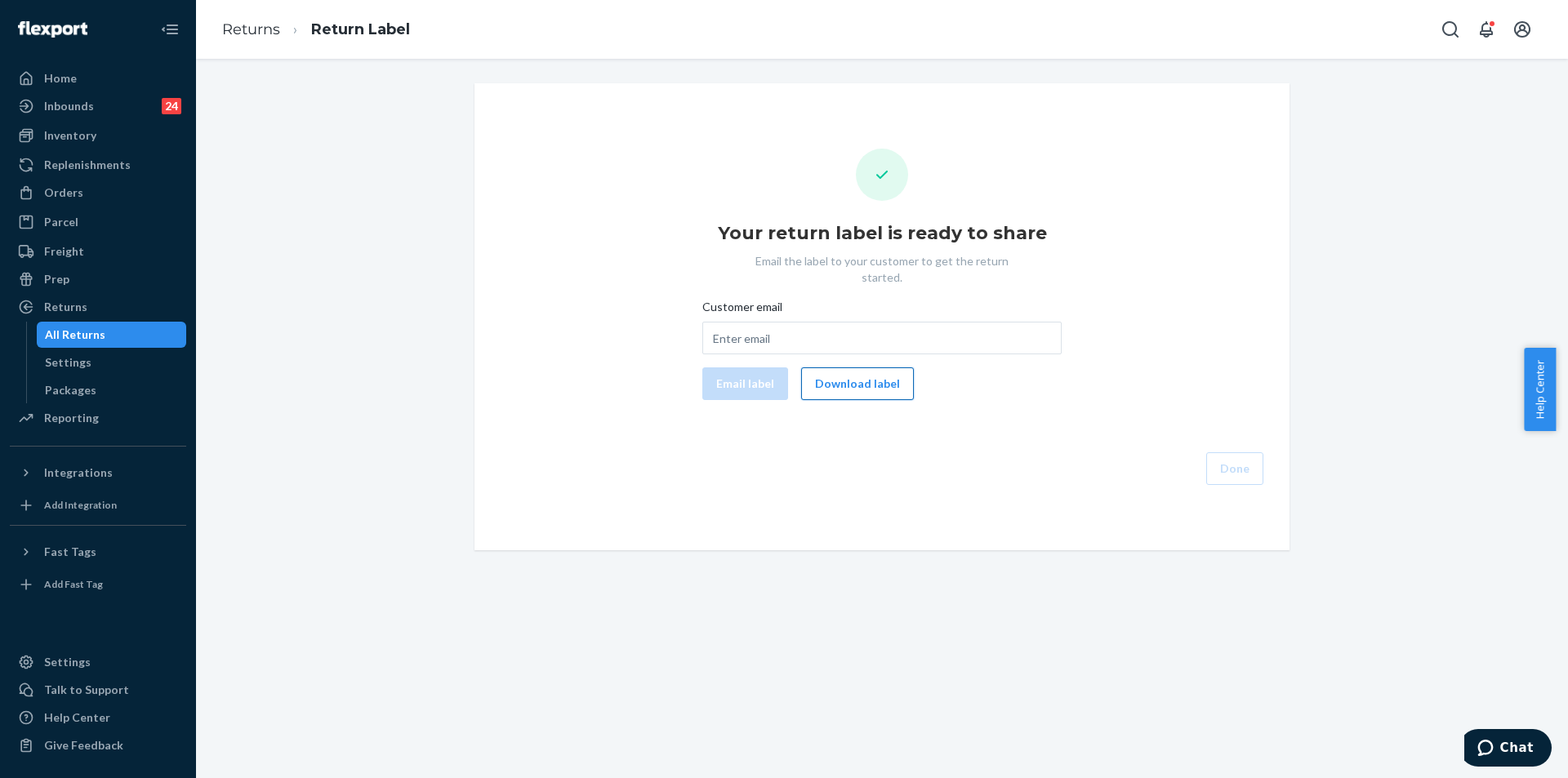
click at [833, 372] on button "Download label" at bounding box center [857, 383] width 113 height 33
click at [809, 324] on input "Customer email" at bounding box center [882, 338] width 359 height 33
paste input "[PERSON_NAME][EMAIL_ADDRESS][PERSON_NAME][PERSON_NAME][DOMAIN_NAME]"
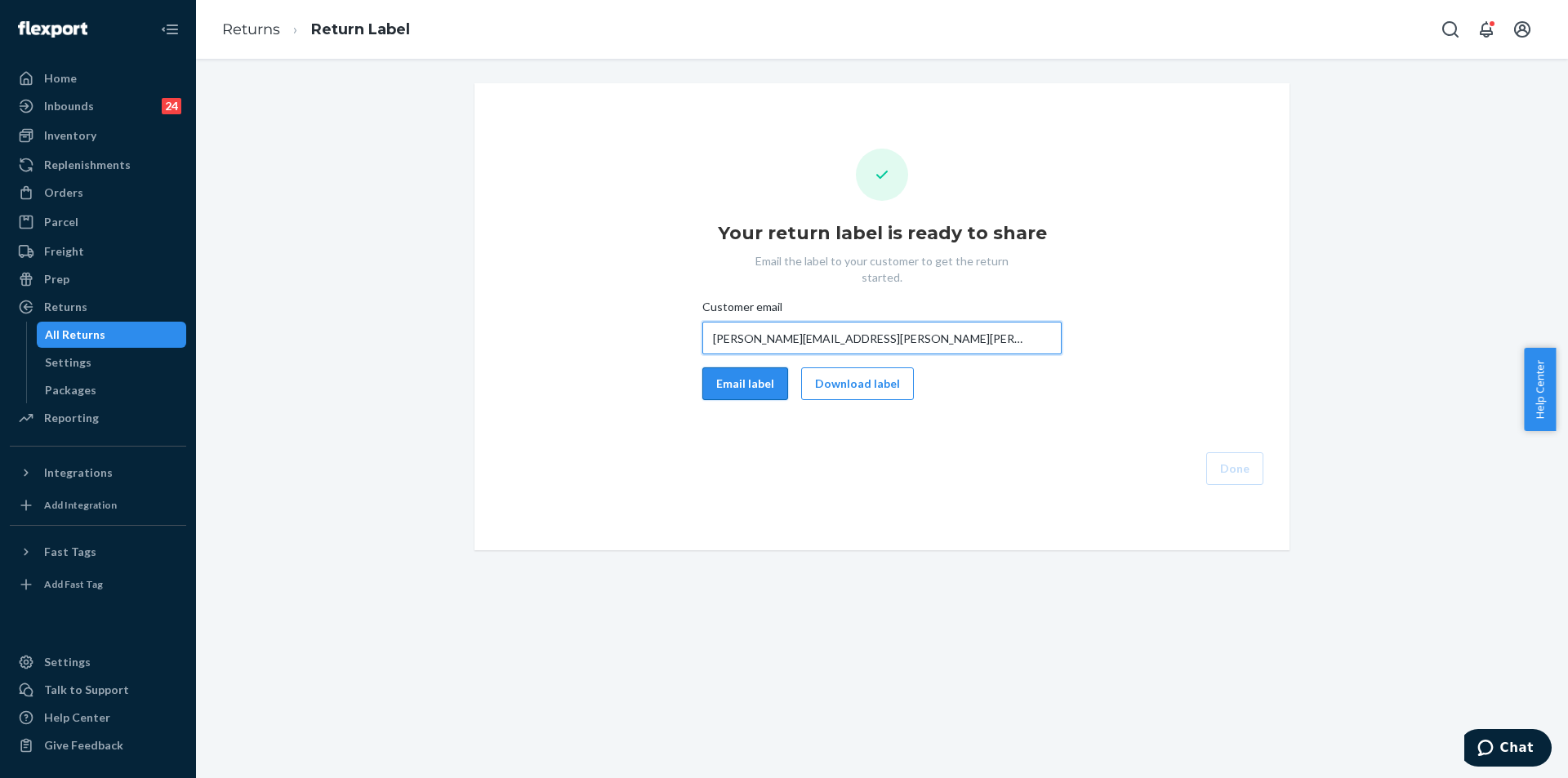
type input "[PERSON_NAME][EMAIL_ADDRESS][PERSON_NAME][PERSON_NAME][DOMAIN_NAME]"
click at [757, 368] on button "Email label" at bounding box center [745, 383] width 86 height 33
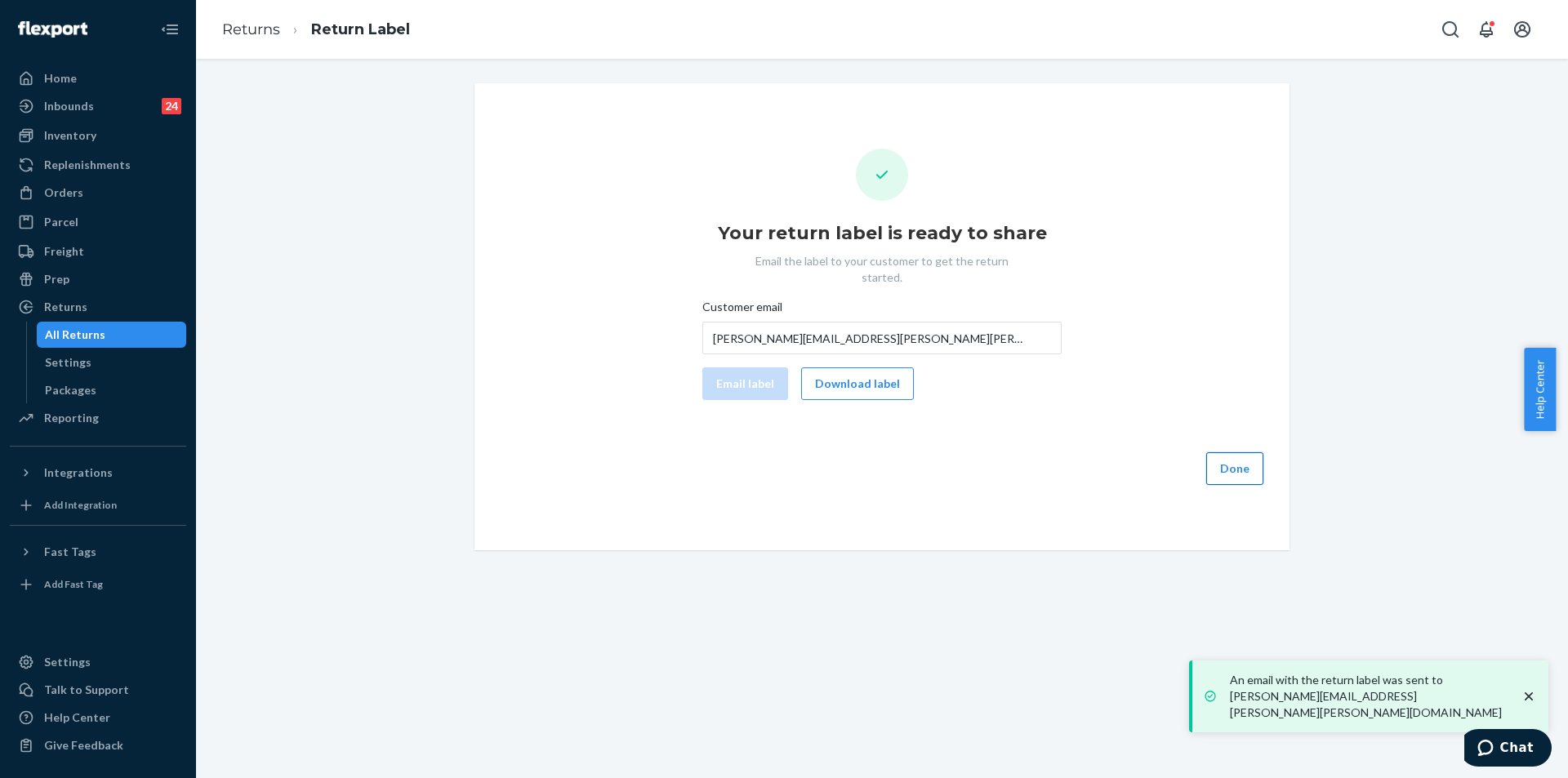
click at [1244, 452] on button "Done" at bounding box center [1234, 468] width 57 height 33
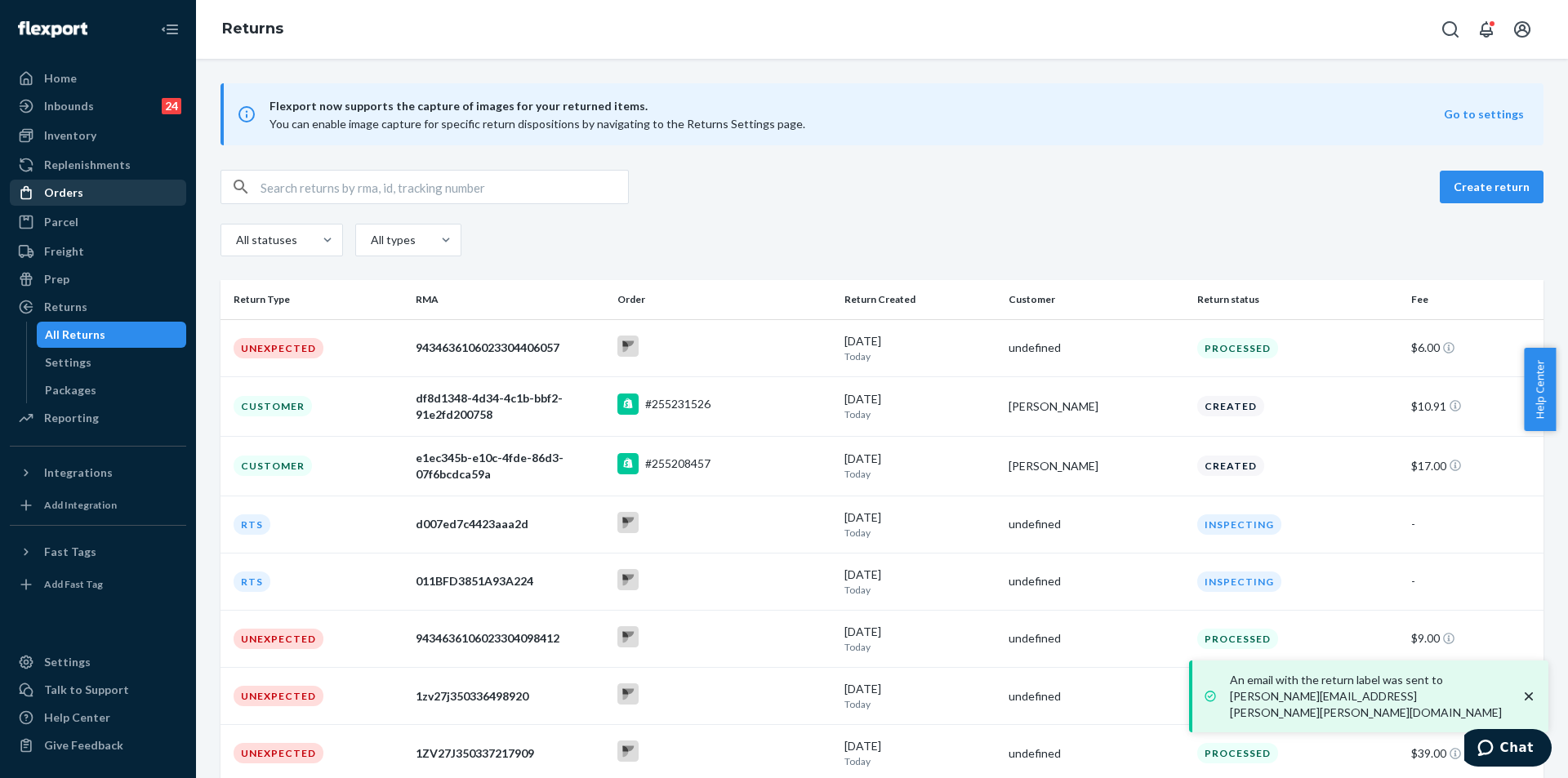
click at [125, 196] on div "Orders" at bounding box center [98, 193] width 173 height 23
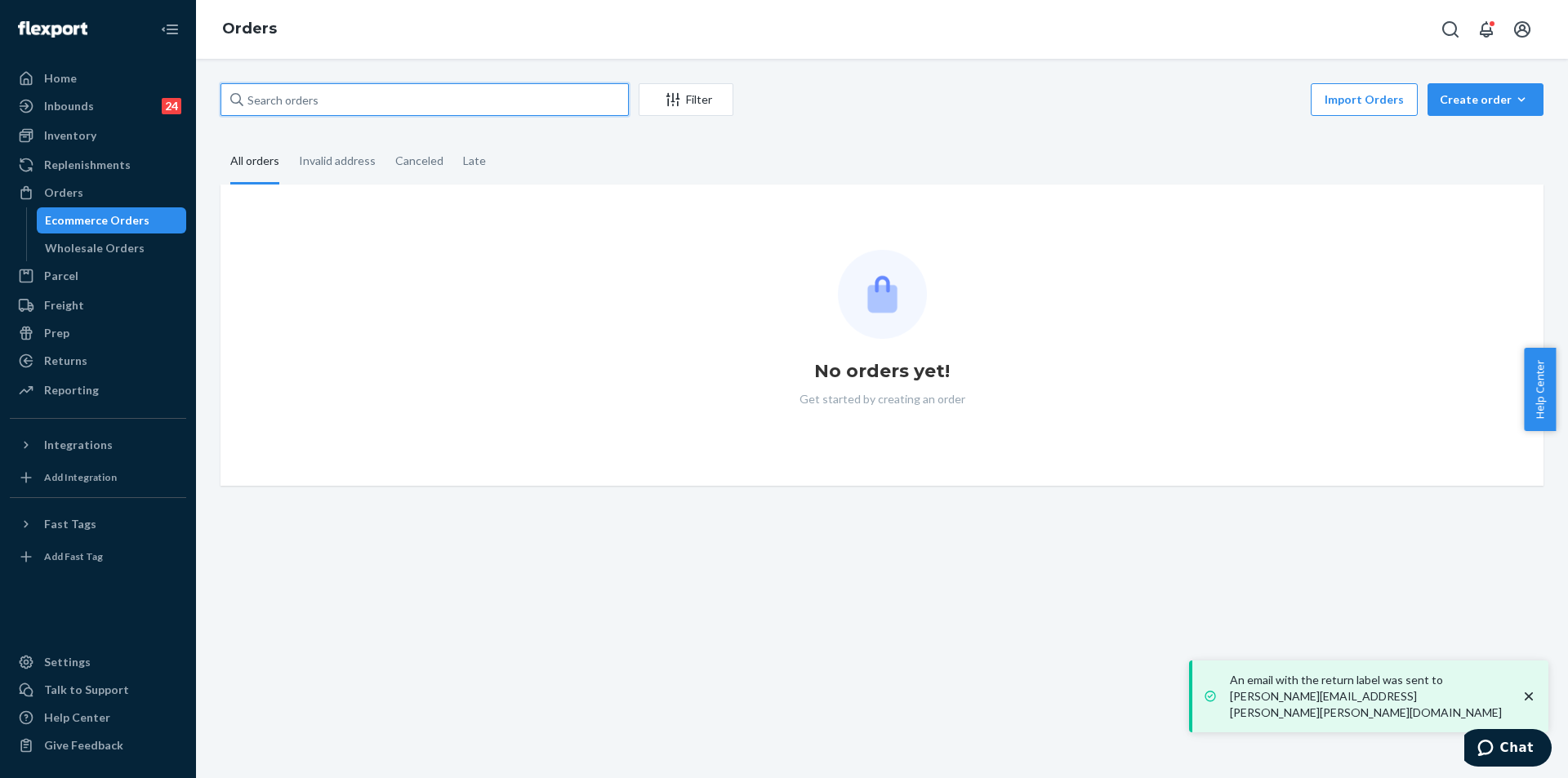
click at [342, 101] on input "text" at bounding box center [424, 99] width 409 height 33
paste input "255227130"
type input "255227130"
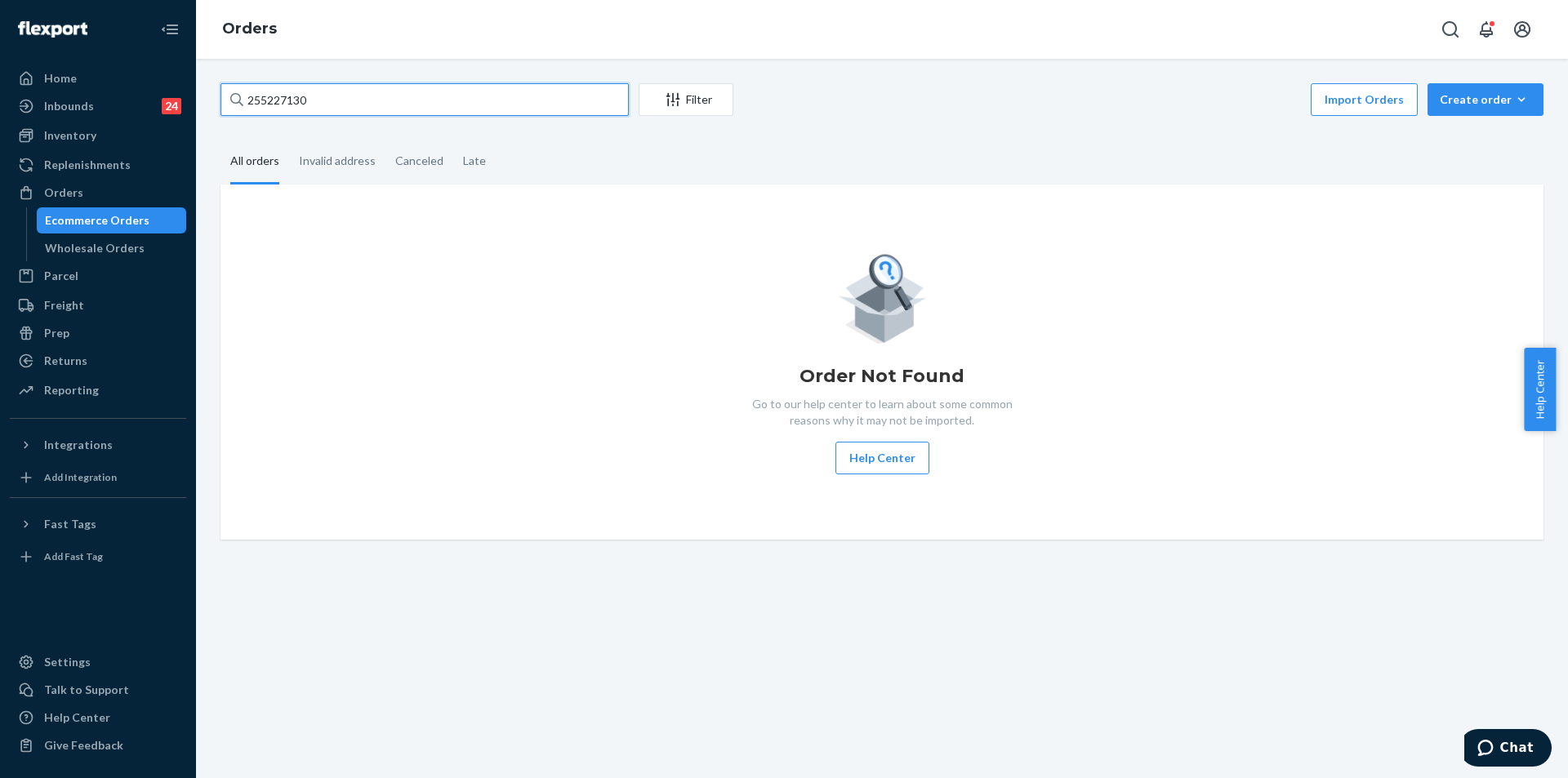
drag, startPoint x: 333, startPoint y: 99, endPoint x: 198, endPoint y: 98, distance: 135.0
click at [198, 98] on div "255227130 Filter Import Orders Create order Ecommerce order Removal order All o…" at bounding box center [882, 418] width 1372 height 719
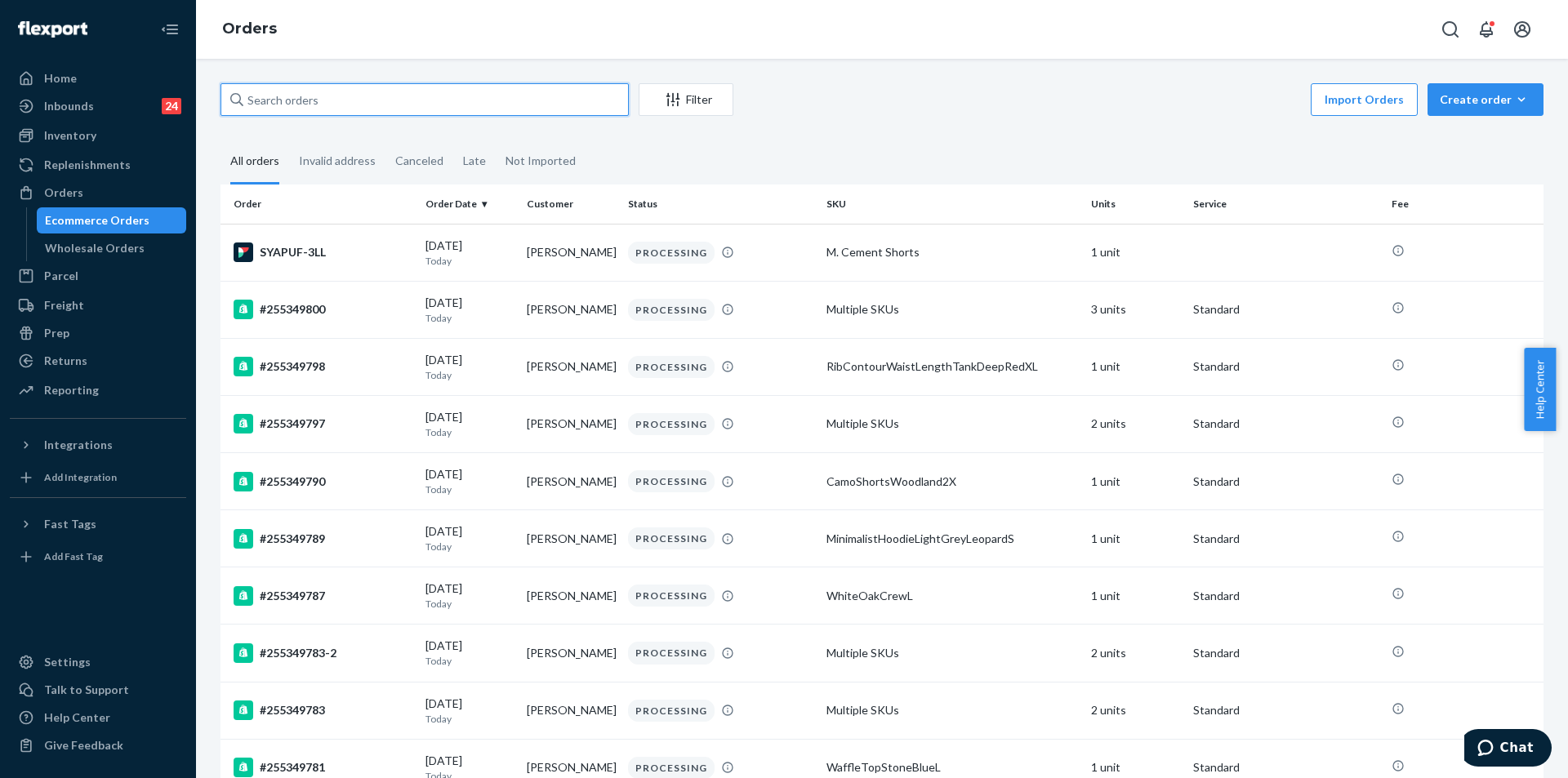
click at [336, 104] on input "text" at bounding box center [424, 99] width 409 height 33
paste input "255227130"
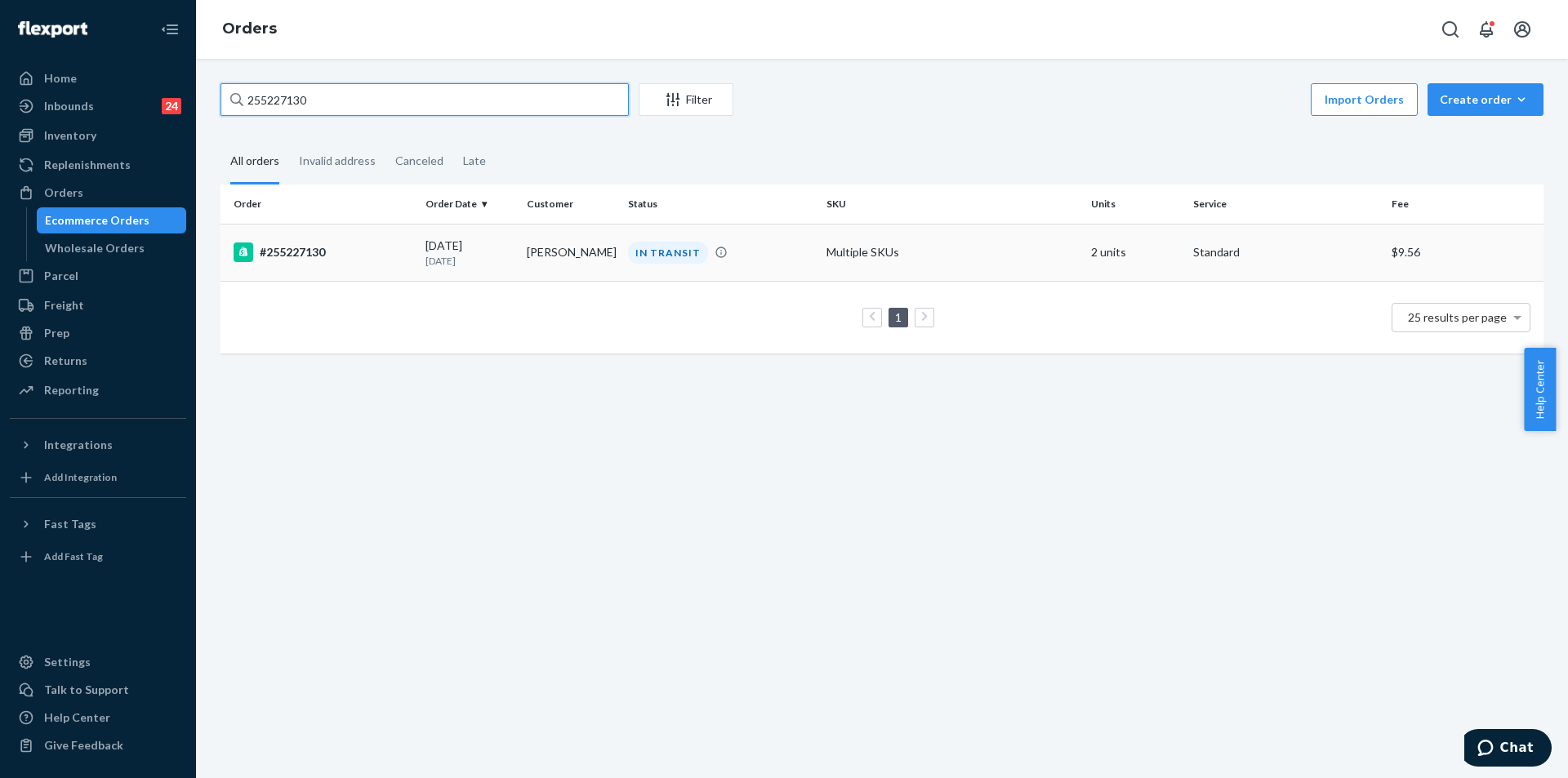
type input "255227130"
click at [565, 262] on td "Breanna Walker" at bounding box center [570, 251] width 101 height 57
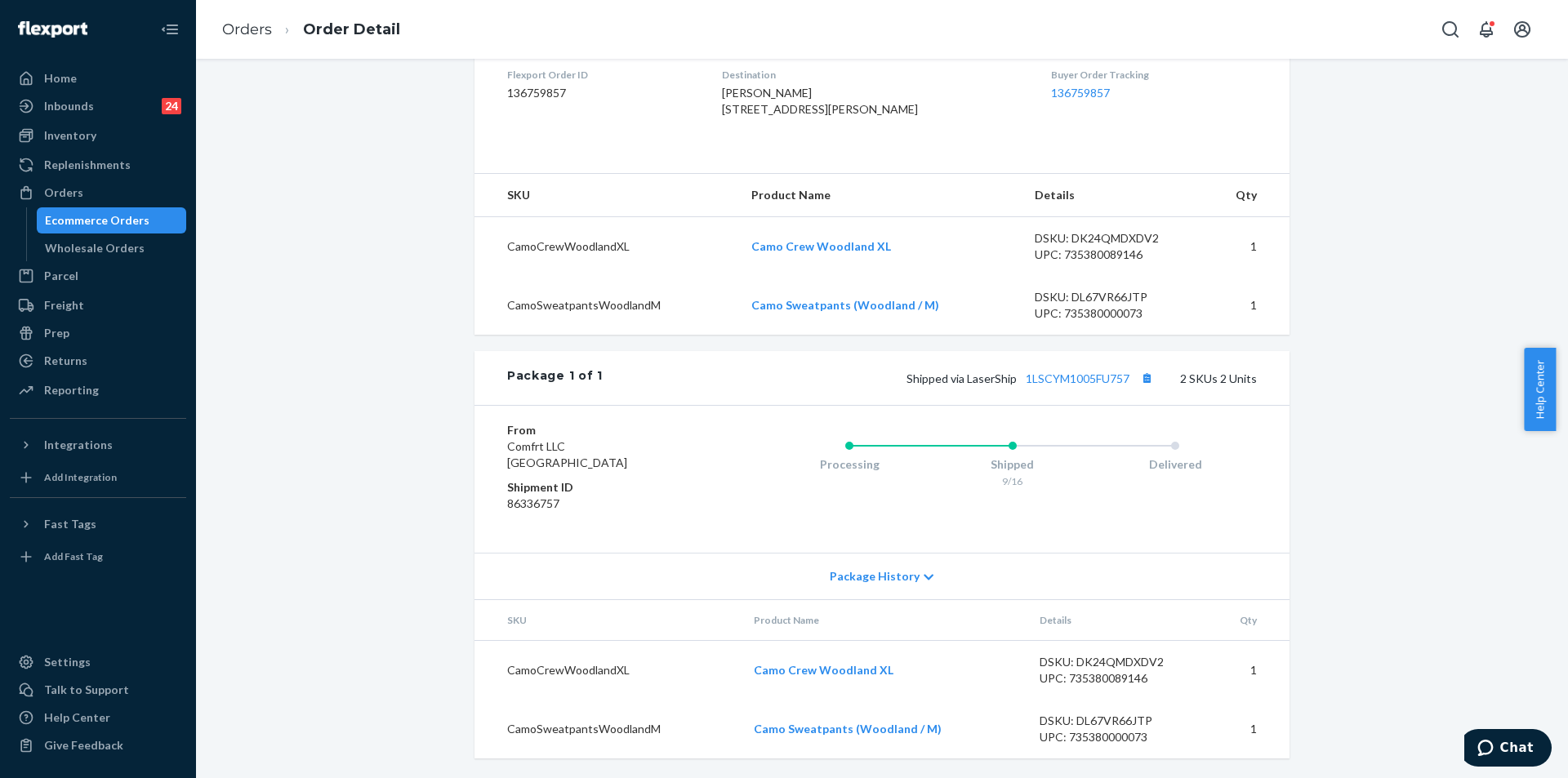
scroll to position [455, 0]
click at [1087, 378] on link "1LSCYM1005FU757" at bounding box center [1077, 378] width 103 height 14
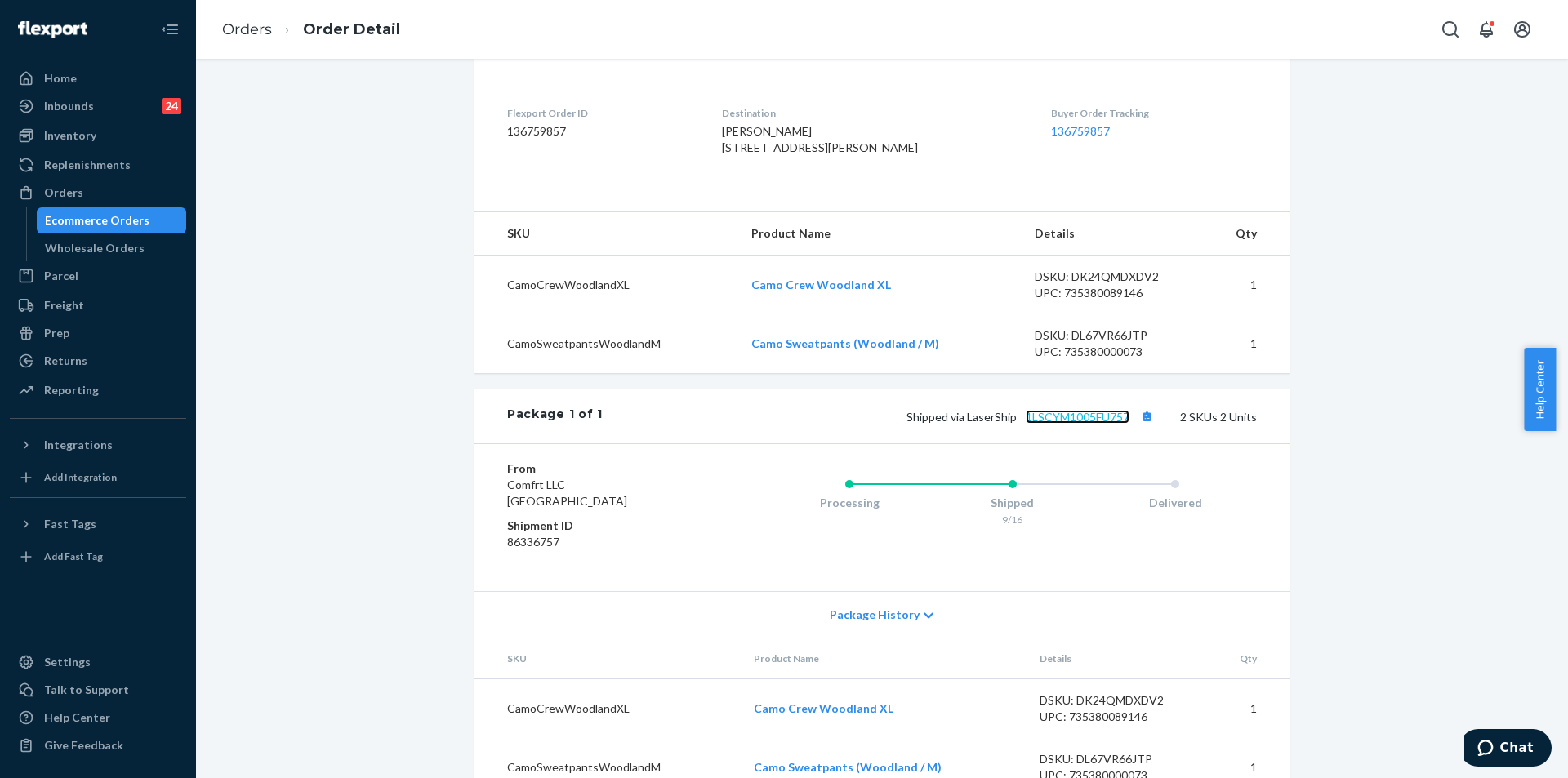
scroll to position [291, 0]
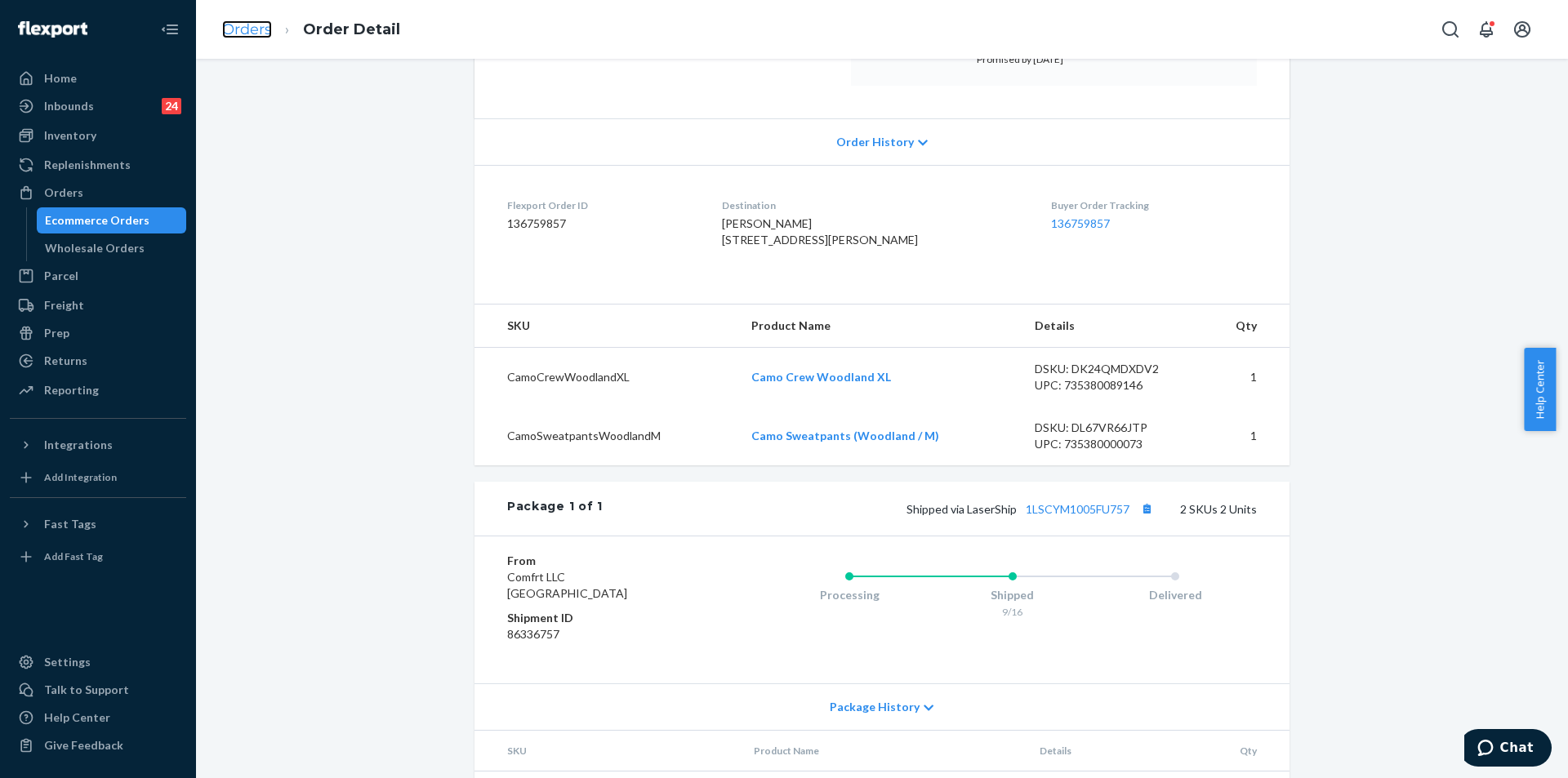
click at [248, 34] on link "Orders" at bounding box center [248, 29] width 50 height 18
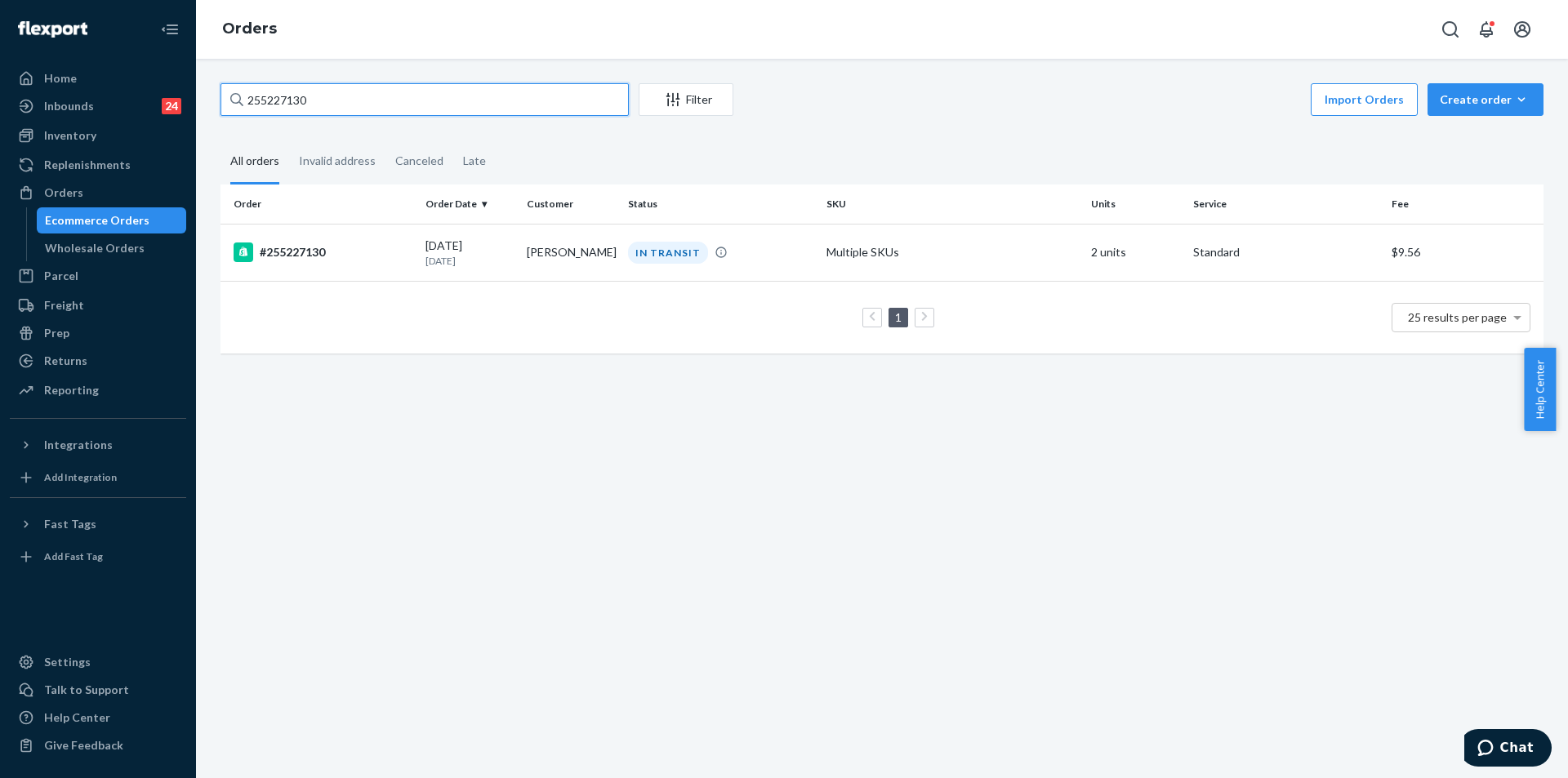
drag, startPoint x: 376, startPoint y: 101, endPoint x: 238, endPoint y: 123, distance: 139.7
click at [214, 104] on div "255227130 Filter Import Orders Create order Ecommerce order Removal order All o…" at bounding box center [882, 226] width 1347 height 287
paste input "6189"
type input "255261890"
click at [769, 256] on div "IN TRANSIT" at bounding box center [720, 253] width 192 height 22
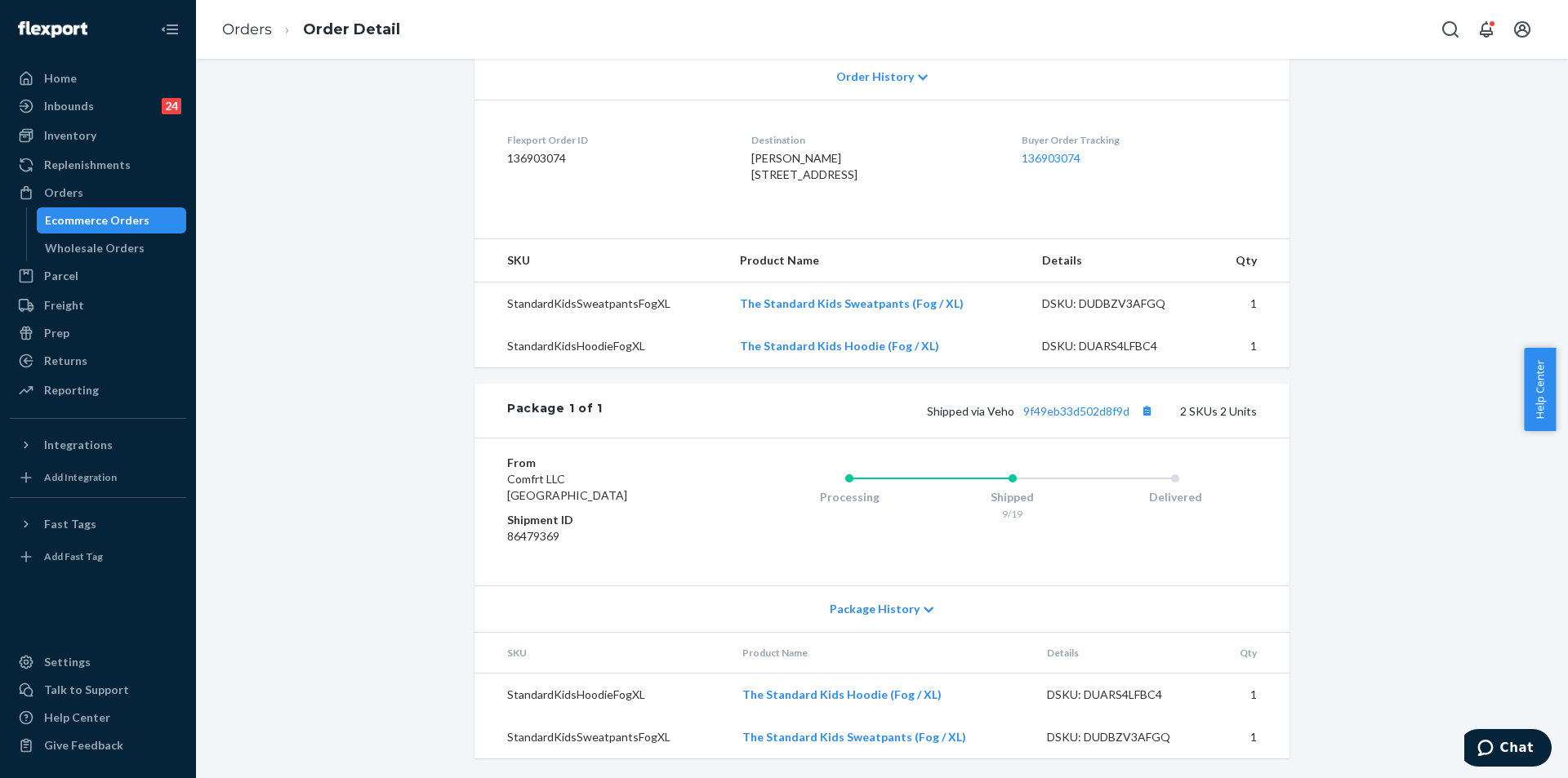
scroll to position [389, 0]
drag, startPoint x: 1015, startPoint y: 413, endPoint x: 1132, endPoint y: 424, distance: 117.5
click at [1130, 423] on div "Package 1 of 1 Shipped via Veho 9f49eb33d502d8f9d 2 SKUs 2 Units" at bounding box center [882, 410] width 815 height 54
copy link "9f49eb33d502d8f9d"
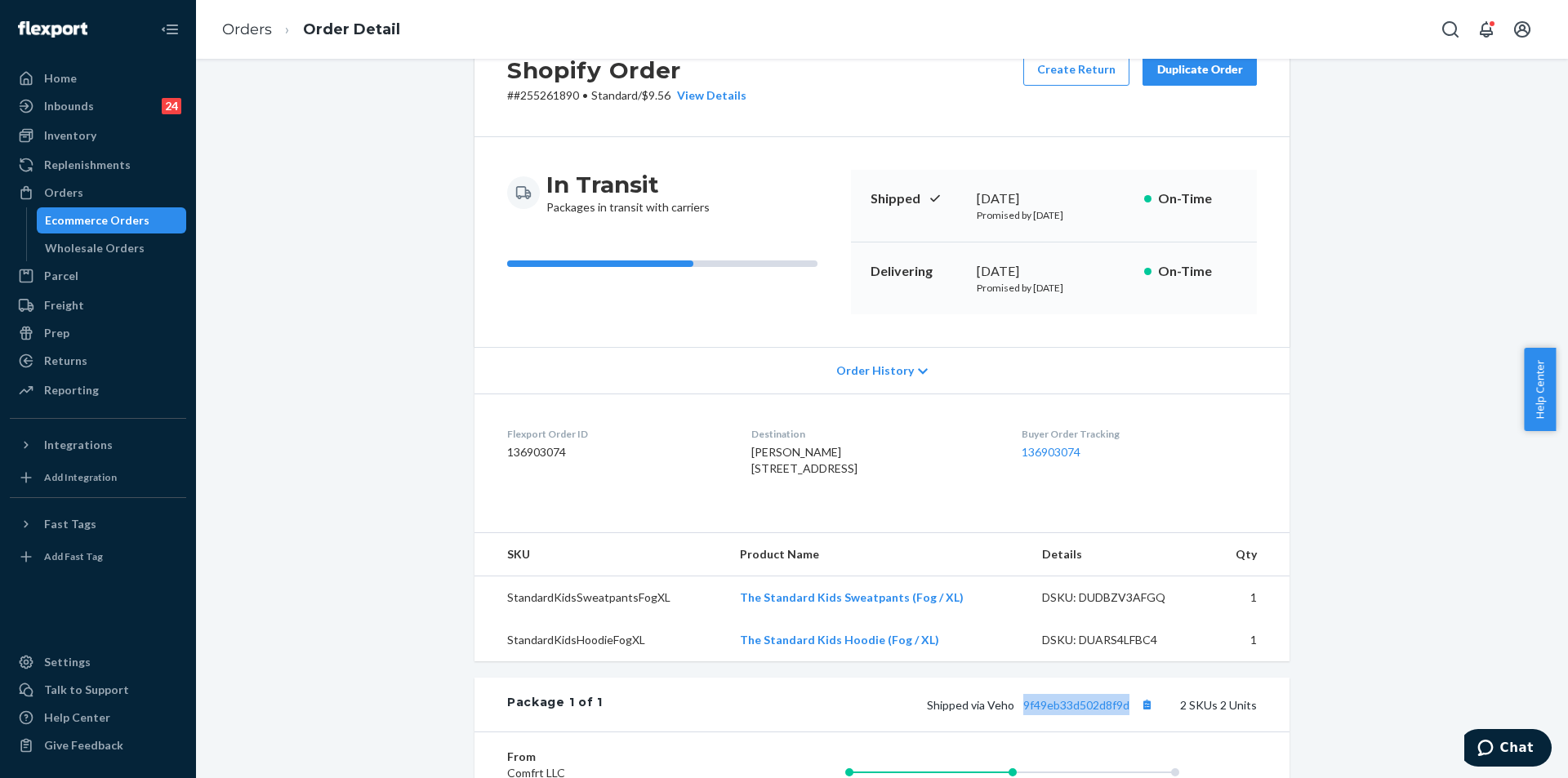
drag, startPoint x: 733, startPoint y: 468, endPoint x: 784, endPoint y: 501, distance: 60.7
click at [784, 501] on dl "Flexport Order ID 136903074 Destination Nancy MacDonald 14783 Park St Livonia, …" at bounding box center [882, 455] width 815 height 123
copy span "14783 Park St Livonia, MI 48154-5156 US"
click at [254, 31] on link "Orders" at bounding box center [248, 29] width 50 height 18
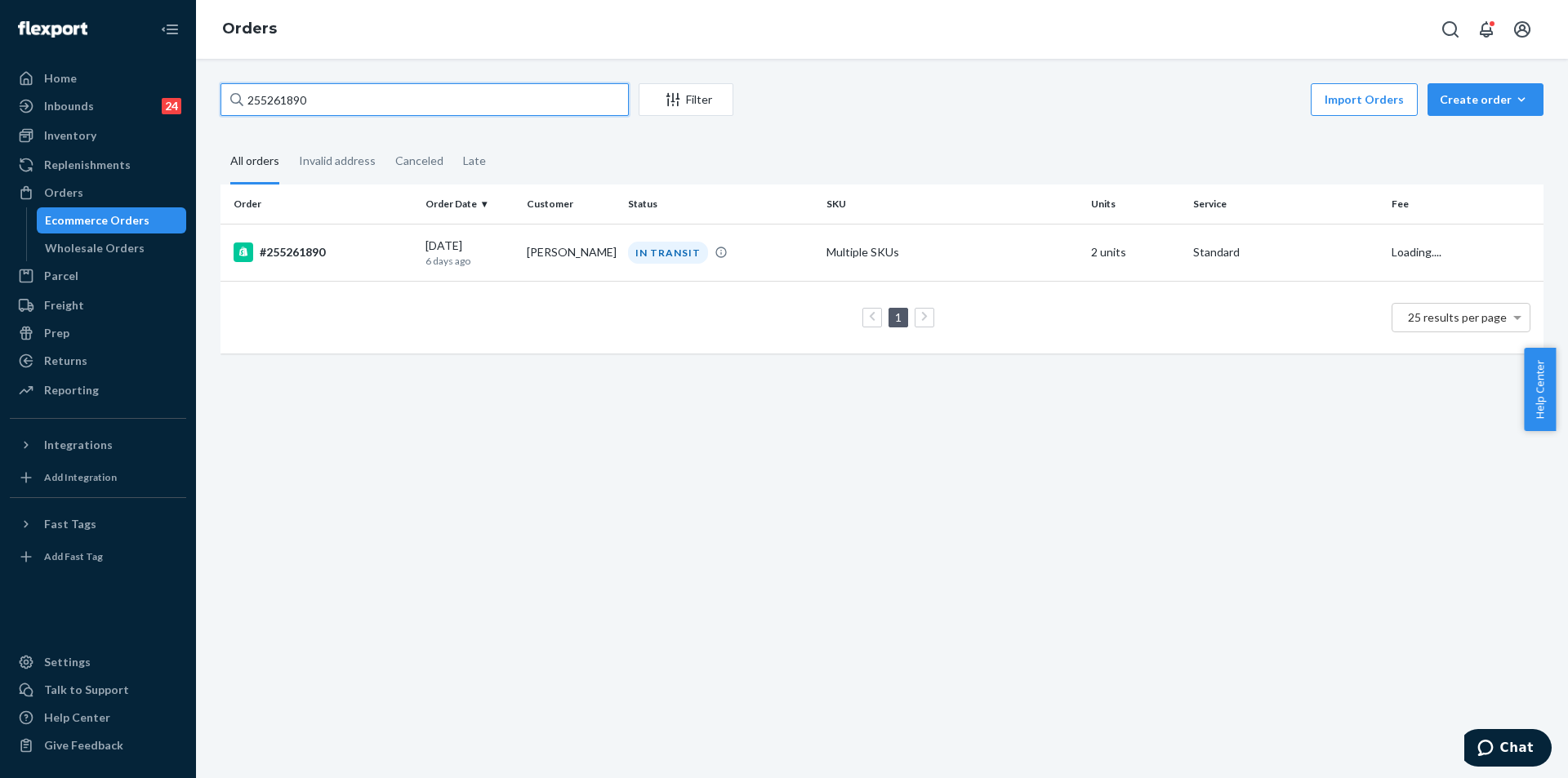
drag, startPoint x: 411, startPoint y: 111, endPoint x: 208, endPoint y: 94, distance: 203.7
click at [208, 94] on div "255261890 Filter Import Orders Create order Ecommerce order Removal order All o…" at bounding box center [882, 418] width 1372 height 719
paste input "93245"
type input "255293245"
click at [742, 258] on div "DELIVERED" at bounding box center [720, 253] width 192 height 22
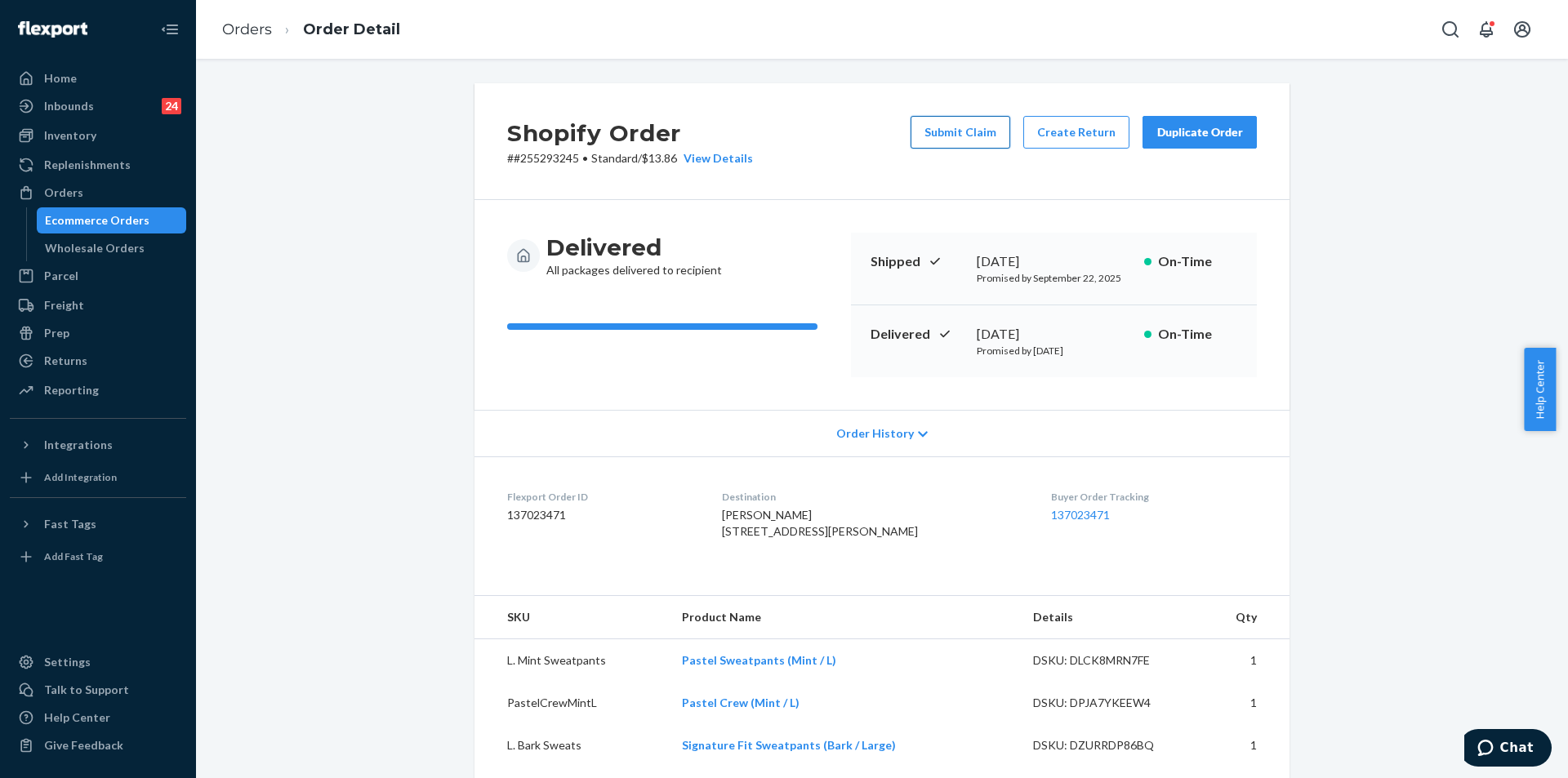
click at [975, 134] on button "Submit Claim" at bounding box center [959, 132] width 100 height 33
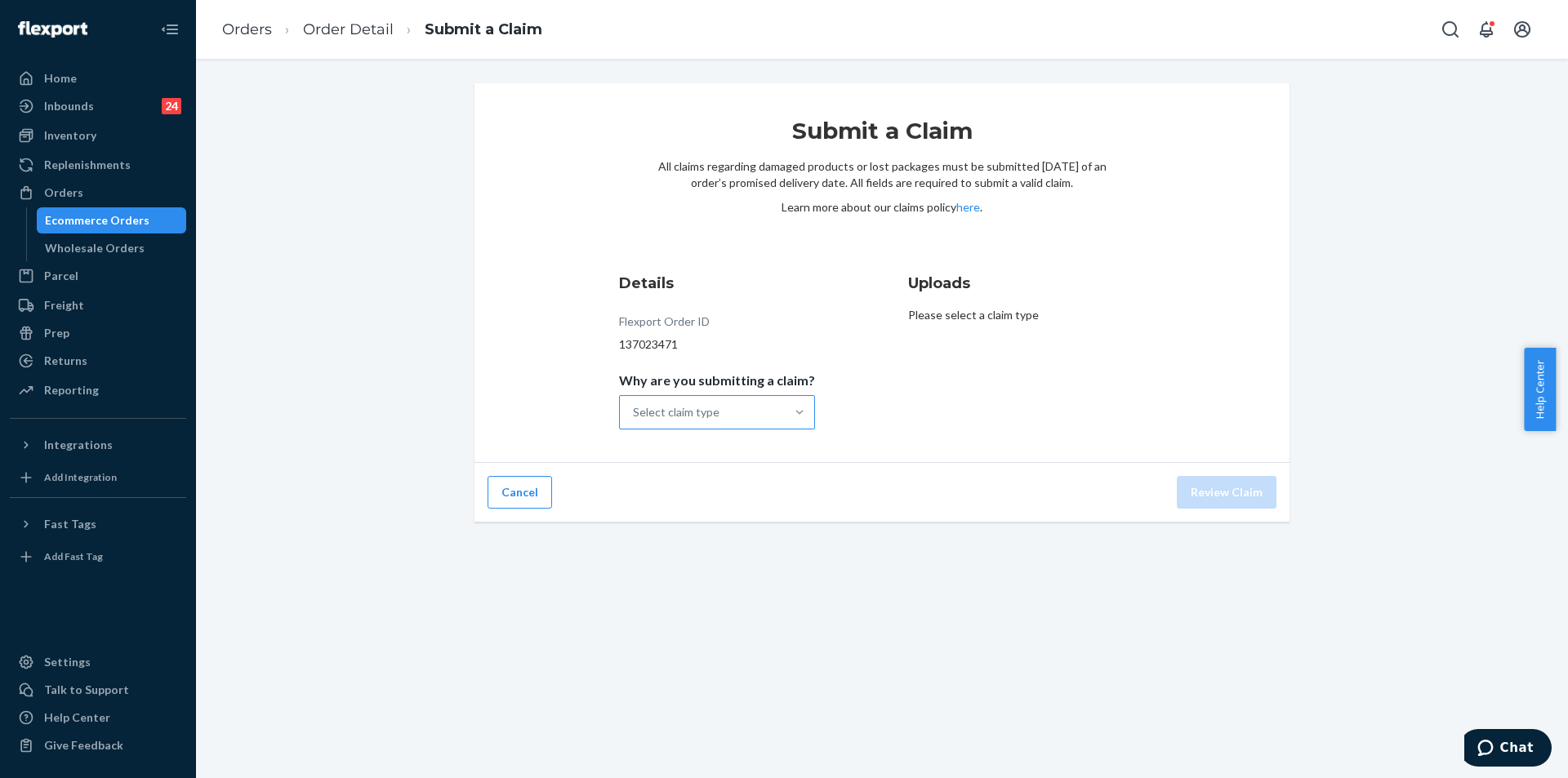
click at [784, 408] on div at bounding box center [799, 412] width 30 height 17
click at [635, 408] on input "Why are you submitting a claim? Select claim type" at bounding box center [634, 412] width 2 height 17
click at [709, 553] on div "Missing product" at bounding box center [717, 550] width 190 height 33
click at [635, 421] on input "Why are you submitting a claim? option Missing product focused, 4 of 4. 4 resul…" at bounding box center [634, 412] width 2 height 17
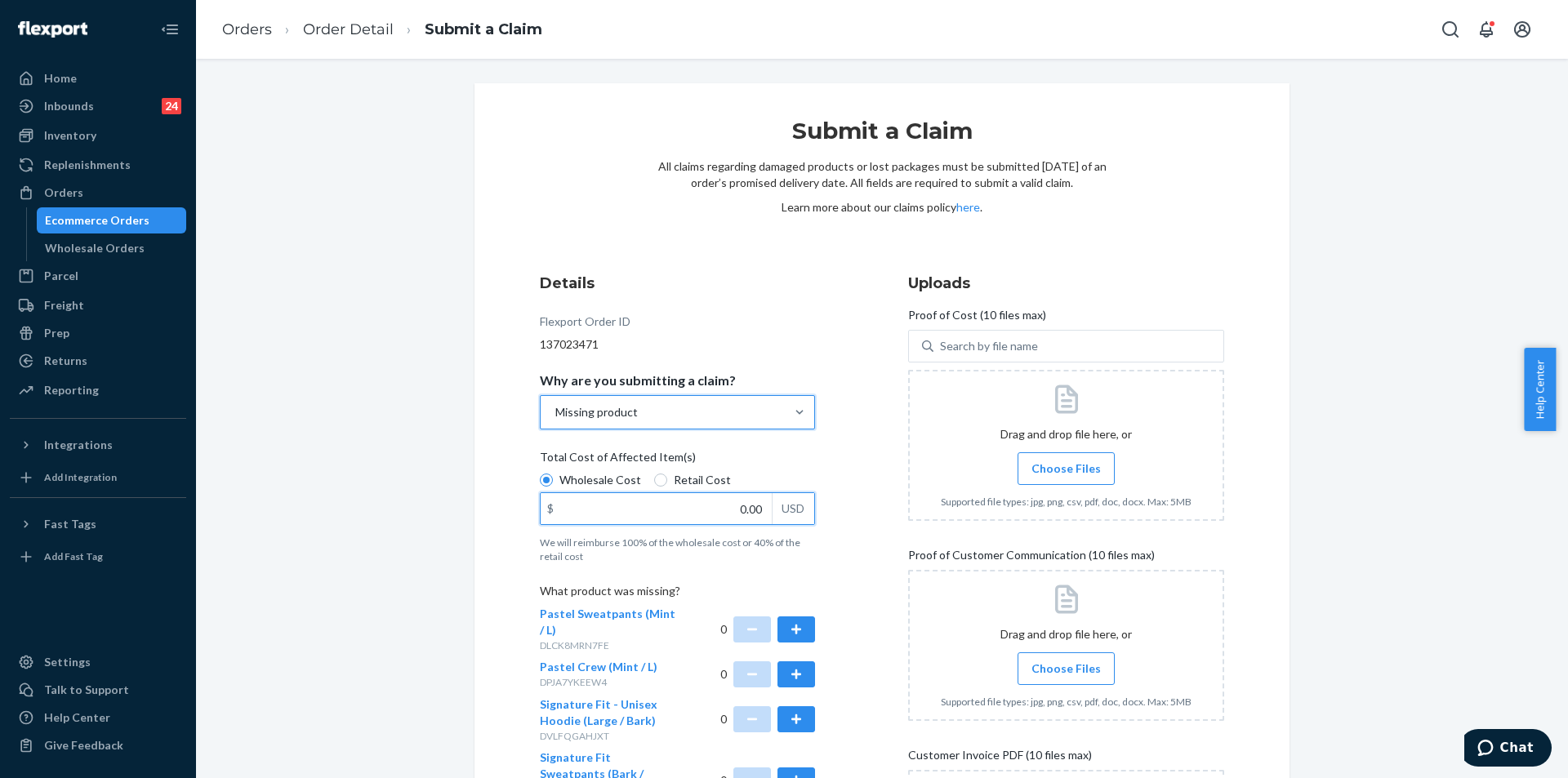
click at [709, 509] on input "0.00" at bounding box center [656, 508] width 231 height 31
type input "32.00"
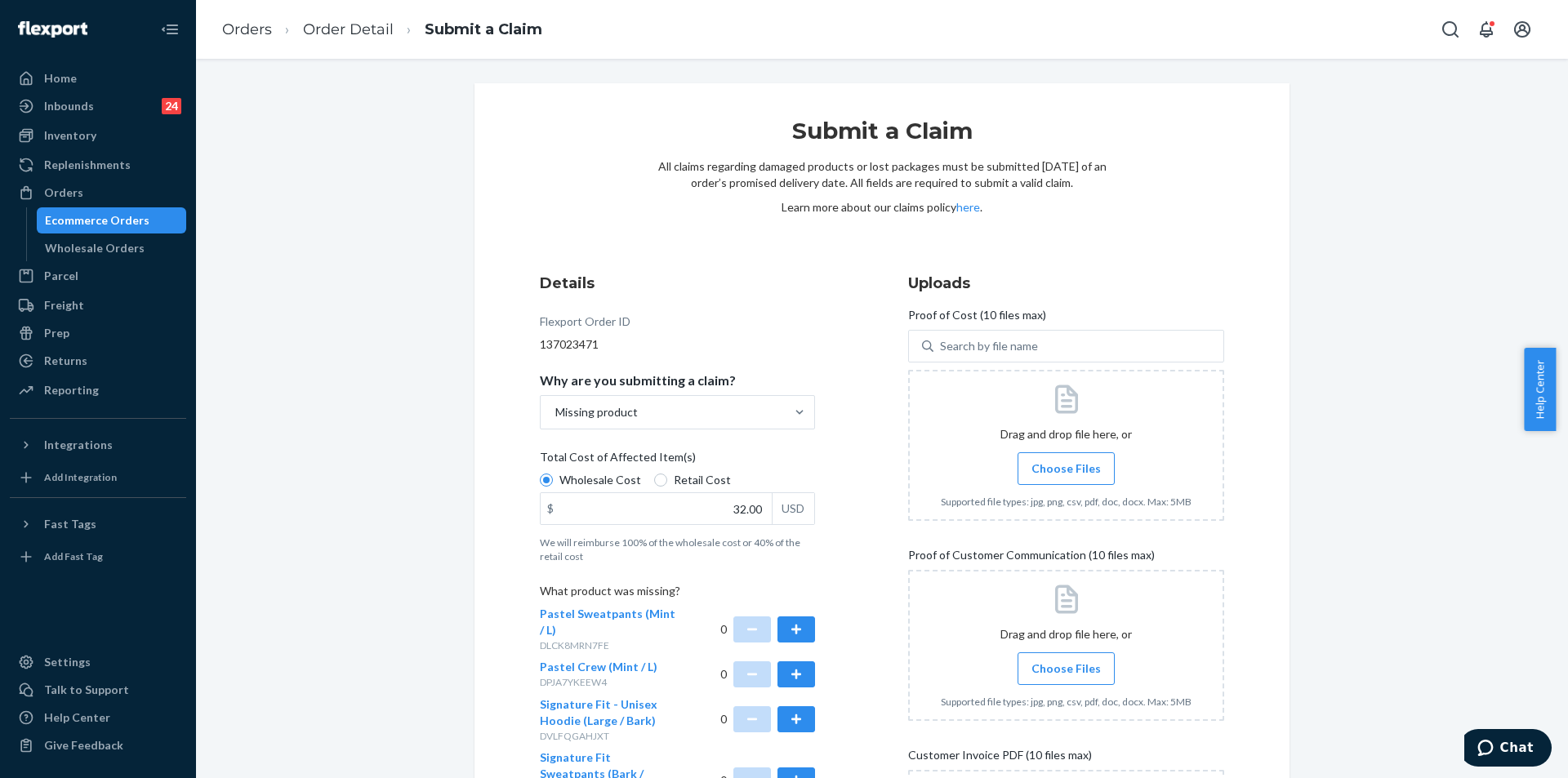
click at [862, 483] on div "Details Flexport Order ID 137023471 Why are you submitting a claim? Missing pro…" at bounding box center [881, 613] width 684 height 682
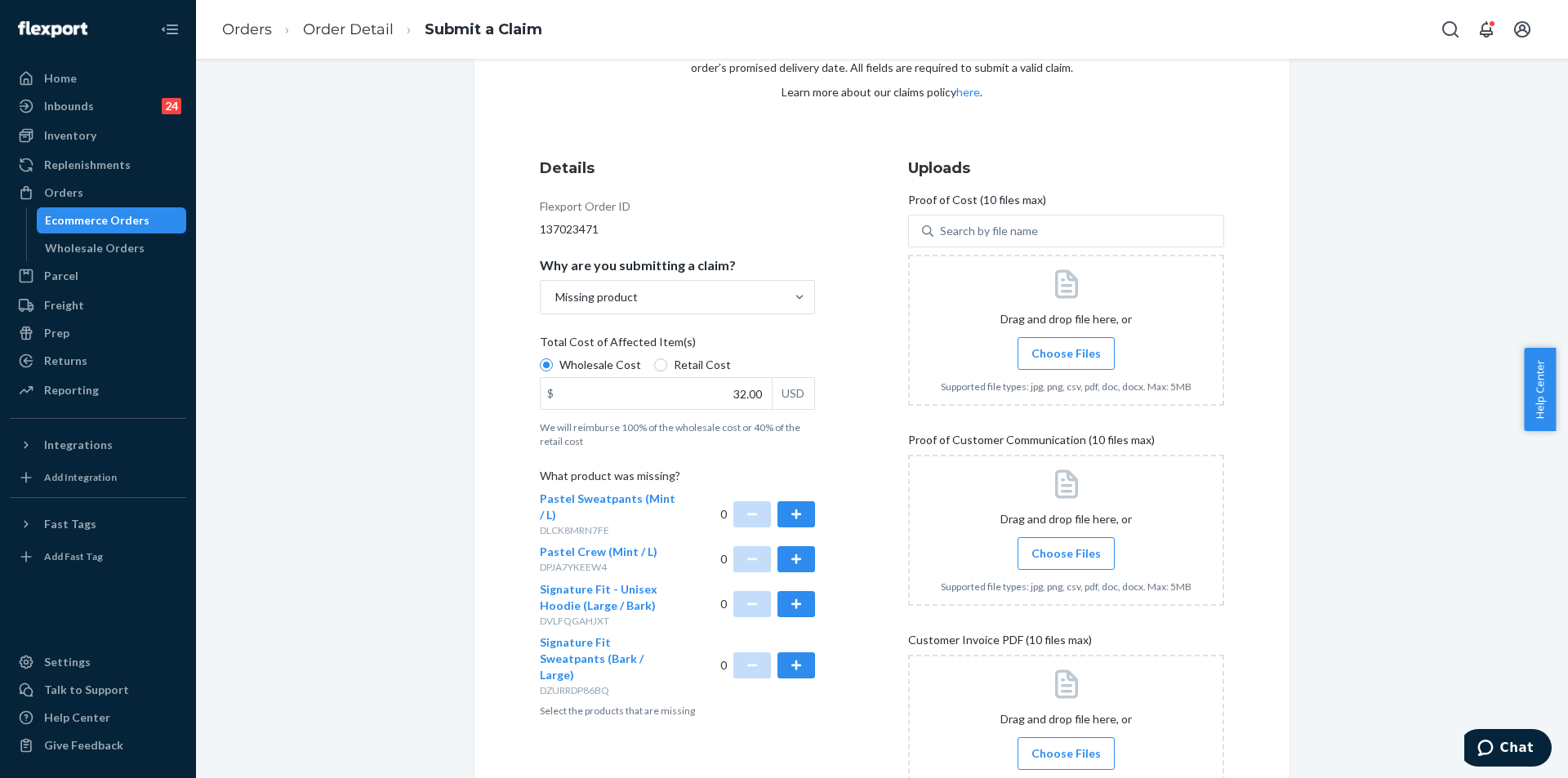
scroll to position [270, 0]
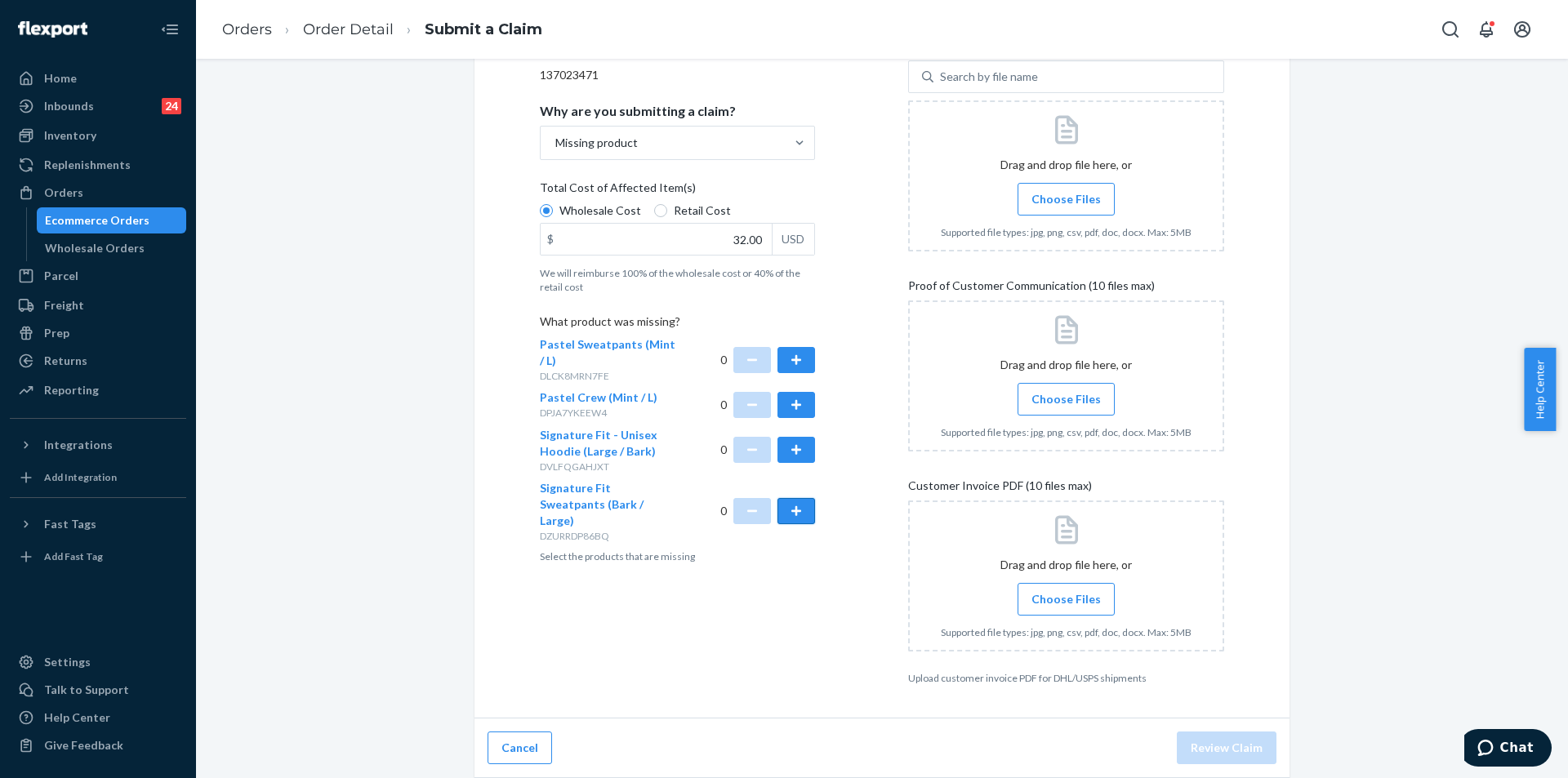
click at [791, 506] on button "button" at bounding box center [796, 511] width 37 height 26
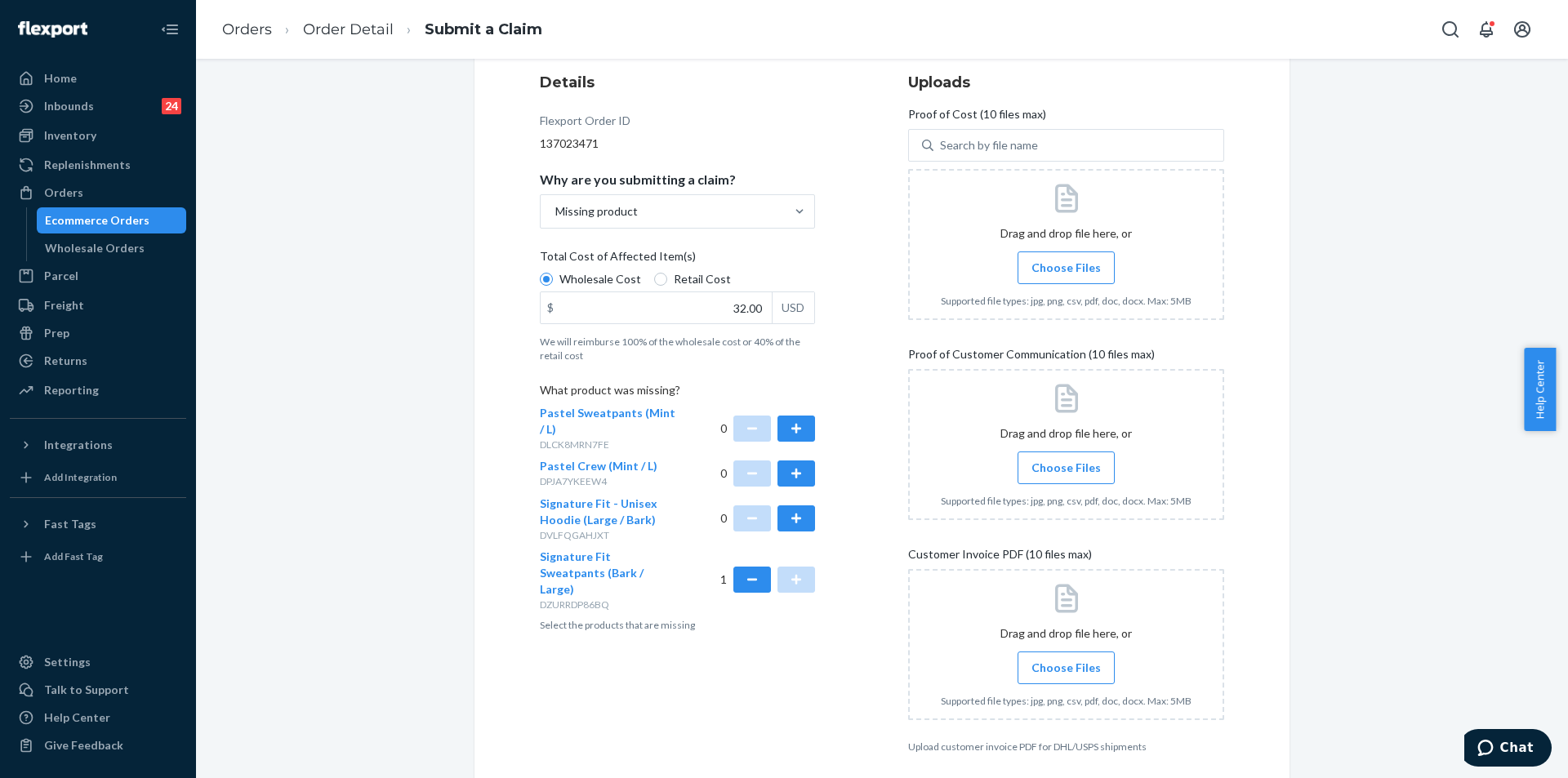
scroll to position [106, 0]
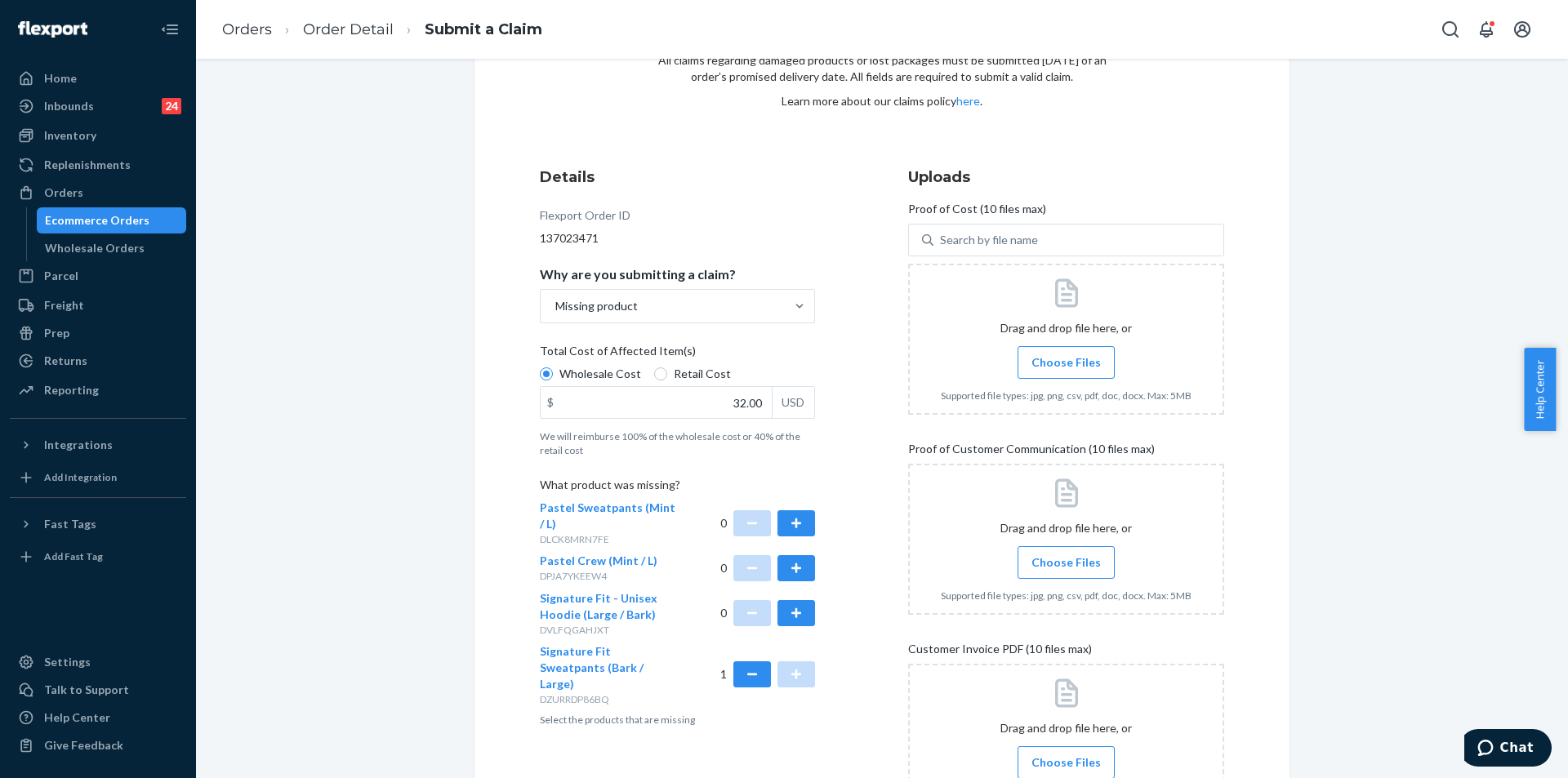
click at [1087, 368] on span "Choose Files" at bounding box center [1065, 363] width 70 height 17
click at [1066, 368] on input "Choose Files" at bounding box center [1065, 362] width 1 height 18
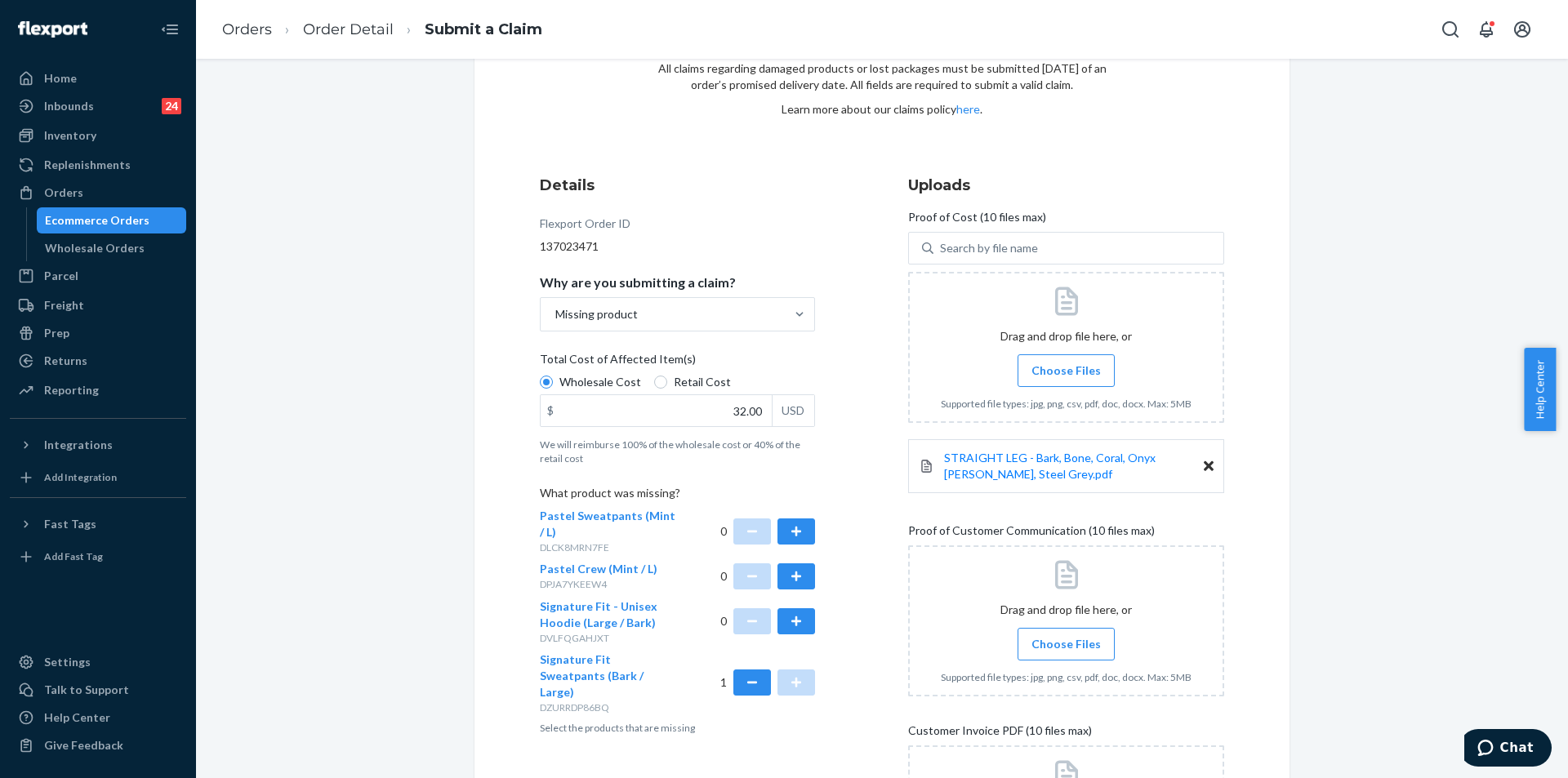
scroll to position [262, 0]
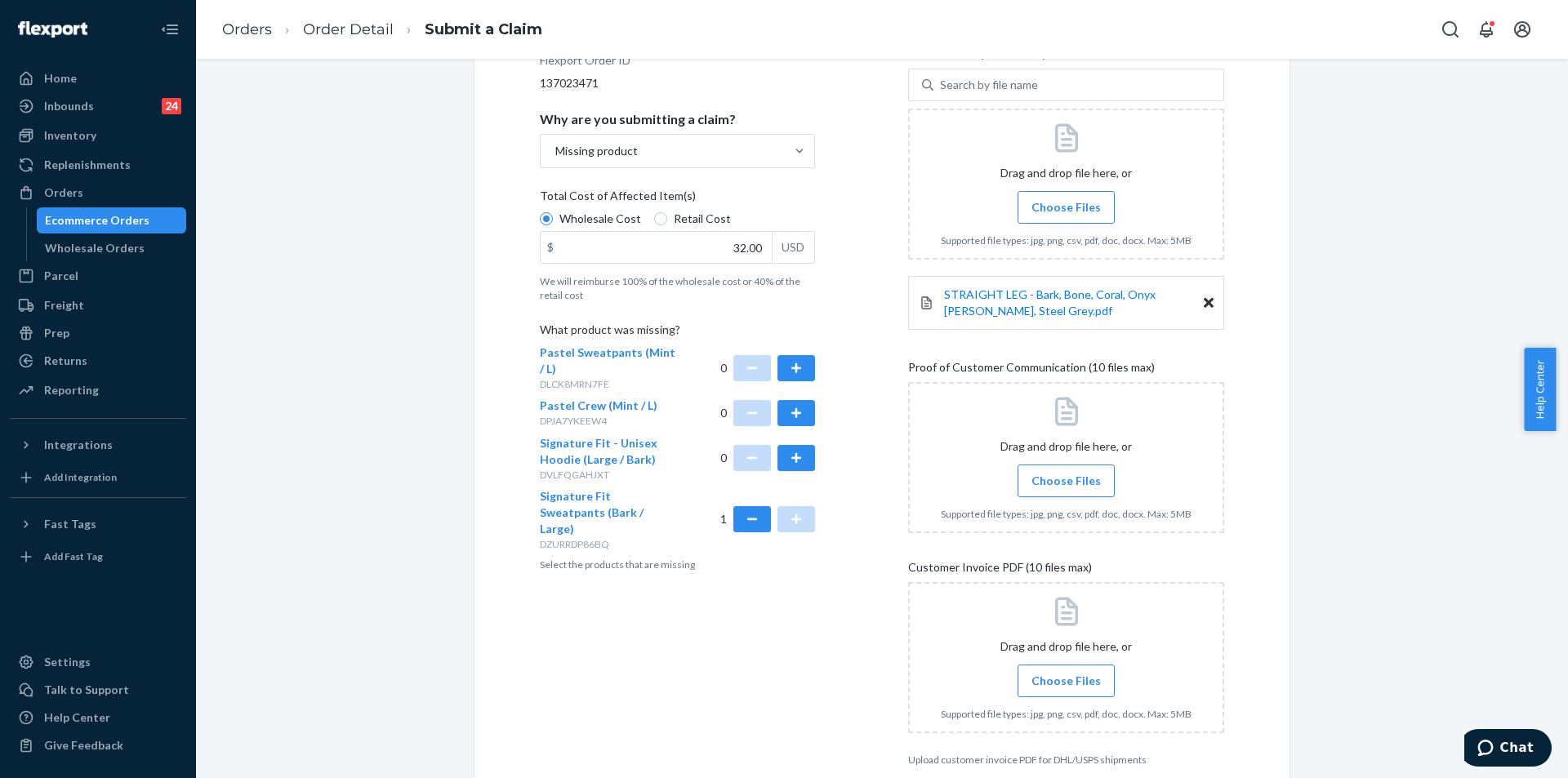
click at [1051, 470] on label "Choose Files" at bounding box center [1065, 480] width 97 height 33
click at [1065, 472] on input "Choose Files" at bounding box center [1065, 480] width 1 height 18
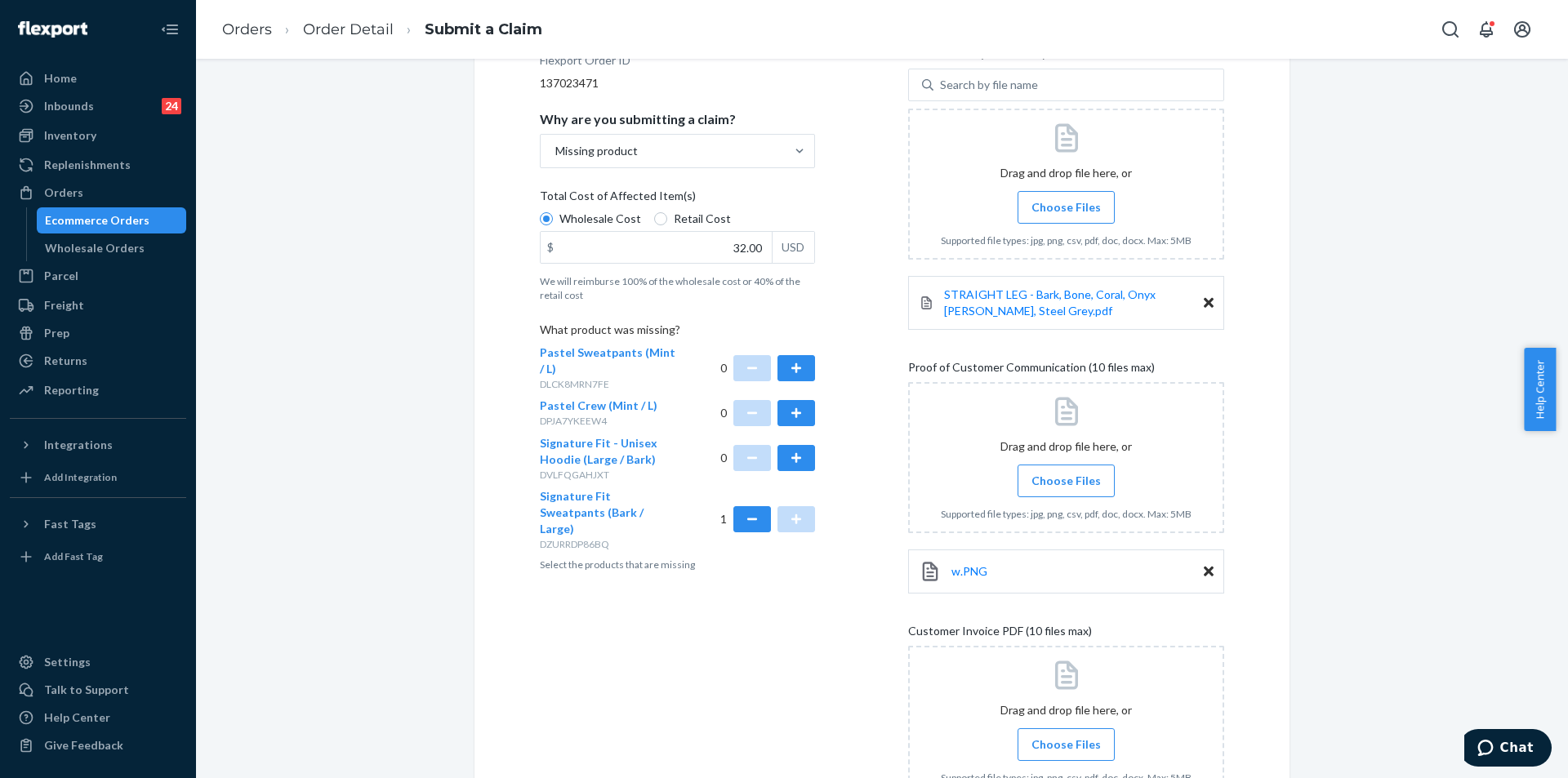
click at [1050, 485] on span "Choose Files" at bounding box center [1065, 481] width 70 height 17
click at [1065, 485] on input "Choose Files" at bounding box center [1065, 480] width 1 height 18
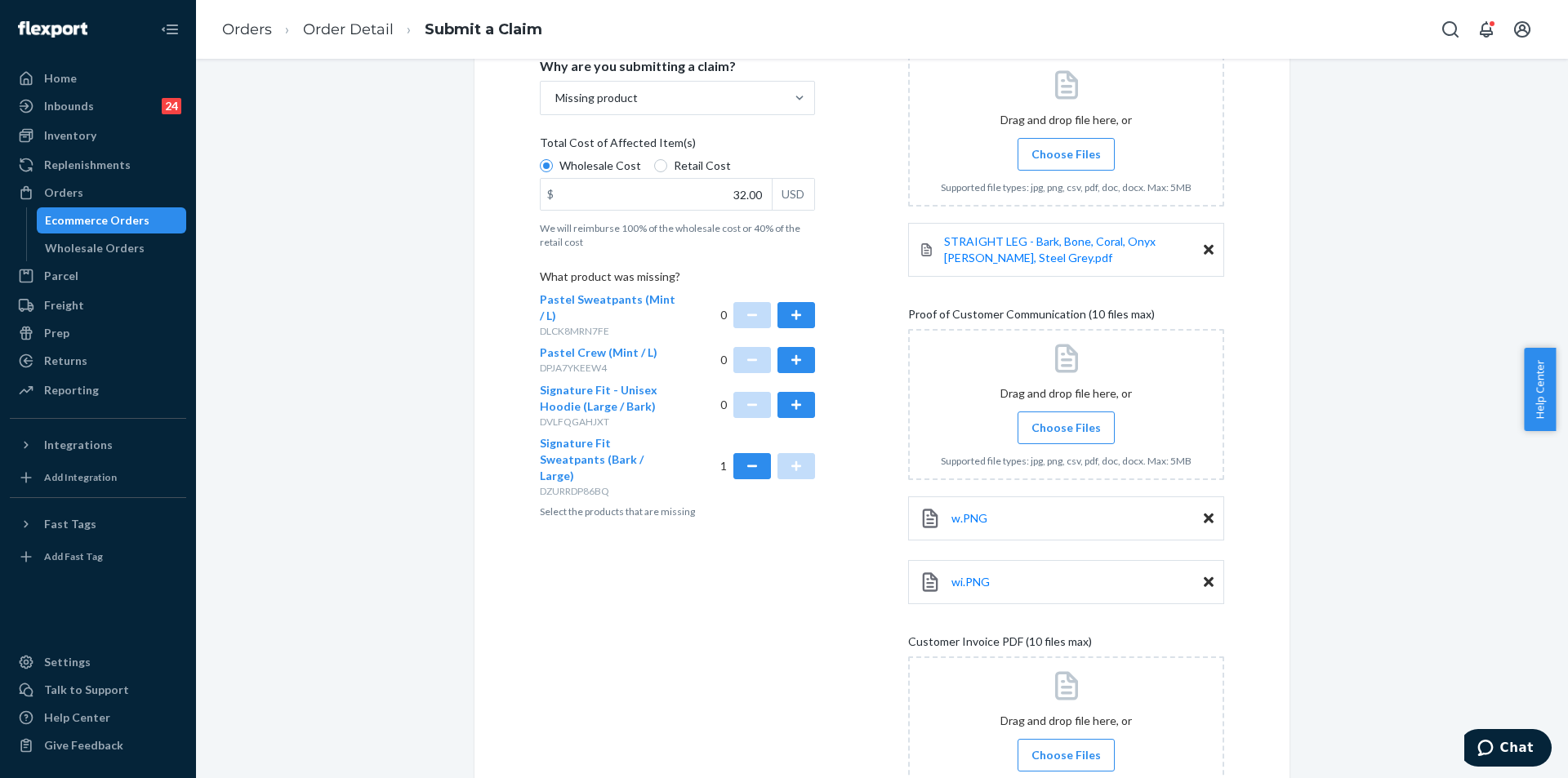
scroll to position [342, 0]
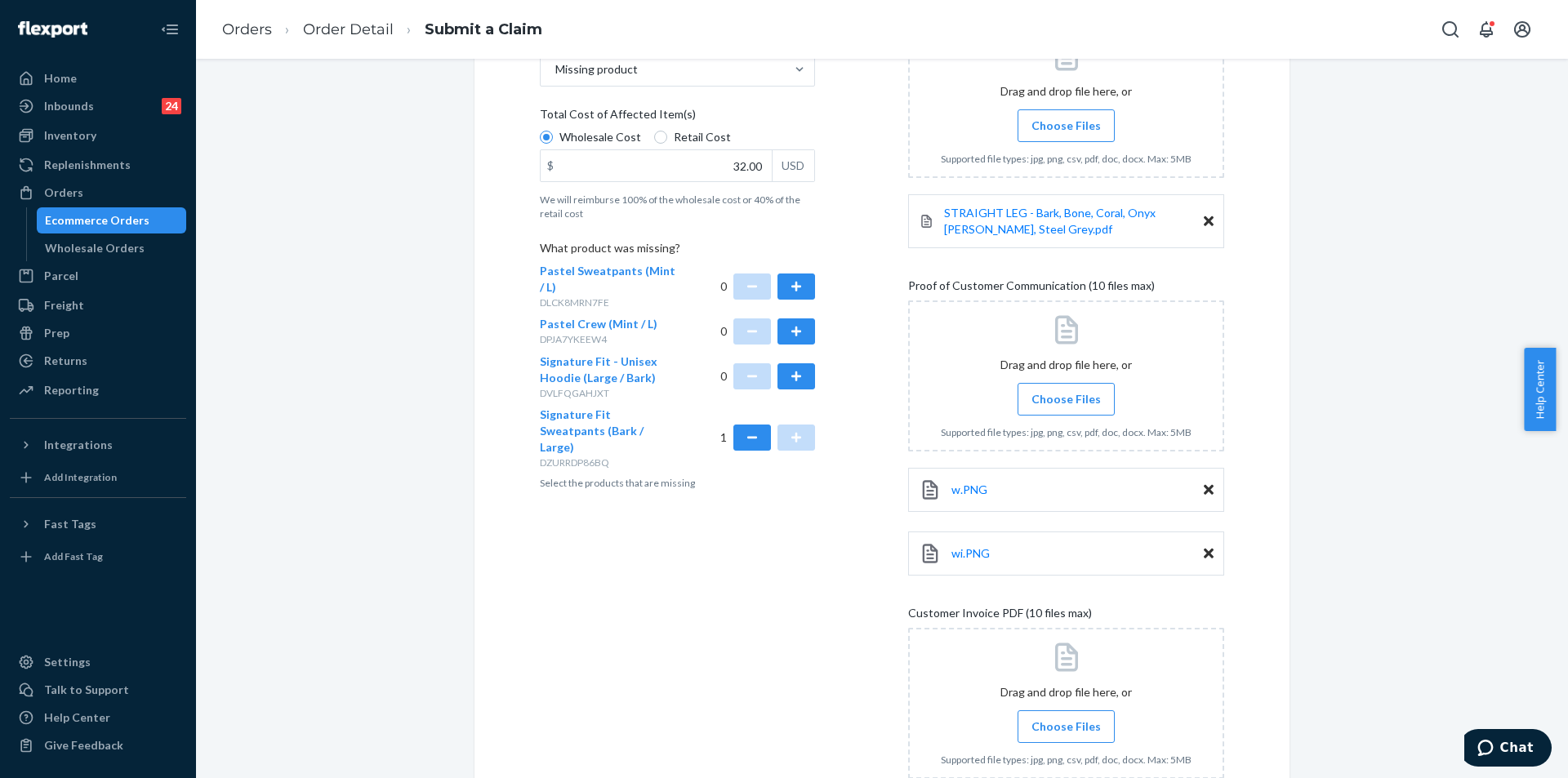
click at [1041, 399] on span "Choose Files" at bounding box center [1065, 399] width 70 height 17
click at [1065, 399] on input "Choose Files" at bounding box center [1065, 398] width 1 height 18
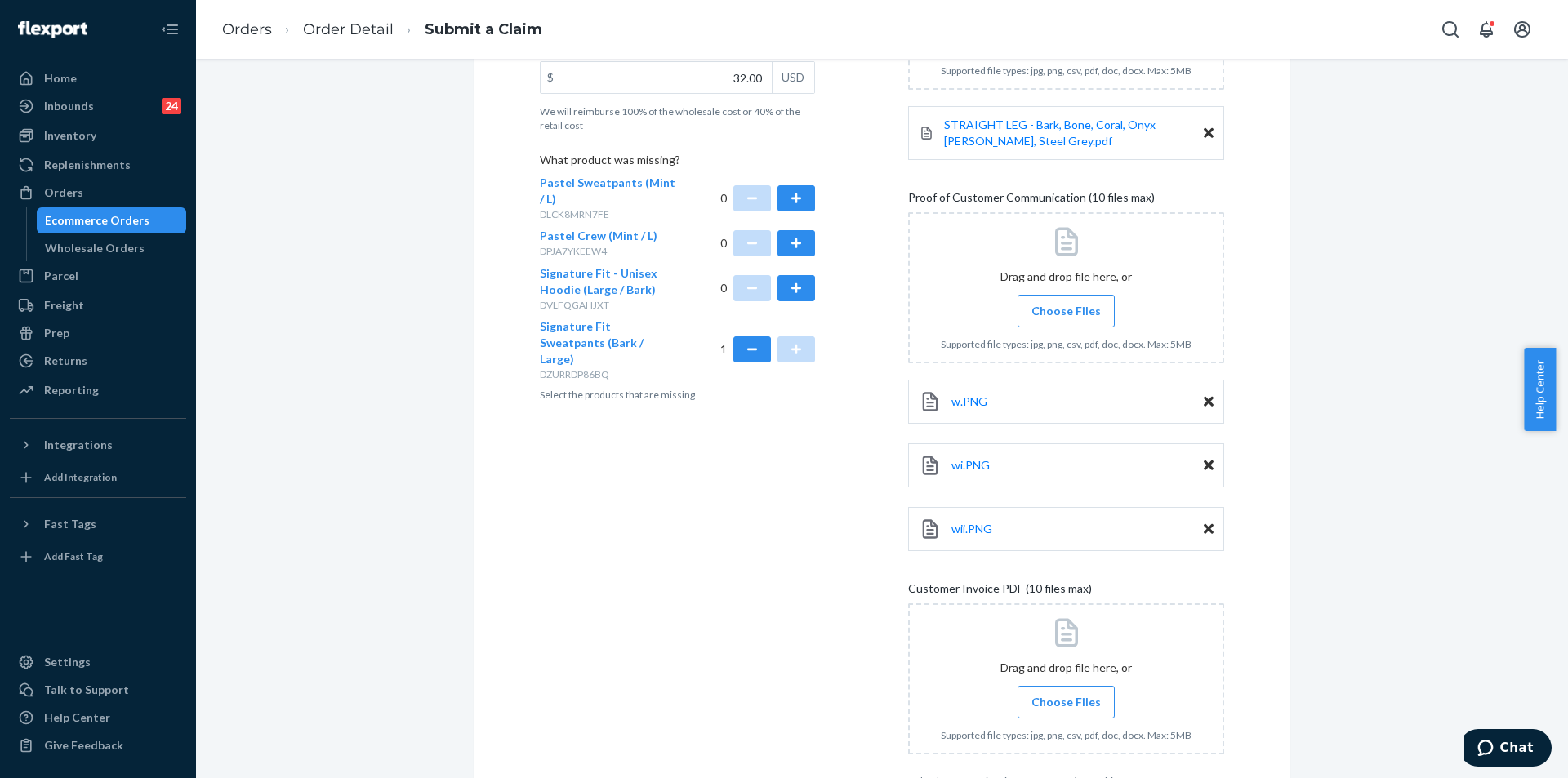
scroll to position [506, 0]
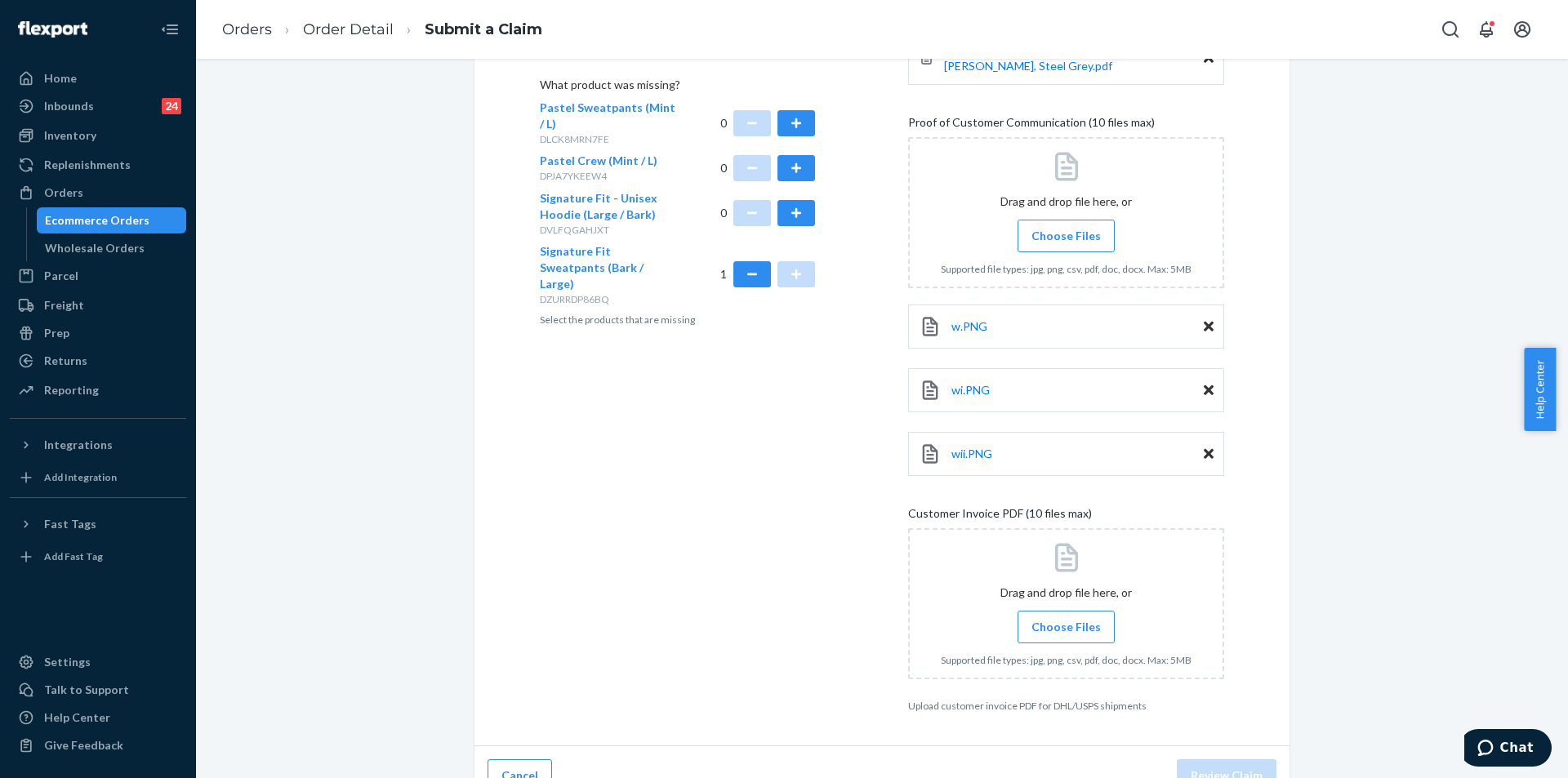
click at [1067, 623] on span "Choose Files" at bounding box center [1065, 627] width 70 height 17
click at [1066, 623] on input "Choose Files" at bounding box center [1065, 626] width 1 height 18
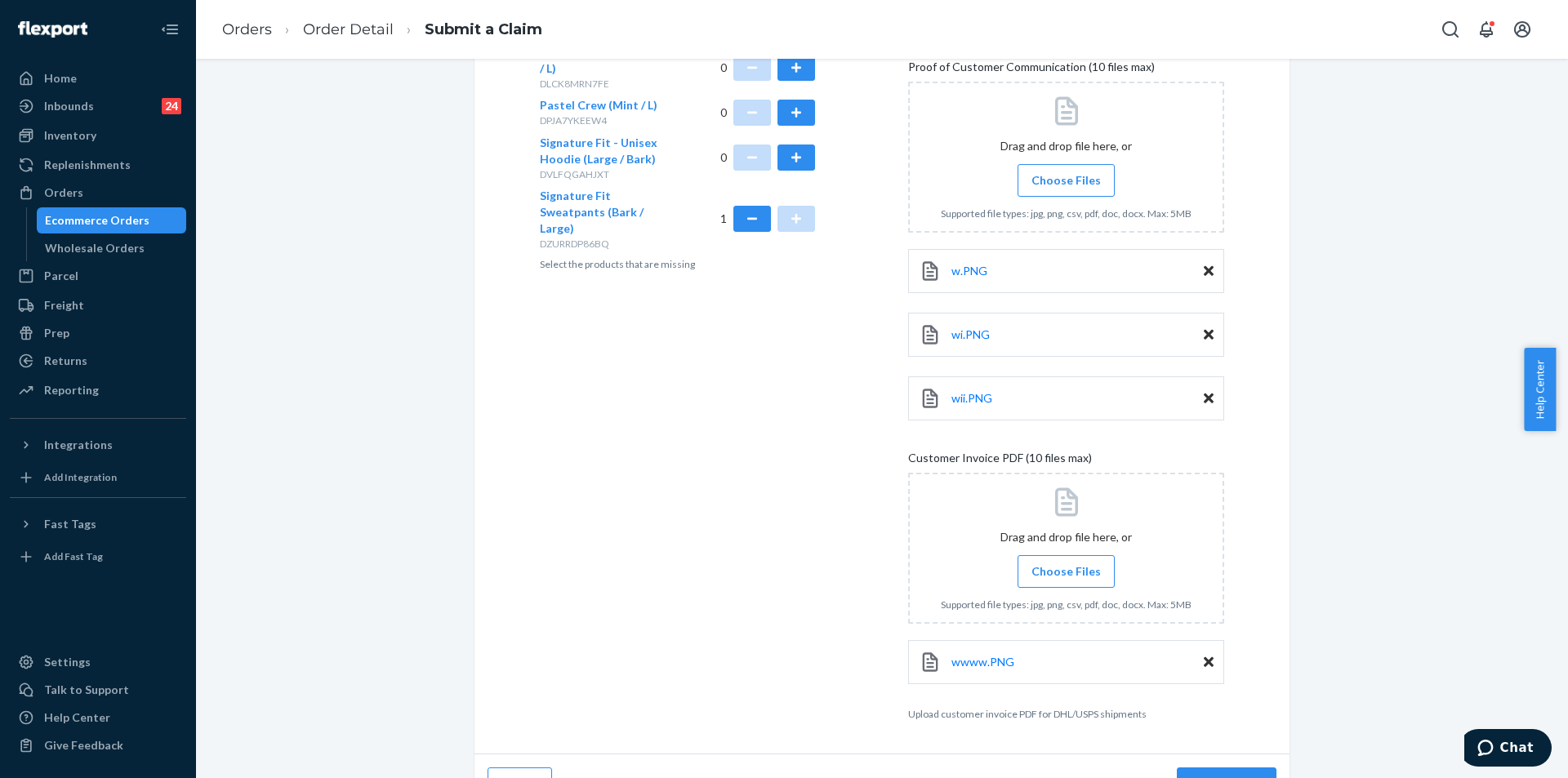
scroll to position [597, 0]
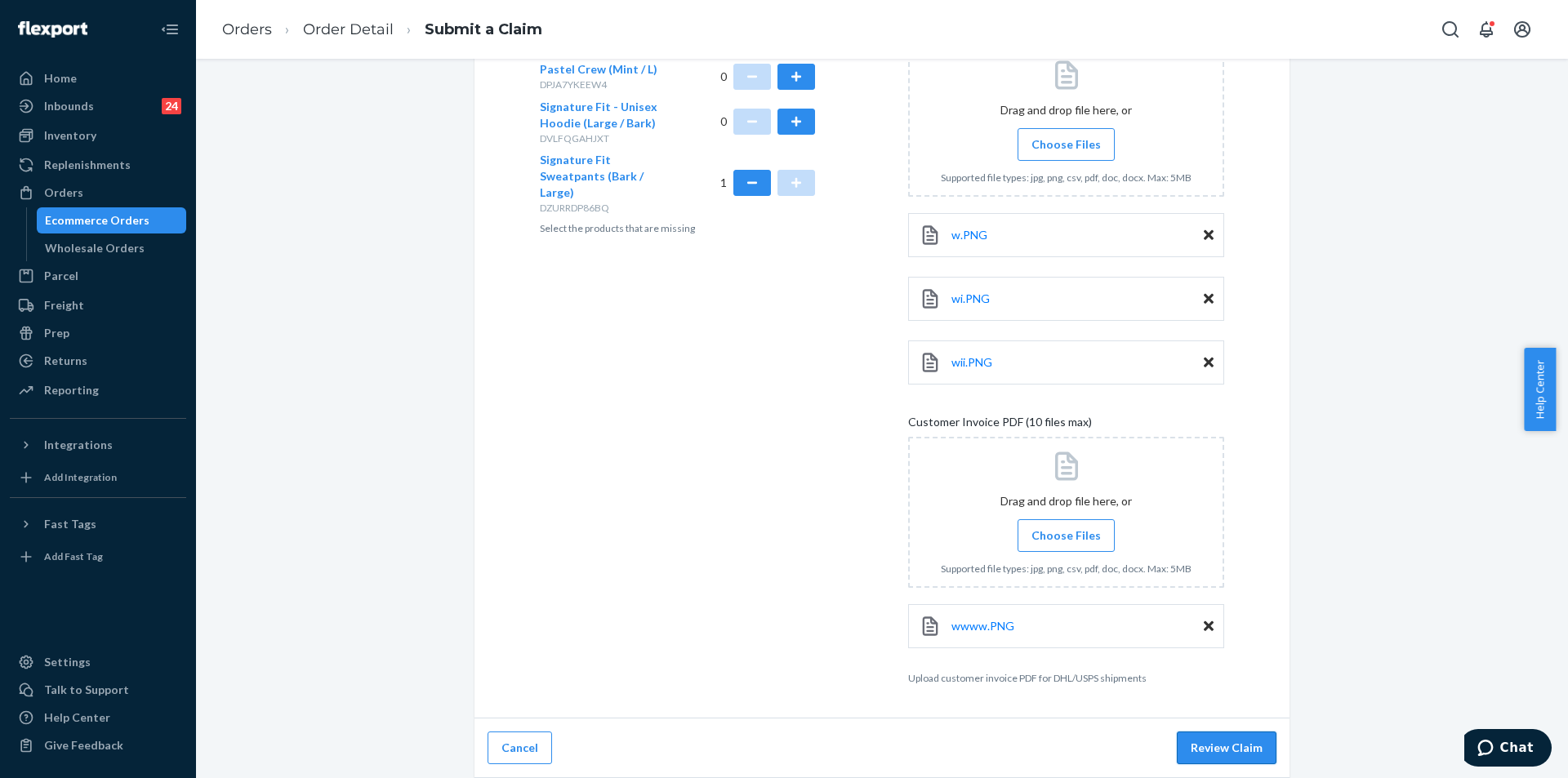
click at [1213, 754] on button "Review Claim" at bounding box center [1226, 747] width 100 height 33
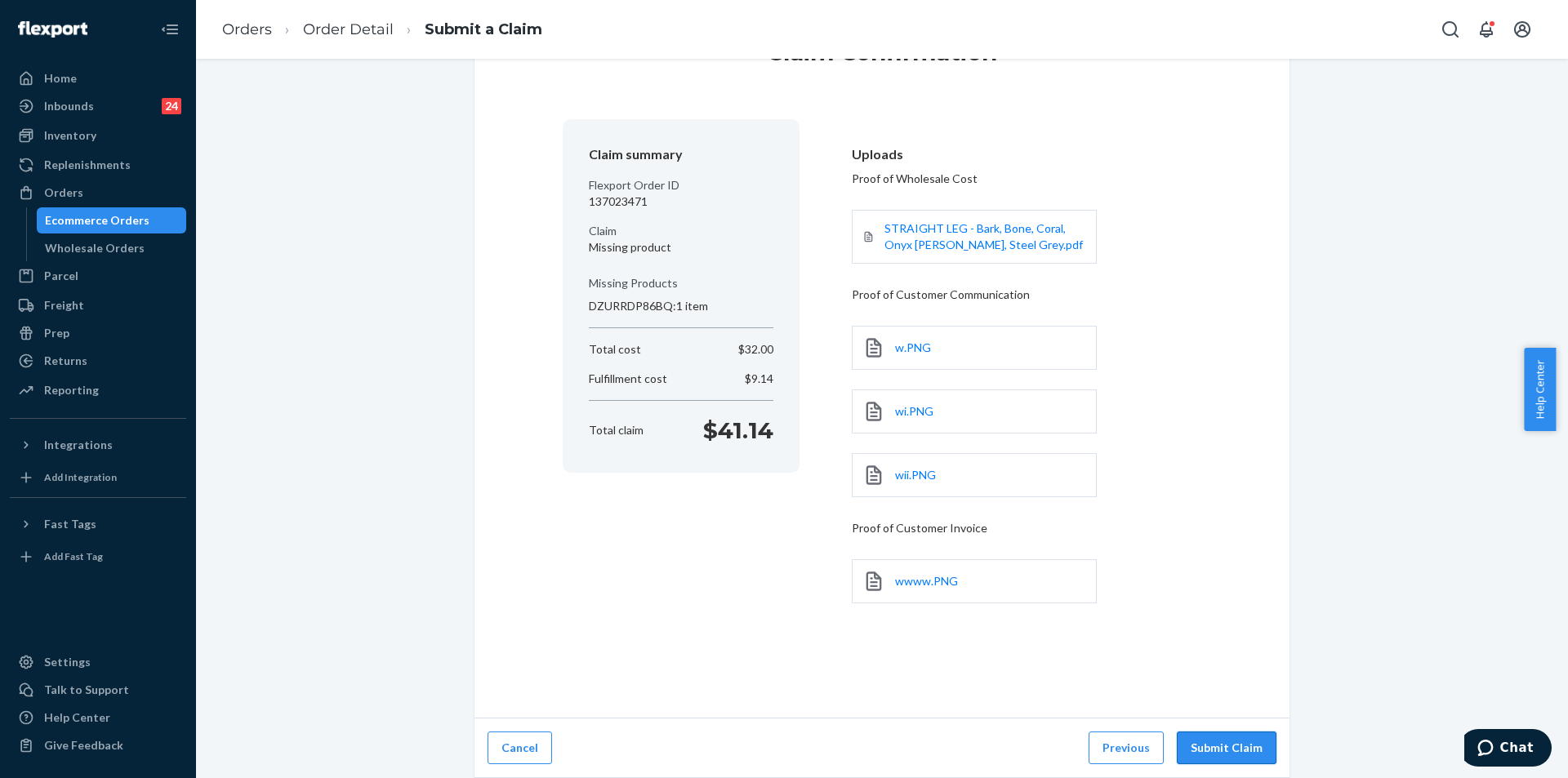
scroll to position [78, 0]
click at [1235, 748] on button "Submit Claim" at bounding box center [1226, 747] width 100 height 33
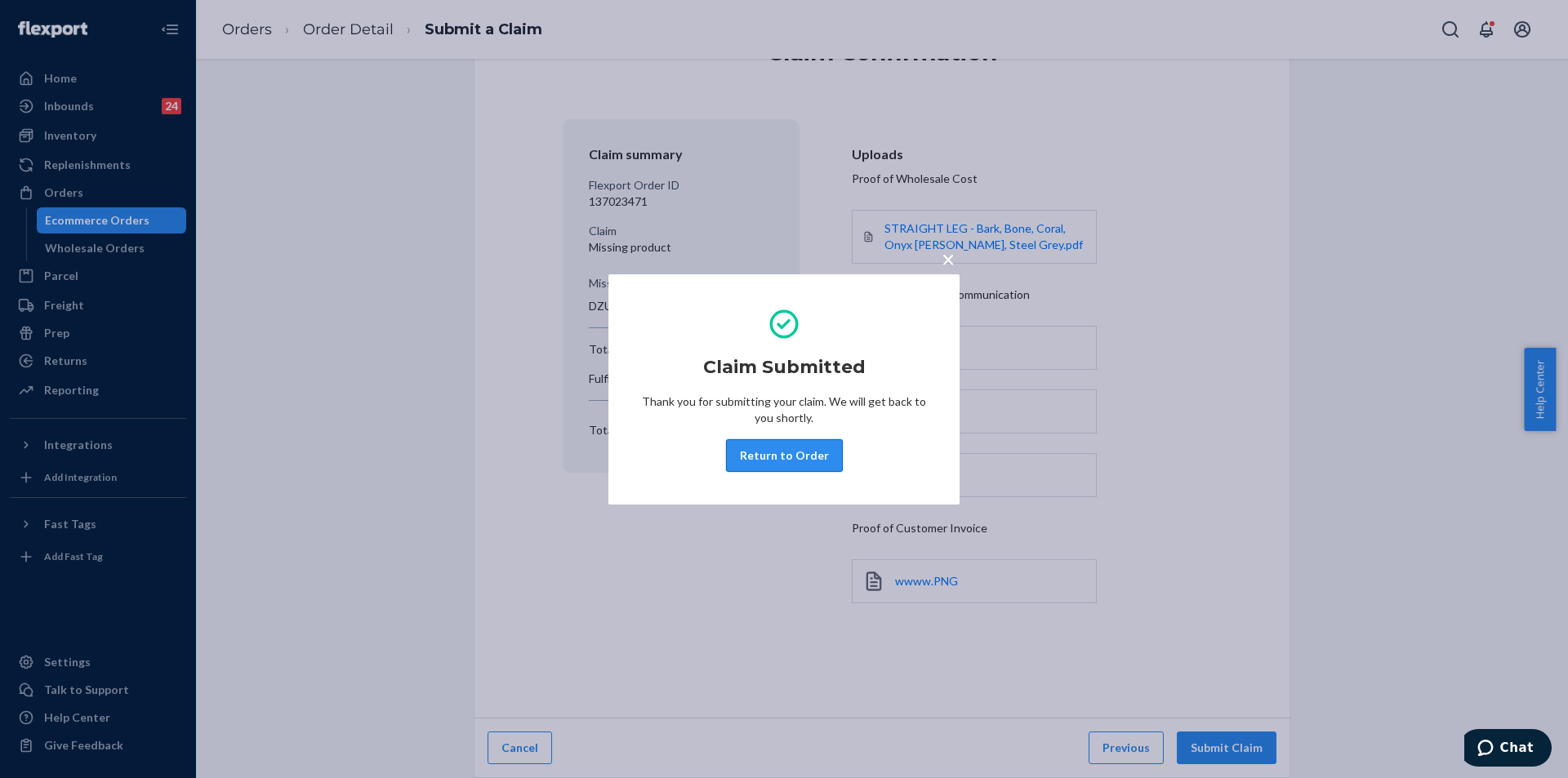
click at [793, 456] on button "Return to Order" at bounding box center [784, 455] width 116 height 33
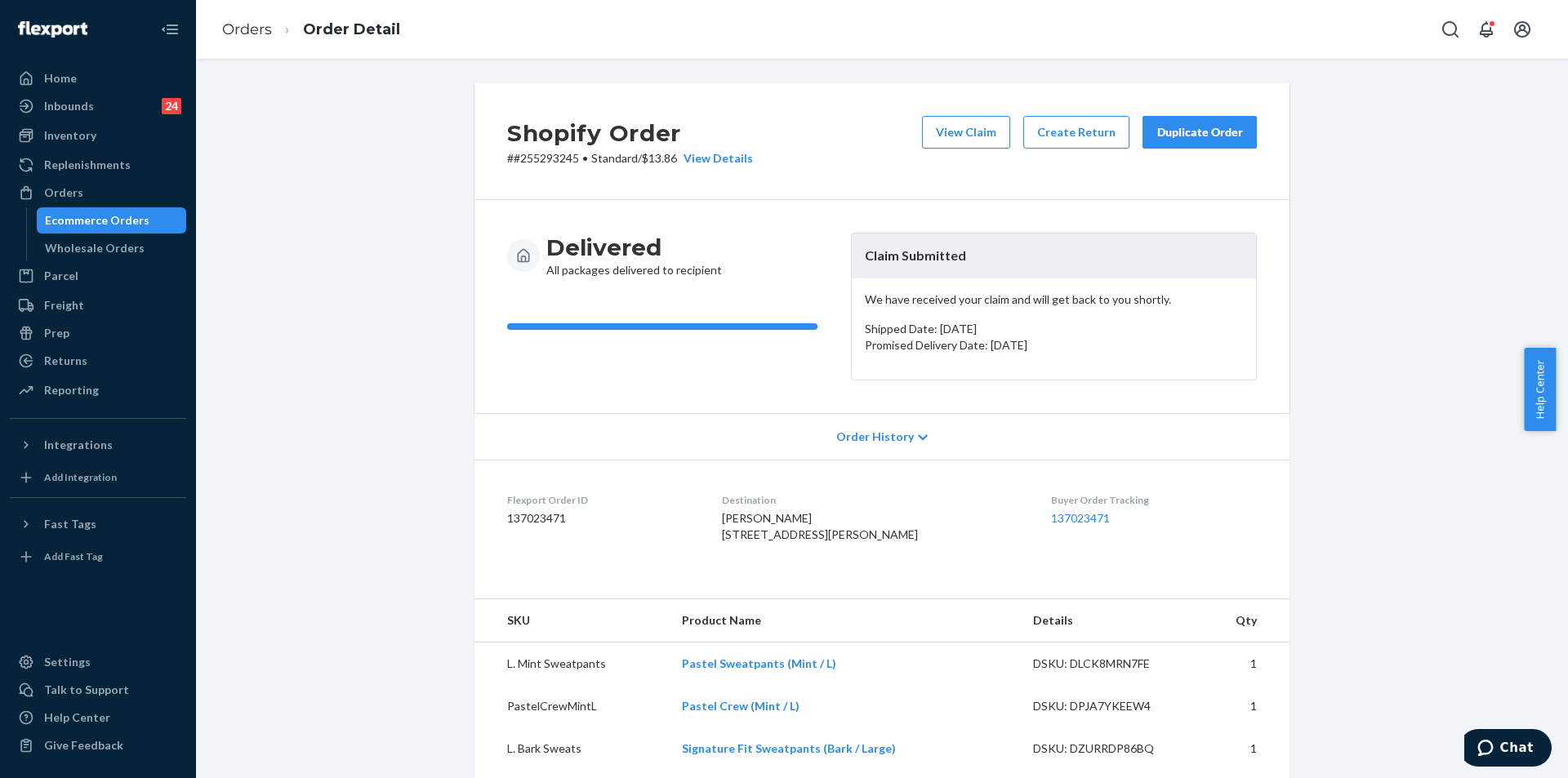
click at [1190, 127] on div "Duplicate Order" at bounding box center [1199, 132] width 87 height 17
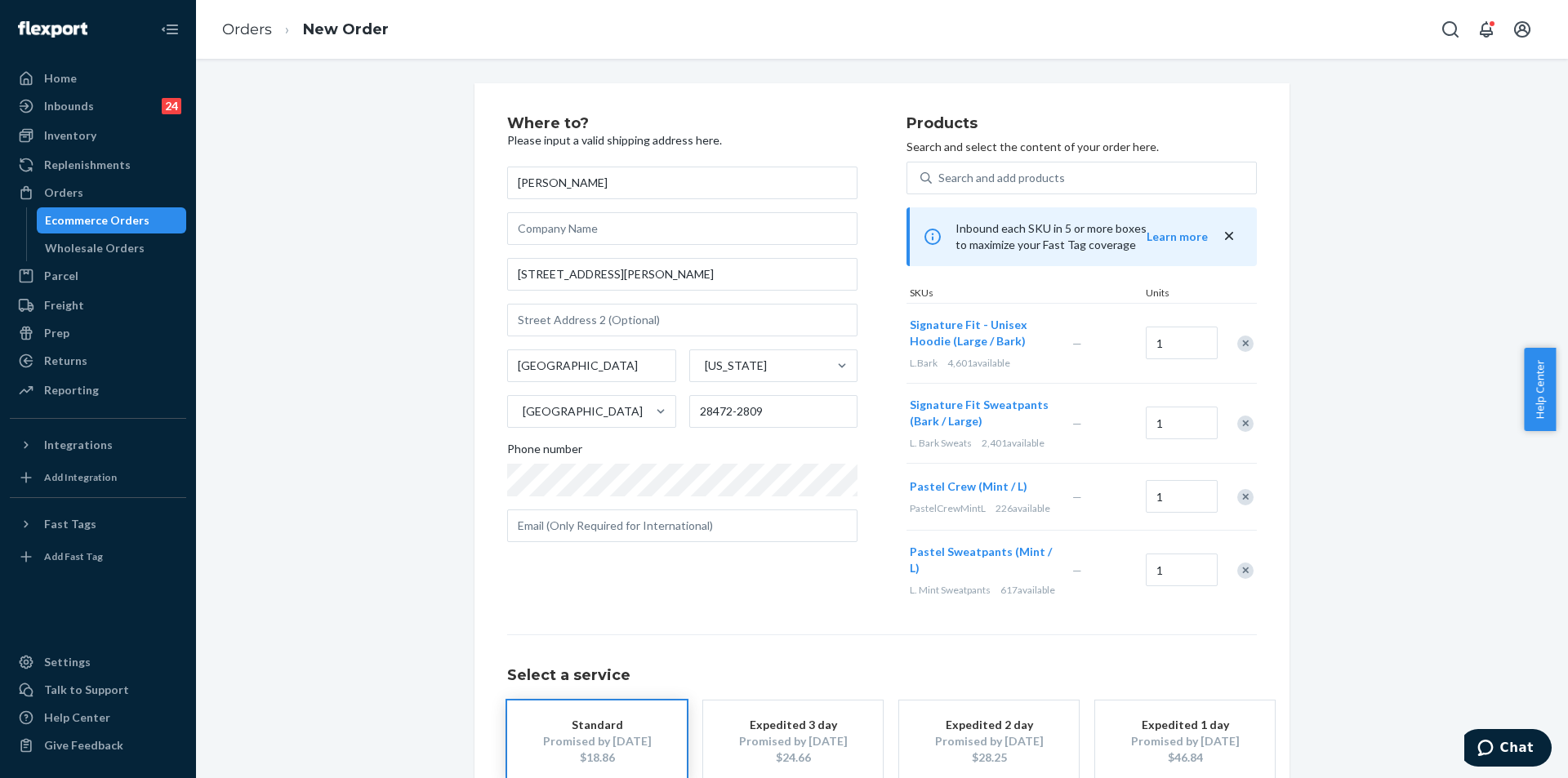
click at [1241, 346] on div "Remove Item" at bounding box center [1245, 344] width 17 height 17
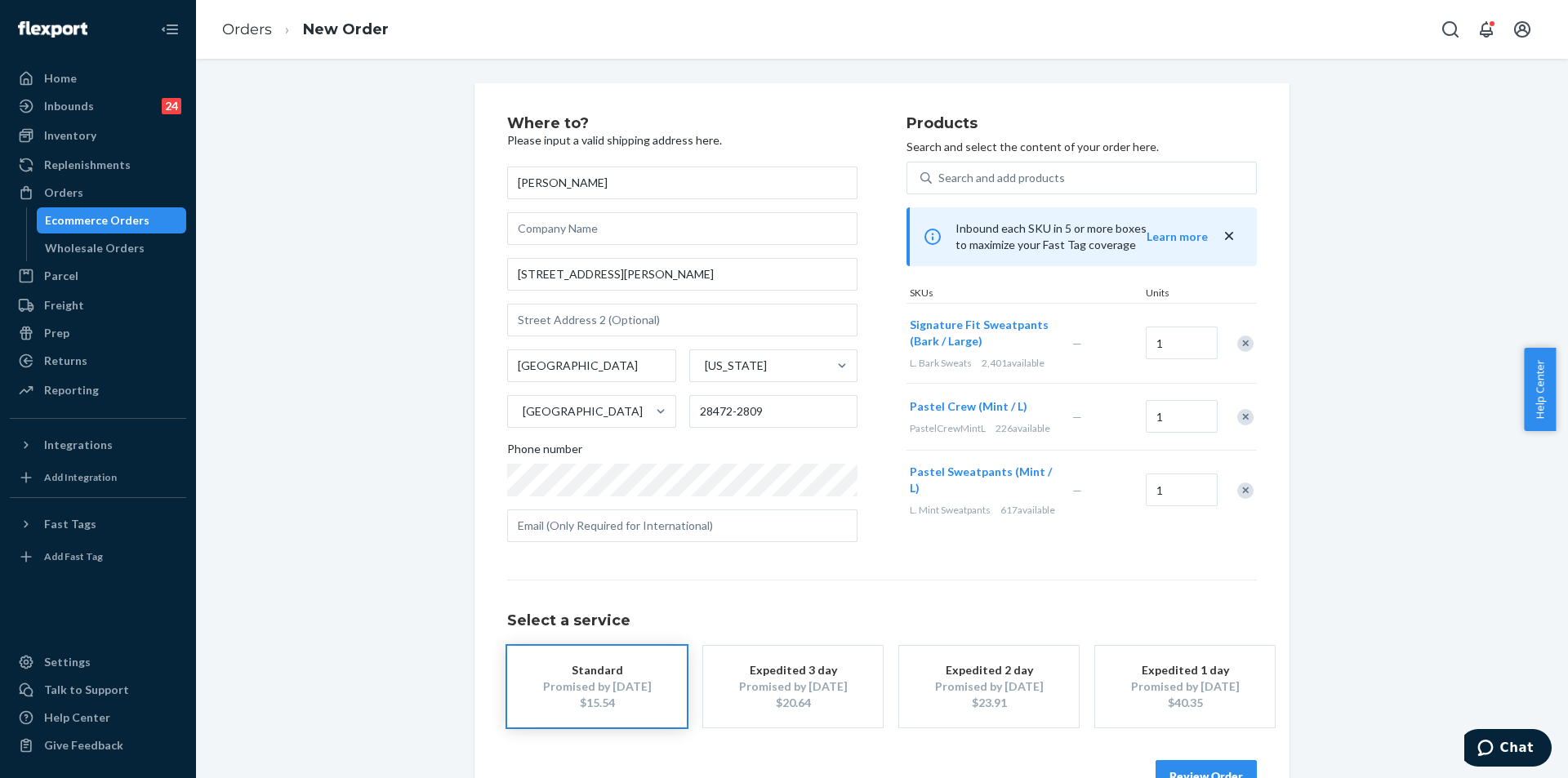
click at [1239, 415] on div "Remove Item" at bounding box center [1245, 418] width 17 height 17
click at [1240, 425] on div "Remove Item" at bounding box center [1245, 424] width 17 height 17
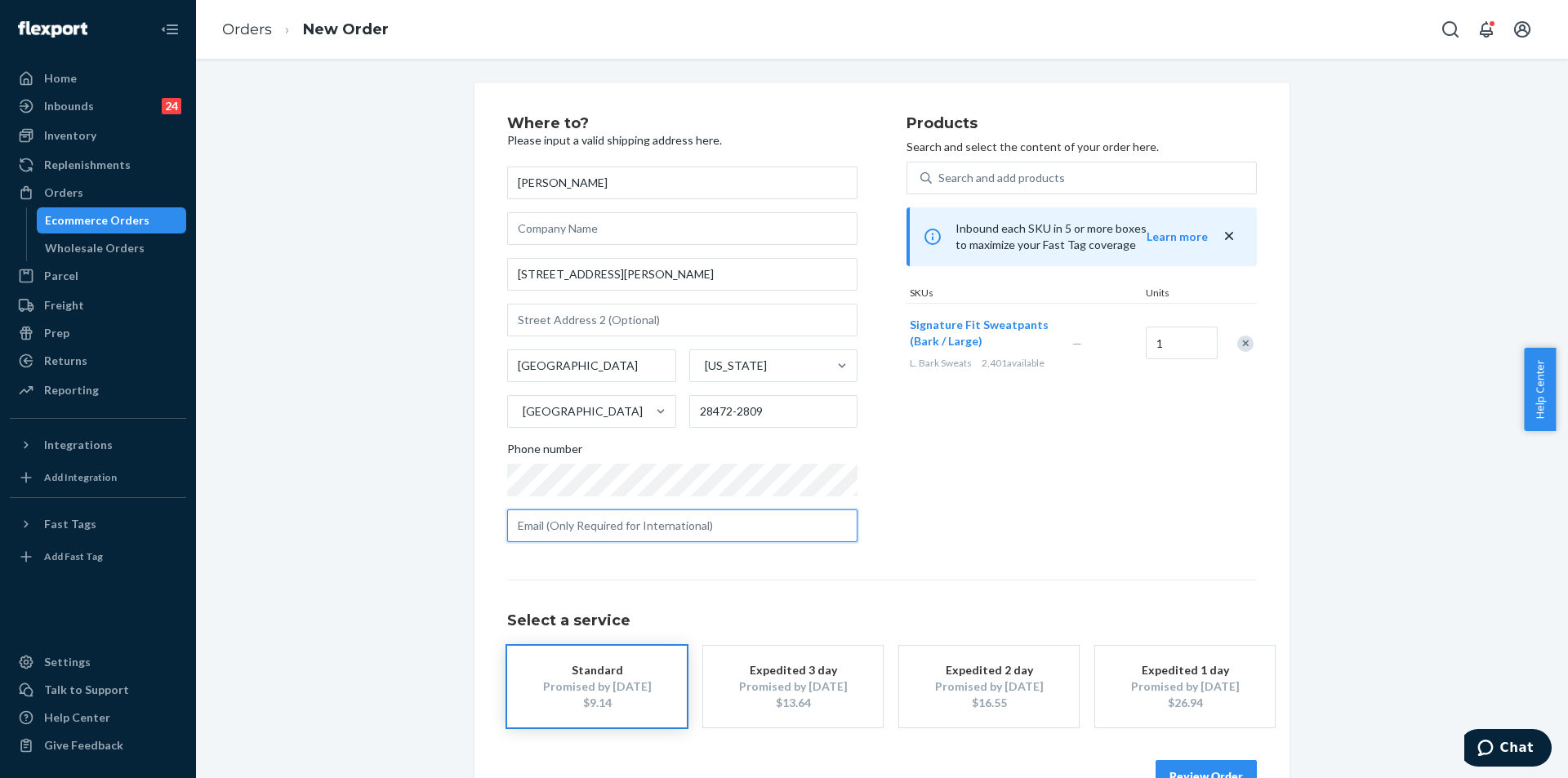
click at [743, 526] on input "text" at bounding box center [682, 525] width 350 height 33
paste input "wd.peterson@yahoo.com"
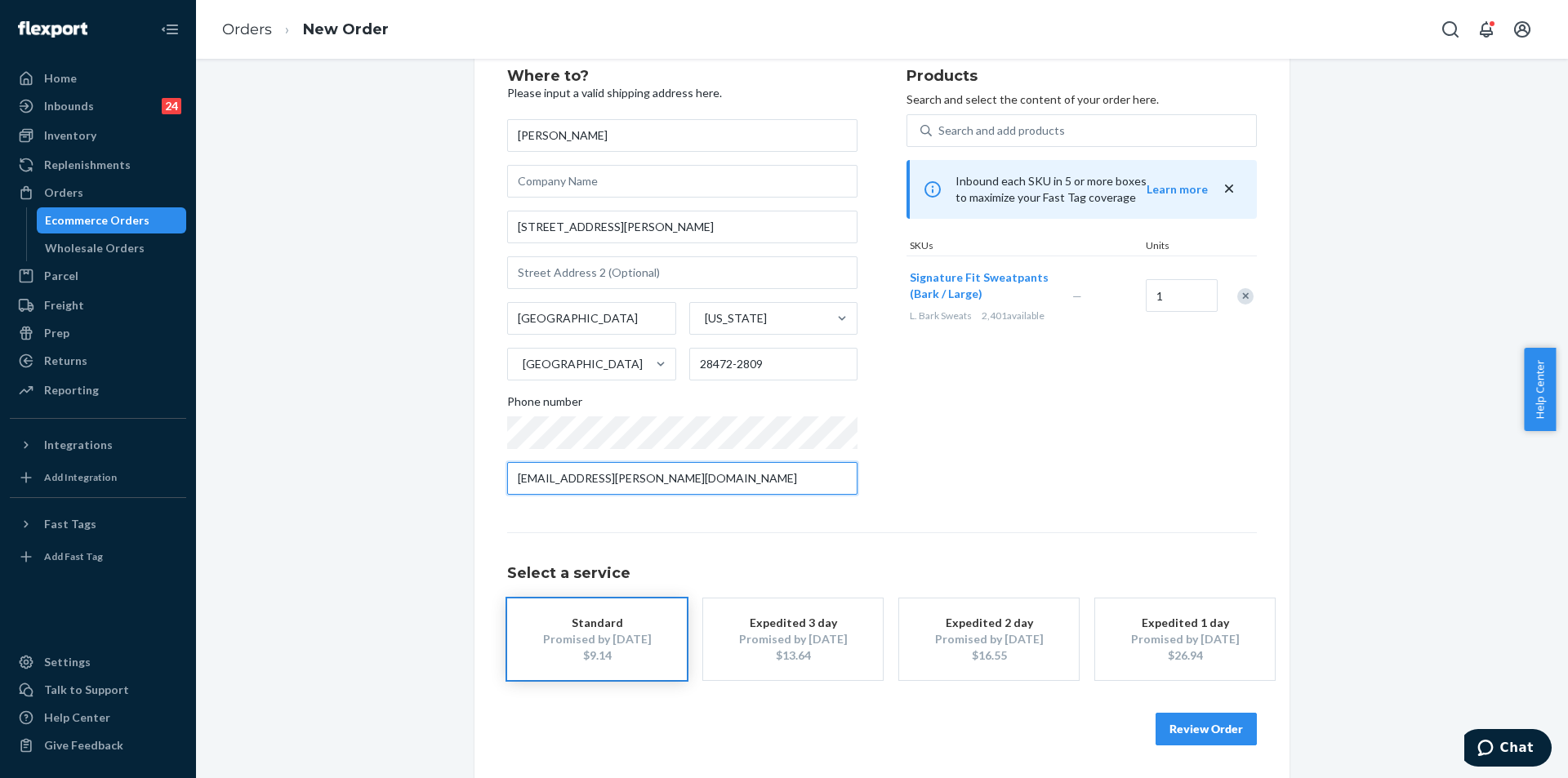
type input "wd.peterson@yahoo.com"
click at [1205, 731] on button "Review Order" at bounding box center [1205, 729] width 101 height 33
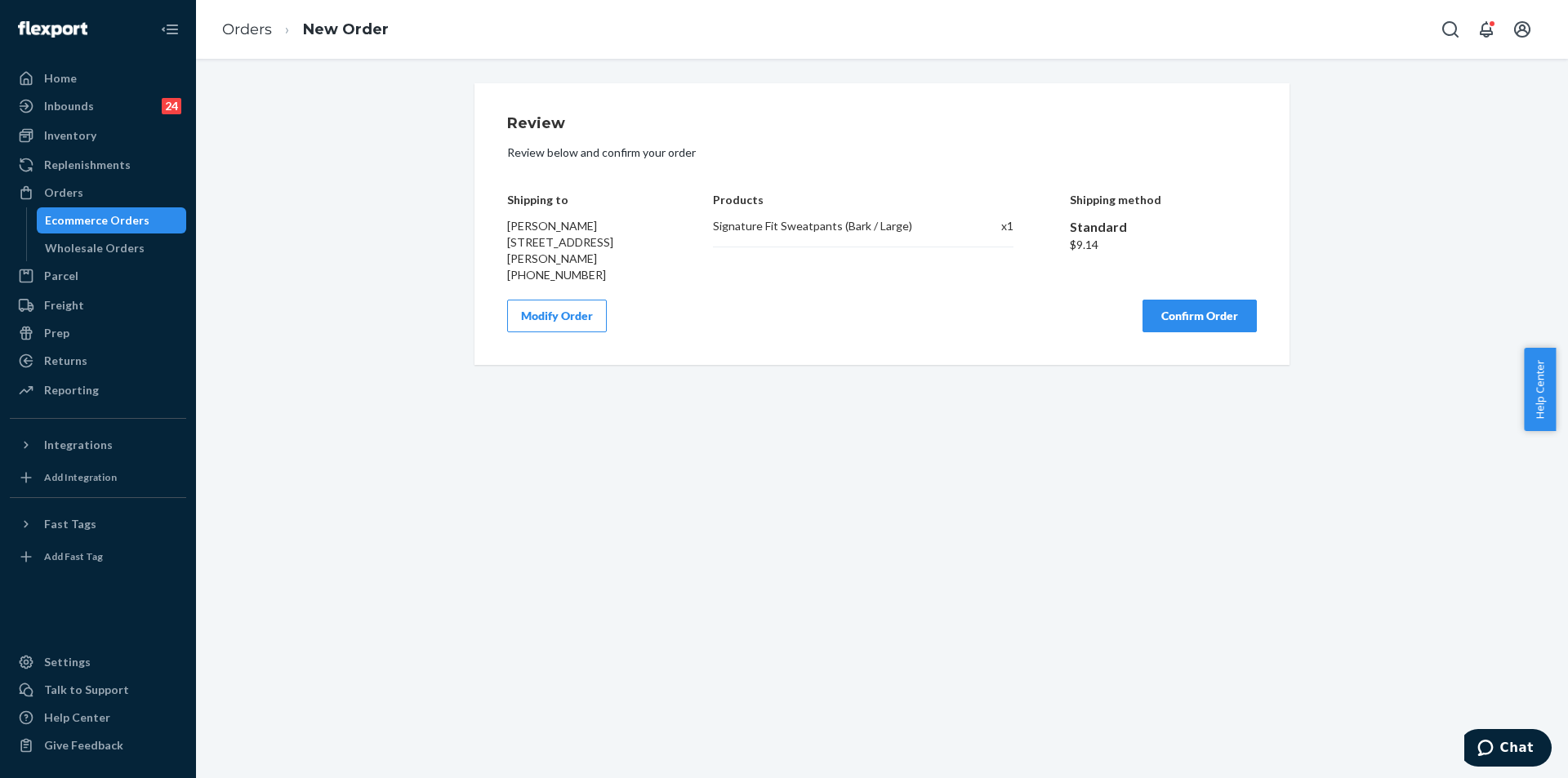
scroll to position [0, 0]
click at [1214, 310] on button "Confirm Order" at bounding box center [1199, 315] width 114 height 33
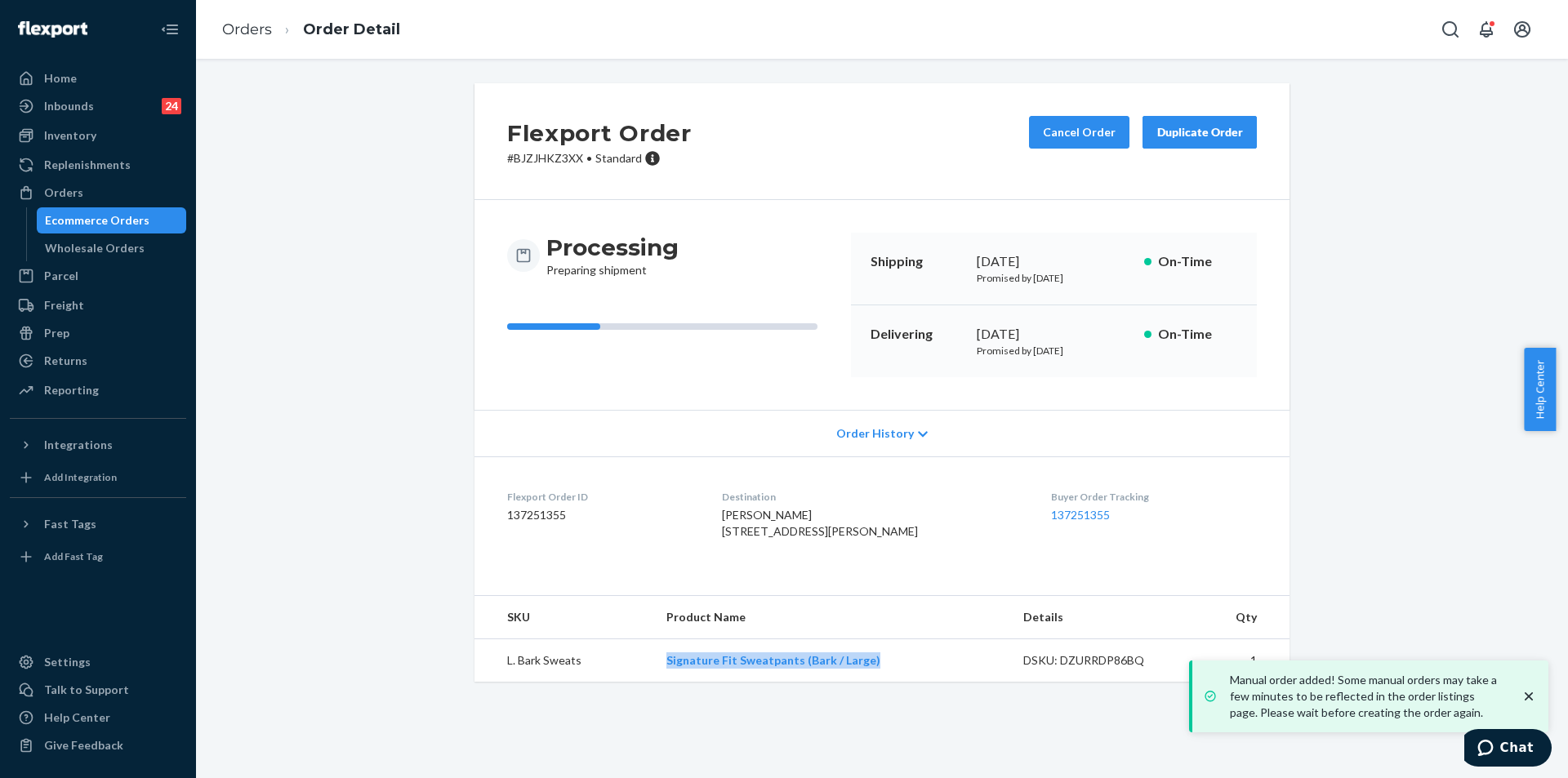
drag, startPoint x: 880, startPoint y: 692, endPoint x: 655, endPoint y: 695, distance: 225.0
click at [654, 682] on td "Signature Fit Sweatpants (Bark / Large)" at bounding box center [832, 661] width 357 height 43
copy link "Signature Fit Sweatpants (Bark / Large)"
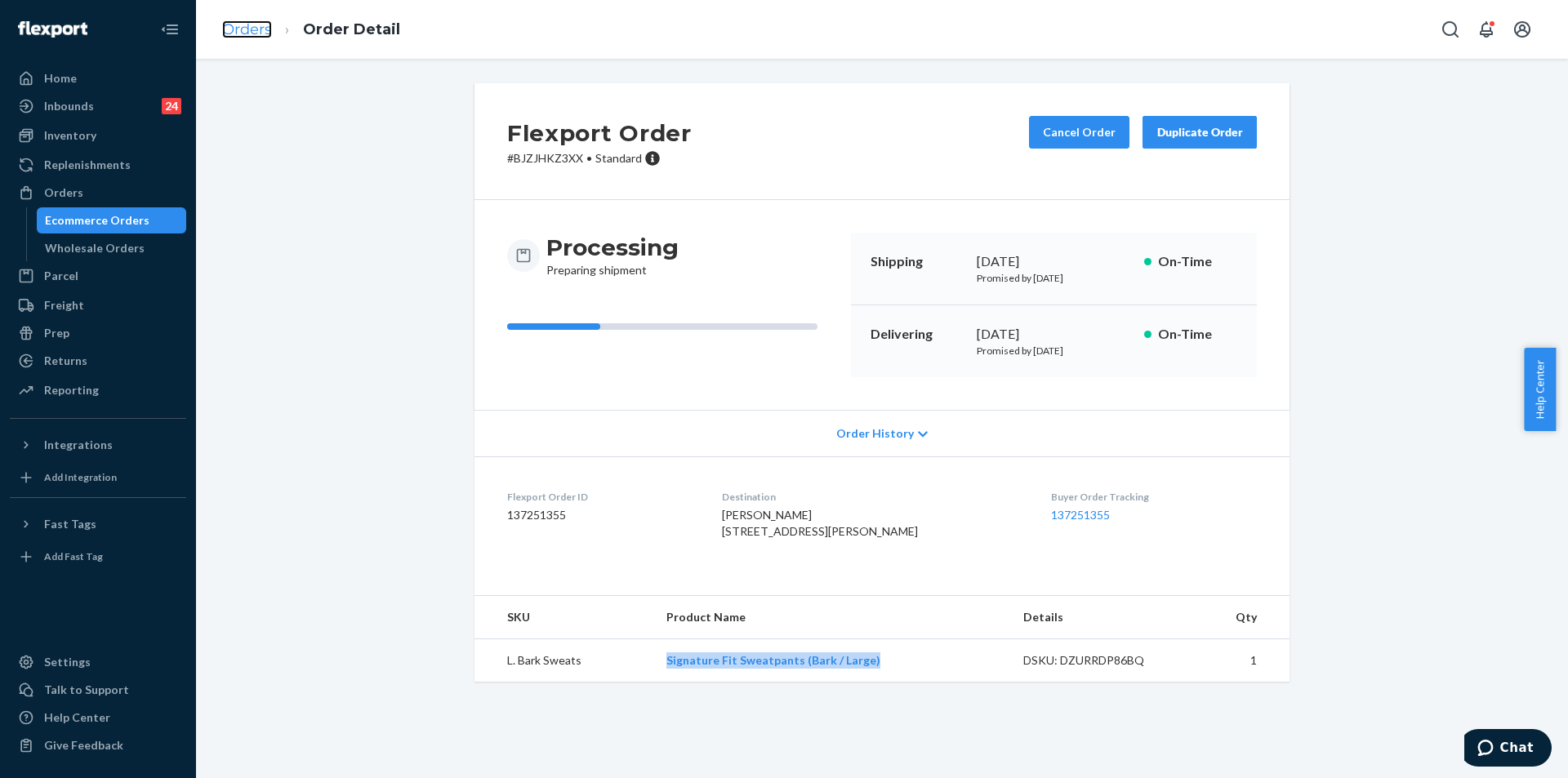
click at [256, 32] on link "Orders" at bounding box center [248, 29] width 50 height 18
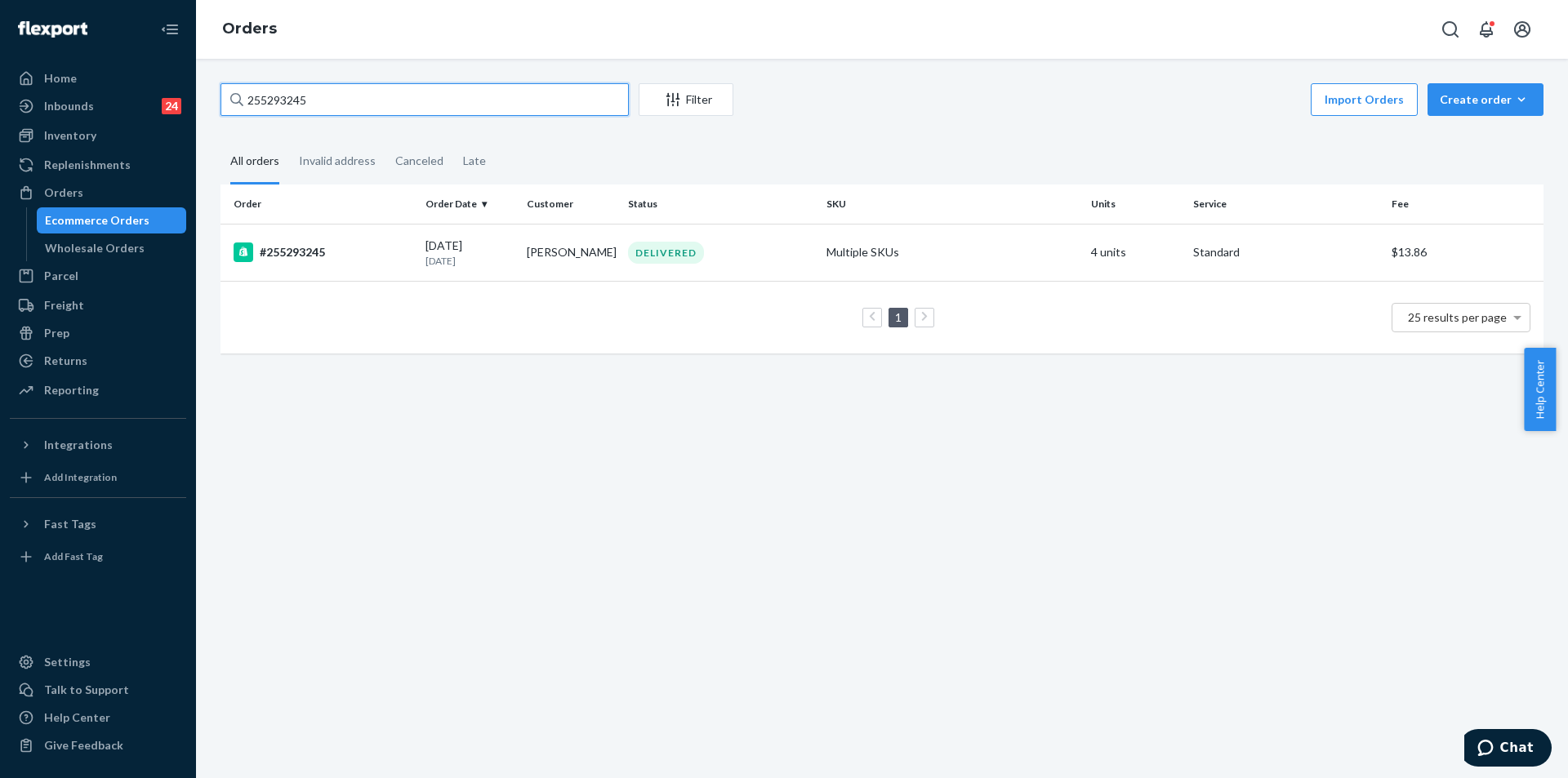
drag, startPoint x: 324, startPoint y: 88, endPoint x: 223, endPoint y: 87, distance: 101.0
click at [223, 87] on input "255293245" at bounding box center [424, 99] width 409 height 33
paste input "3673122"
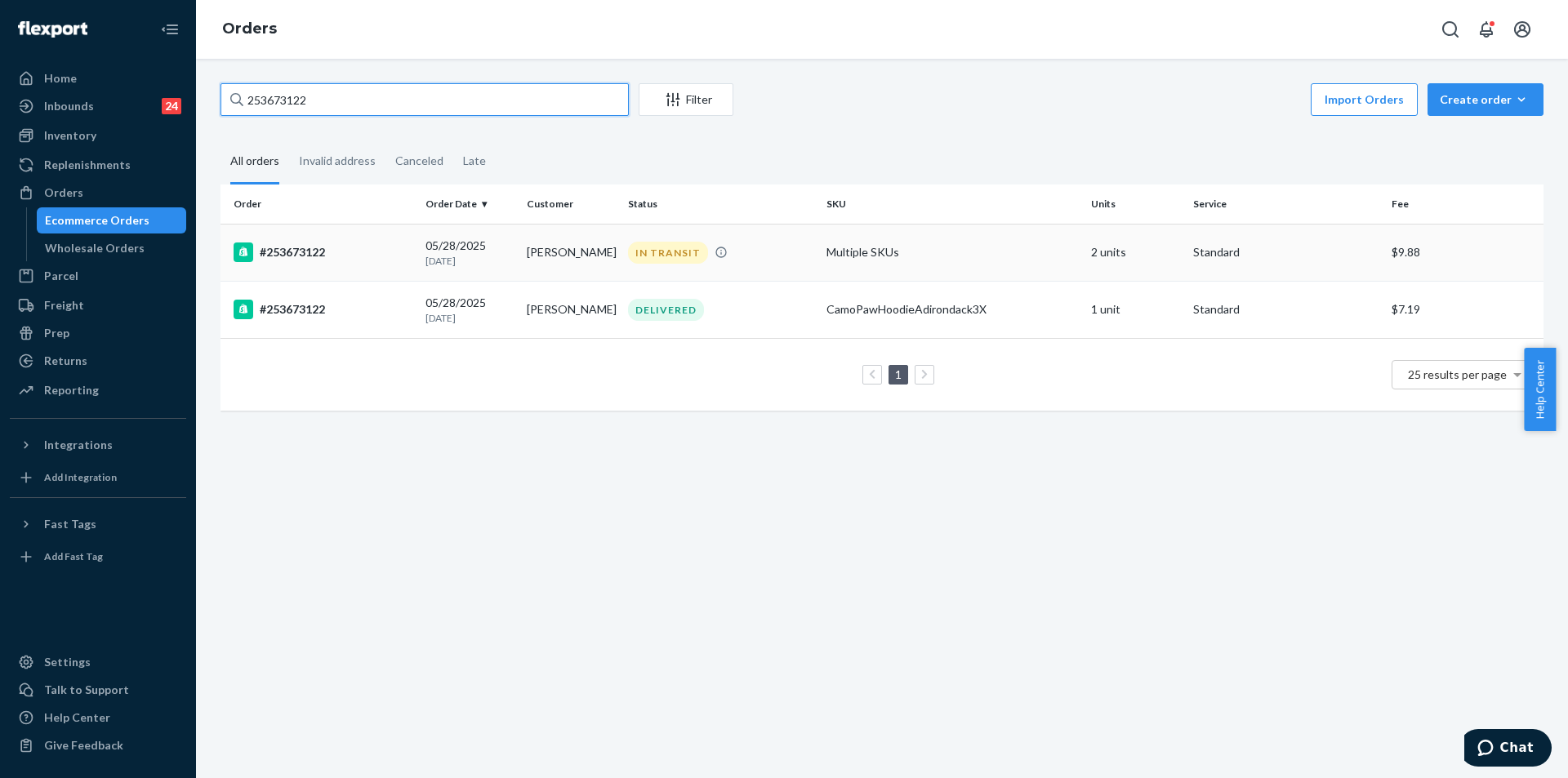
type input "253673122"
click at [786, 253] on div "IN TRANSIT" at bounding box center [720, 253] width 192 height 22
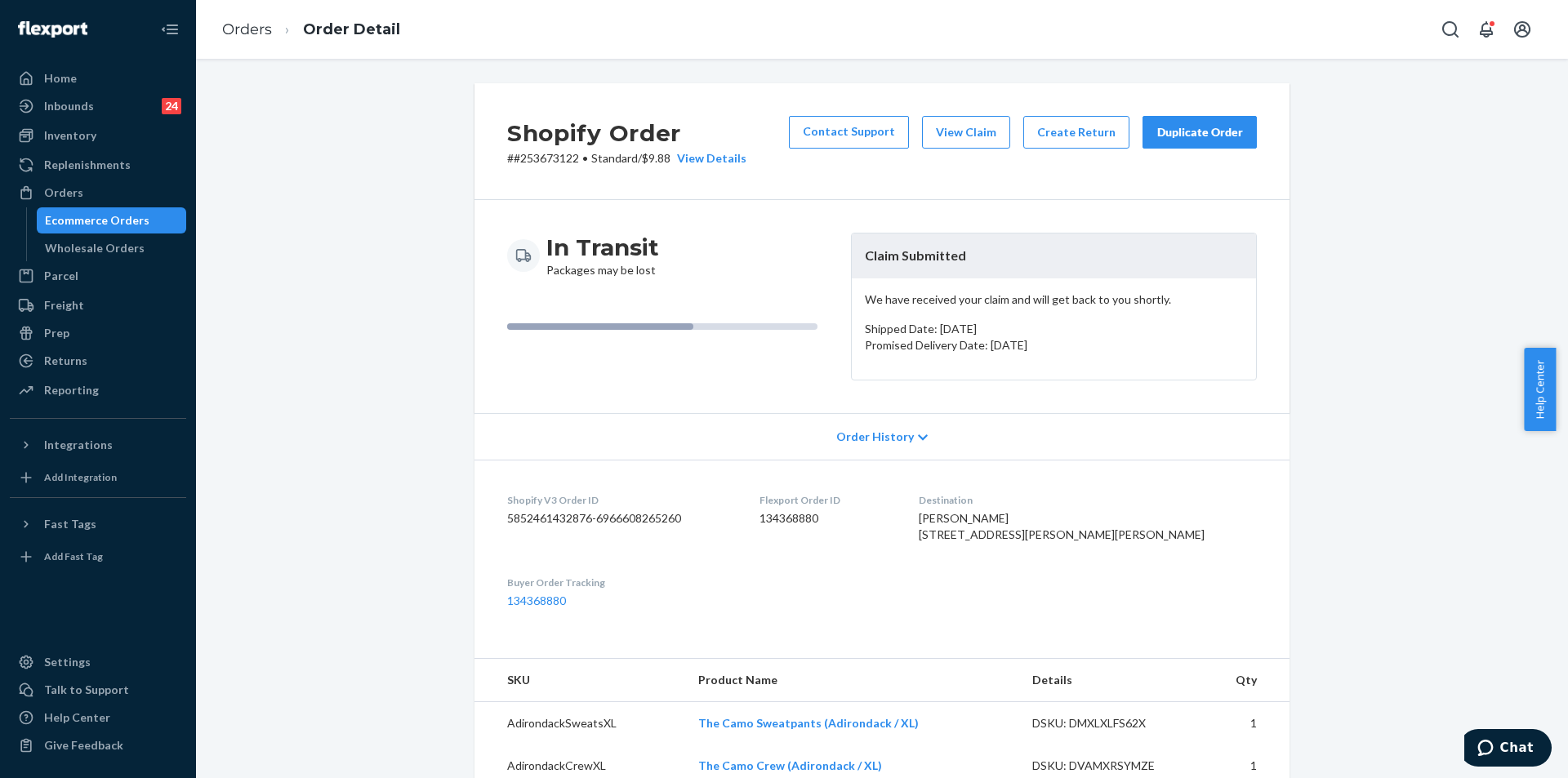
click at [1199, 124] on div "Duplicate Order" at bounding box center [1199, 132] width 87 height 17
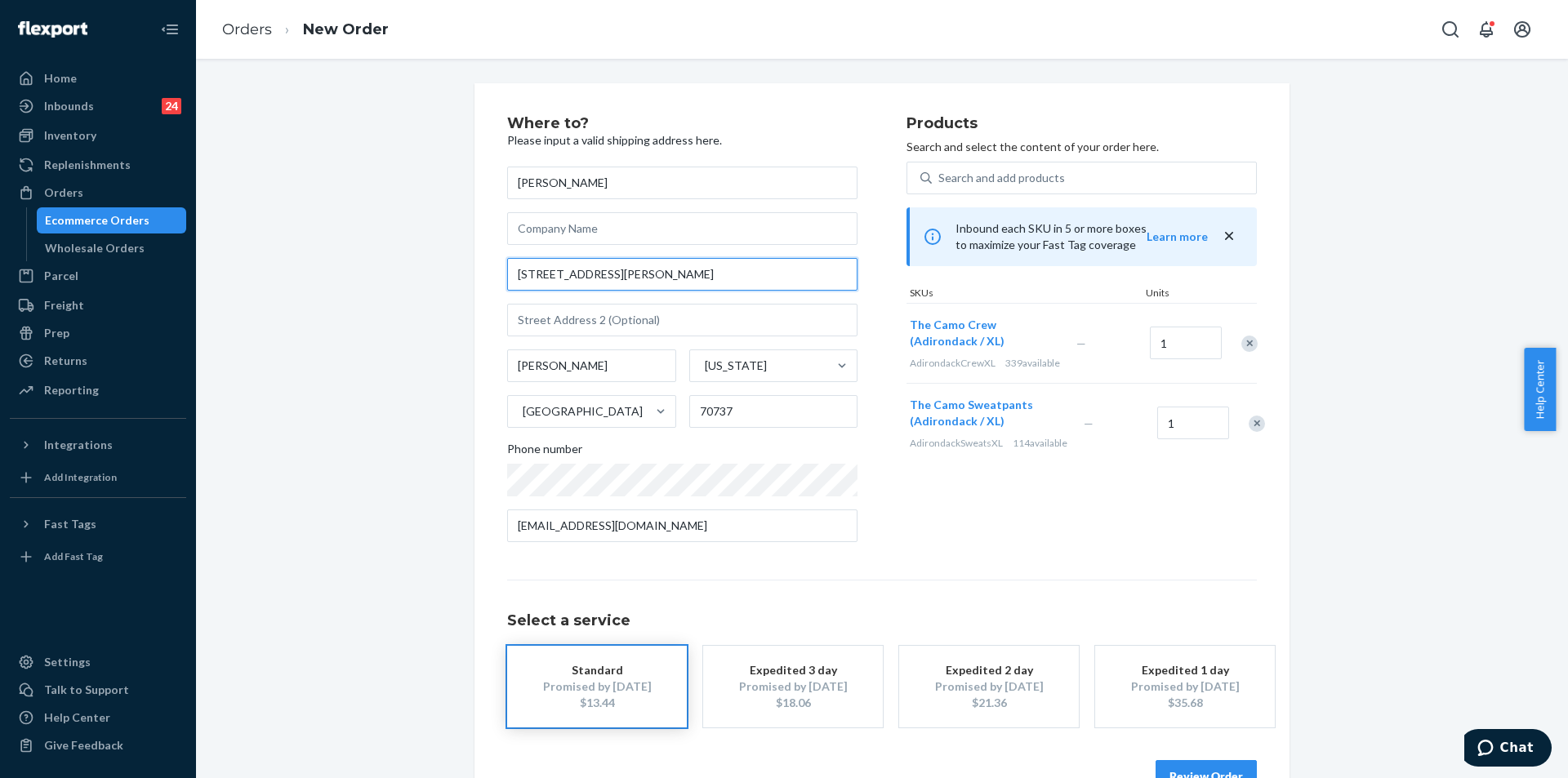
drag, startPoint x: 666, startPoint y: 276, endPoint x: 509, endPoint y: 253, distance: 158.7
click at [509, 253] on div "Ashley Walton 13428 Point Andrew Dr Gonzales Louisiana United States 70737 Phon…" at bounding box center [682, 355] width 350 height 376
paste input "aces Pointe Dr. Gonzales, LA 70737"
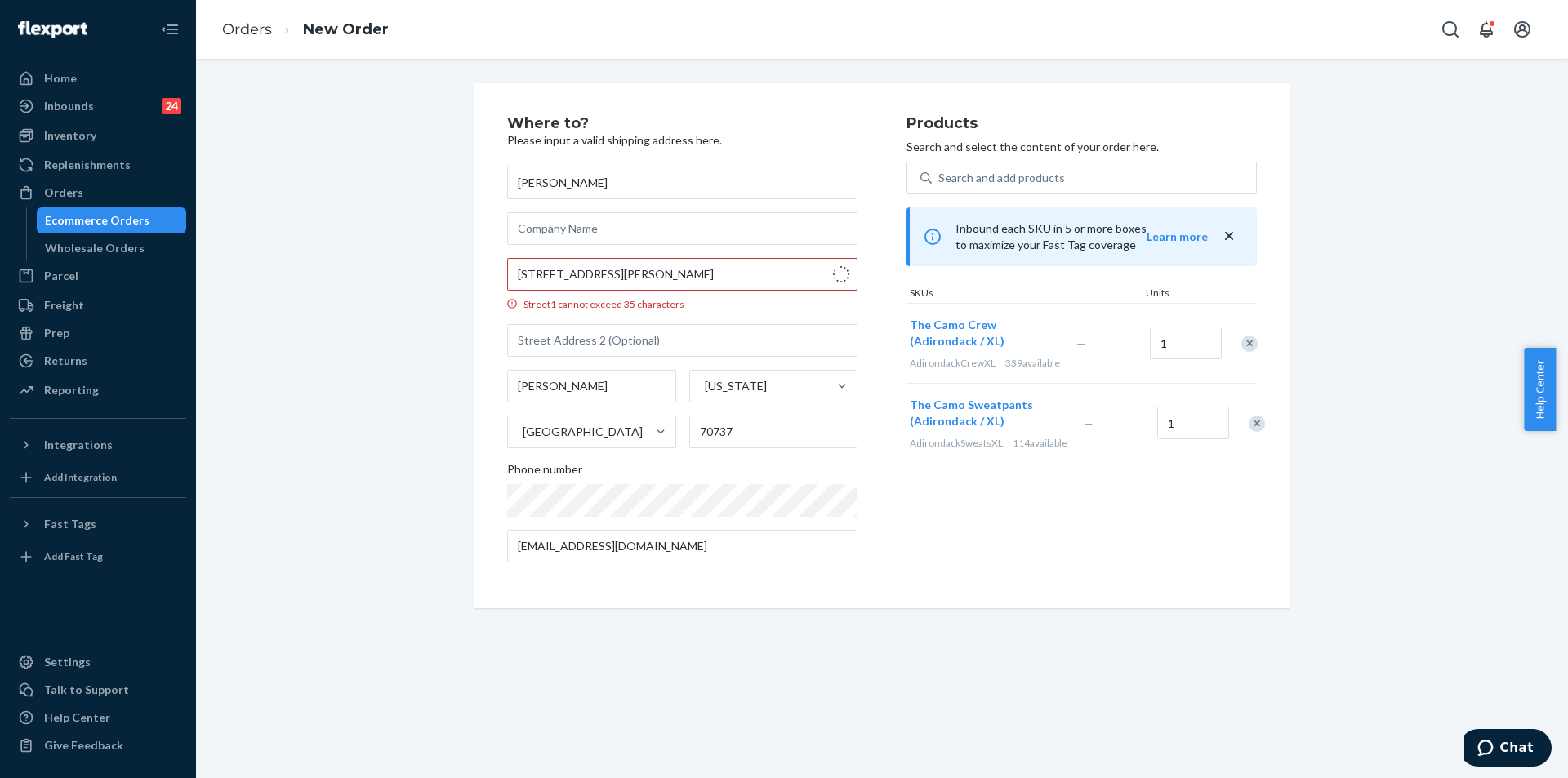
type input "13428 Paces Pointe Dr"
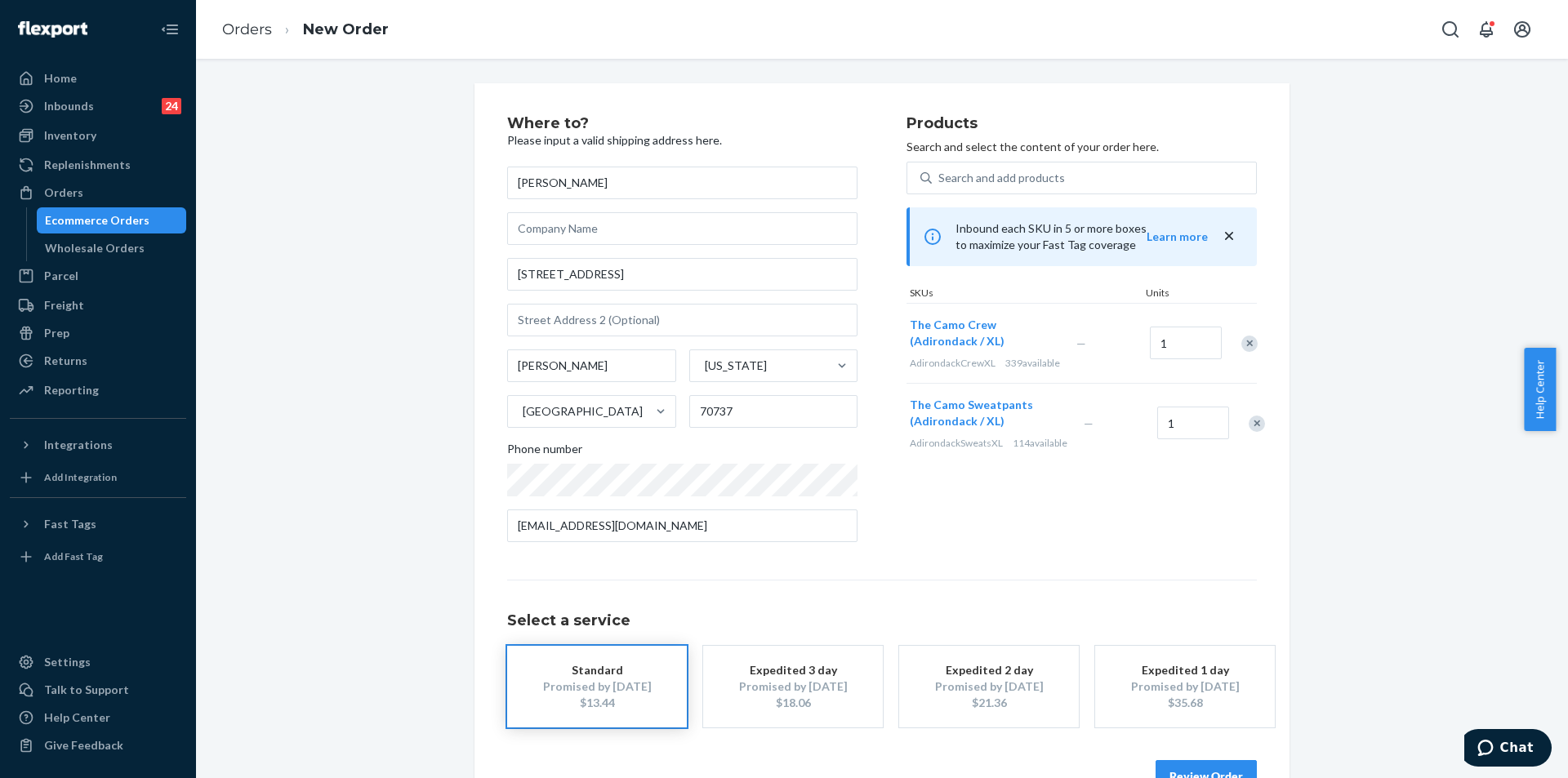
scroll to position [47, 0]
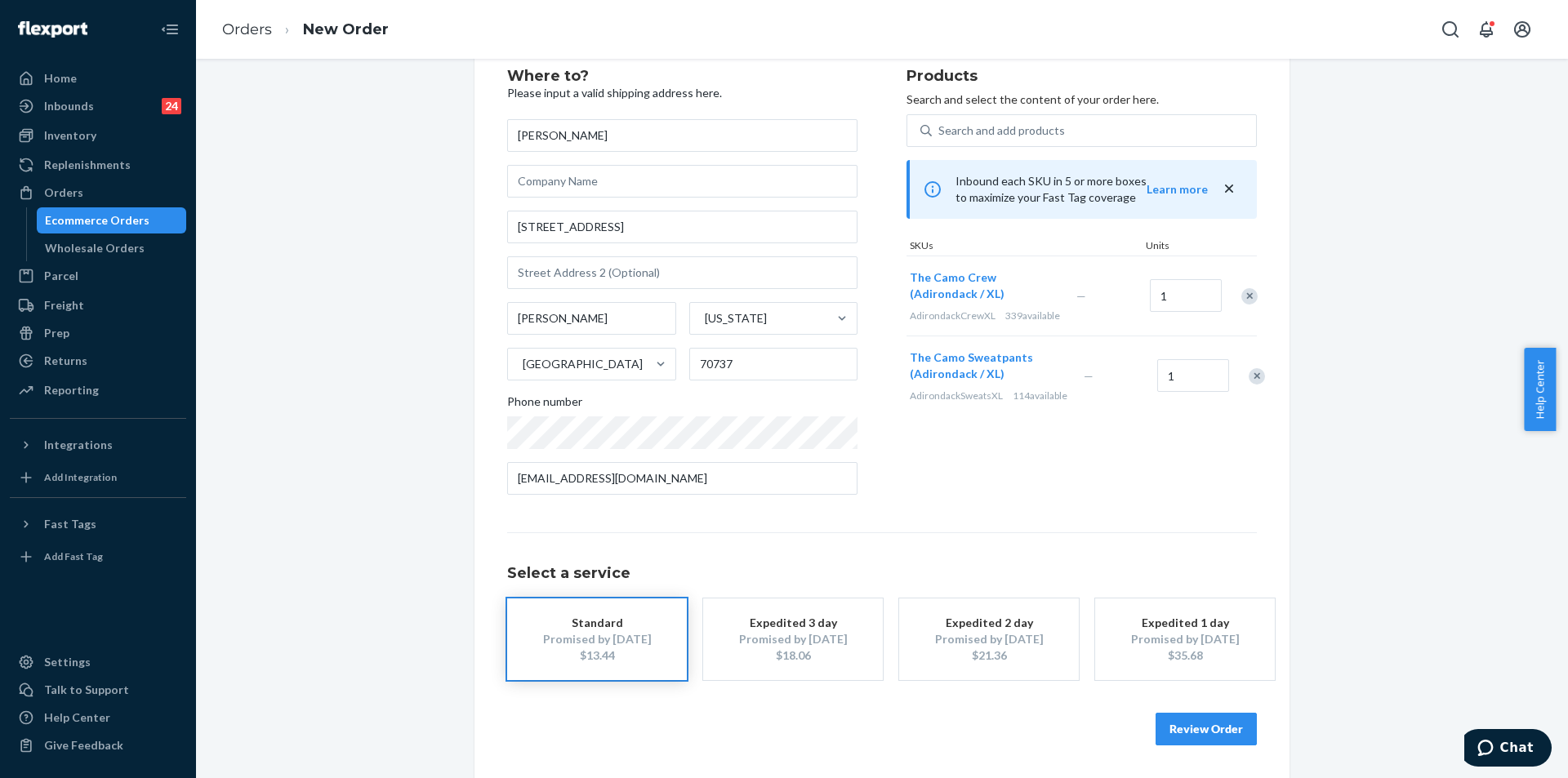
click at [1216, 725] on button "Review Order" at bounding box center [1205, 729] width 101 height 33
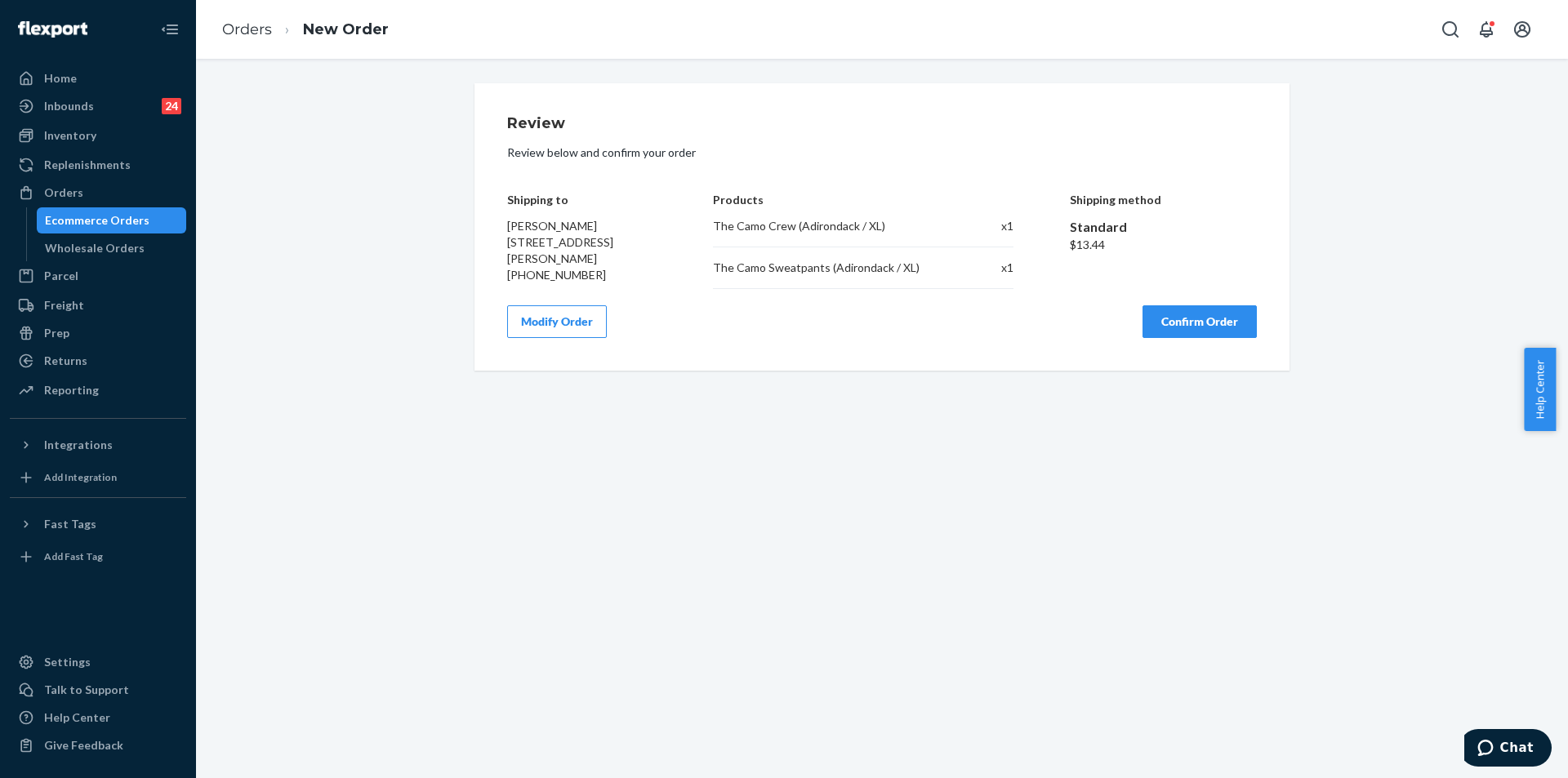
click at [1192, 322] on button "Confirm Order" at bounding box center [1199, 321] width 114 height 33
